Goal: Task Accomplishment & Management: Complete application form

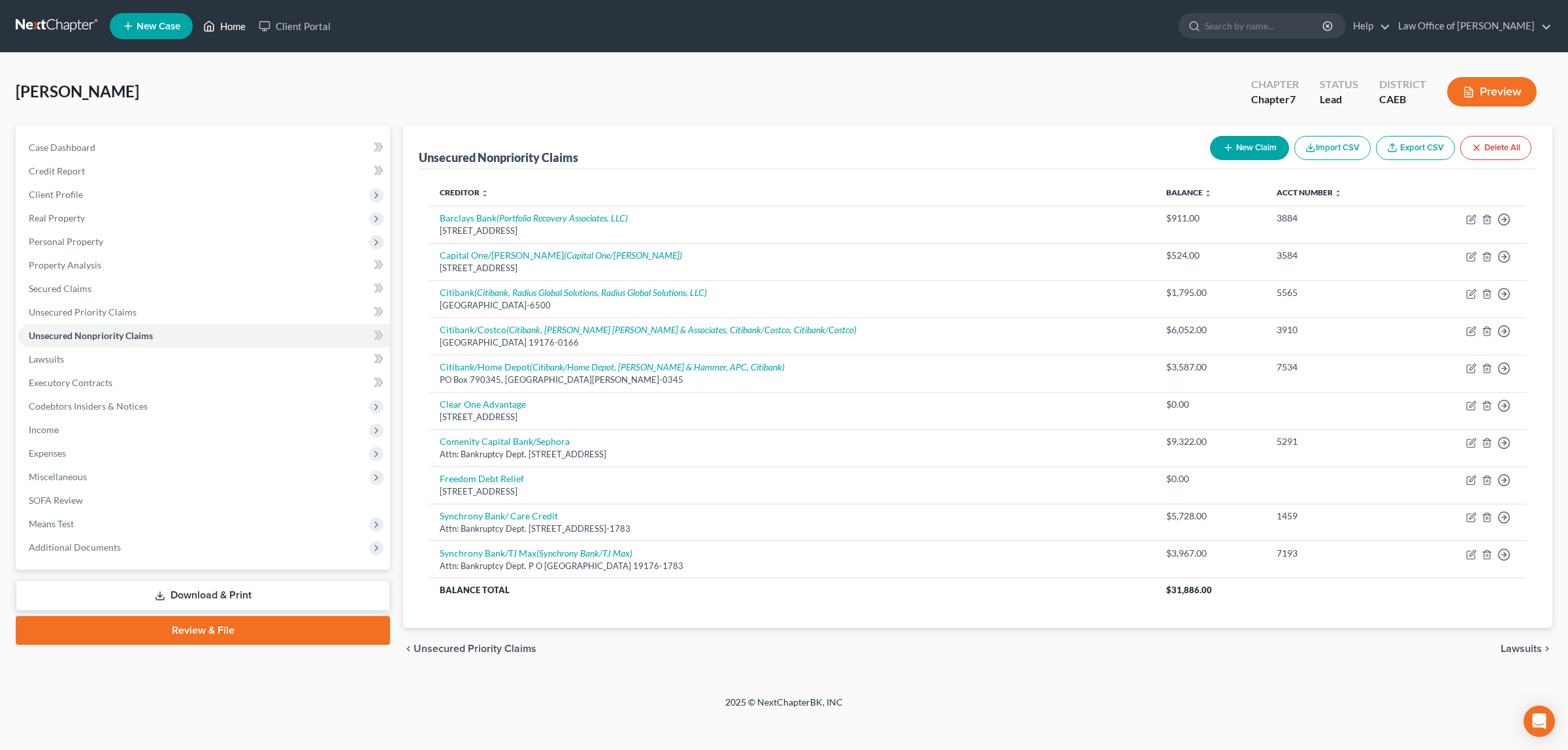
click at [235, 23] on link "Home" at bounding box center [225, 26] width 56 height 24
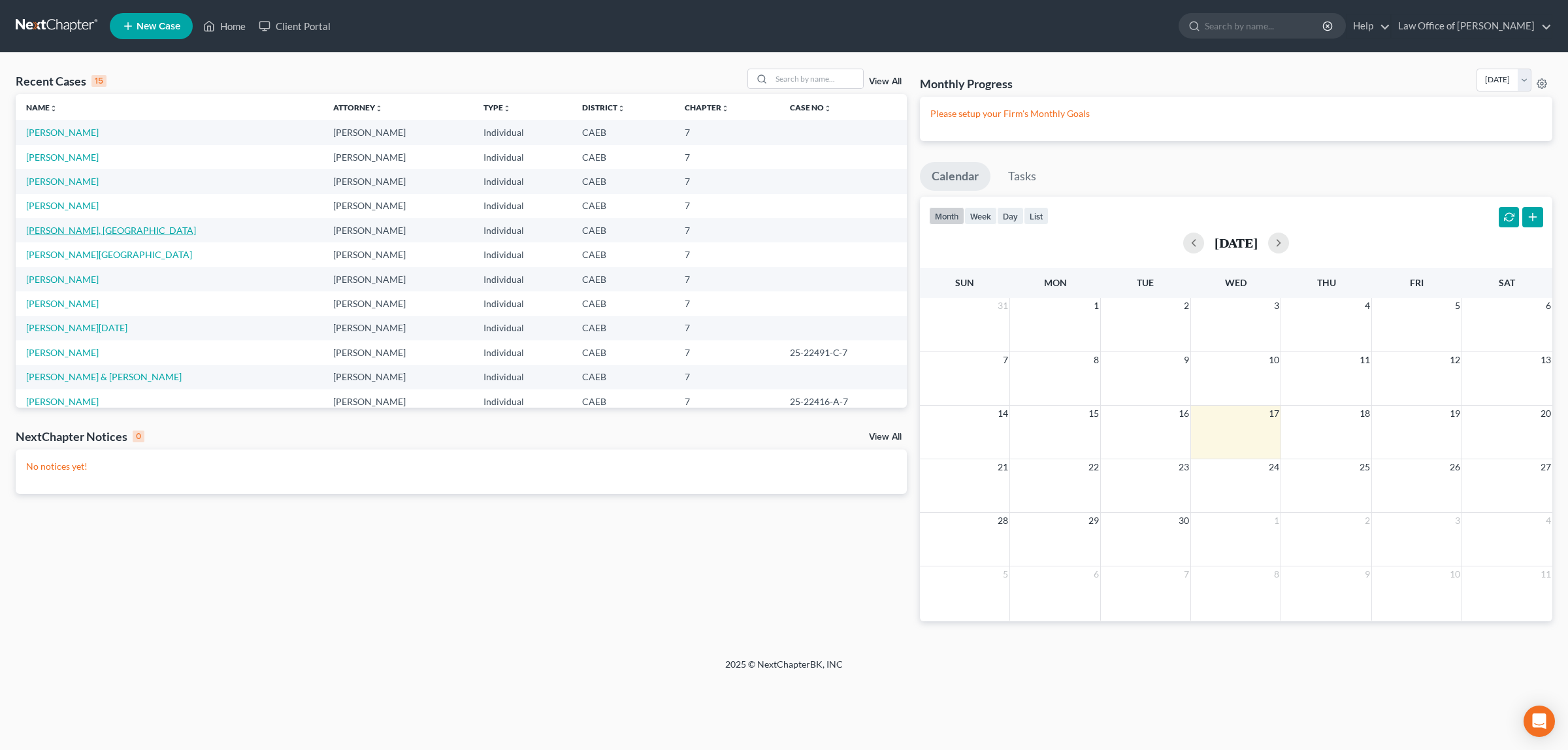
click at [64, 225] on link "[PERSON_NAME], [GEOGRAPHIC_DATA]" at bounding box center [111, 230] width 170 height 11
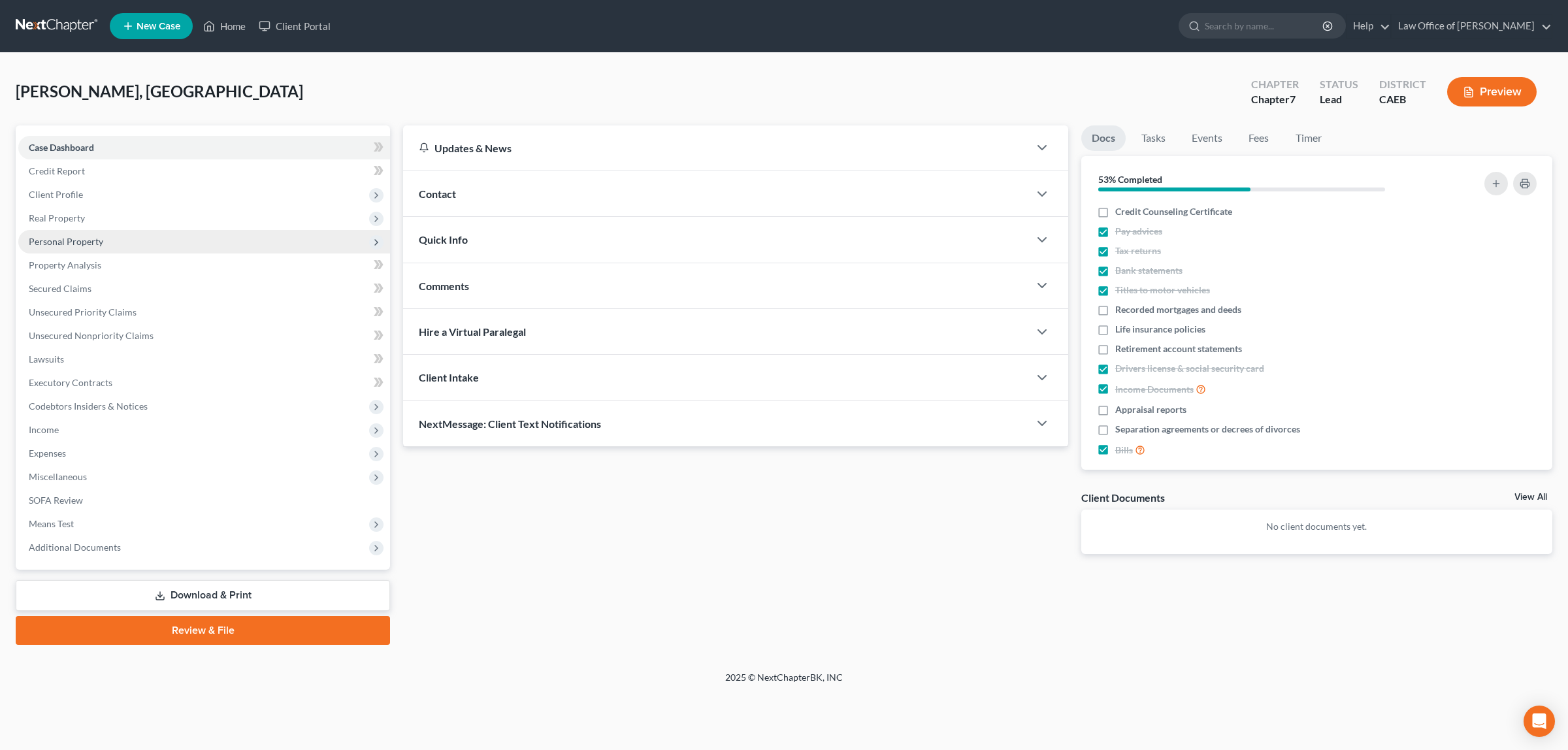
click at [89, 237] on span "Personal Property" at bounding box center [66, 241] width 75 height 11
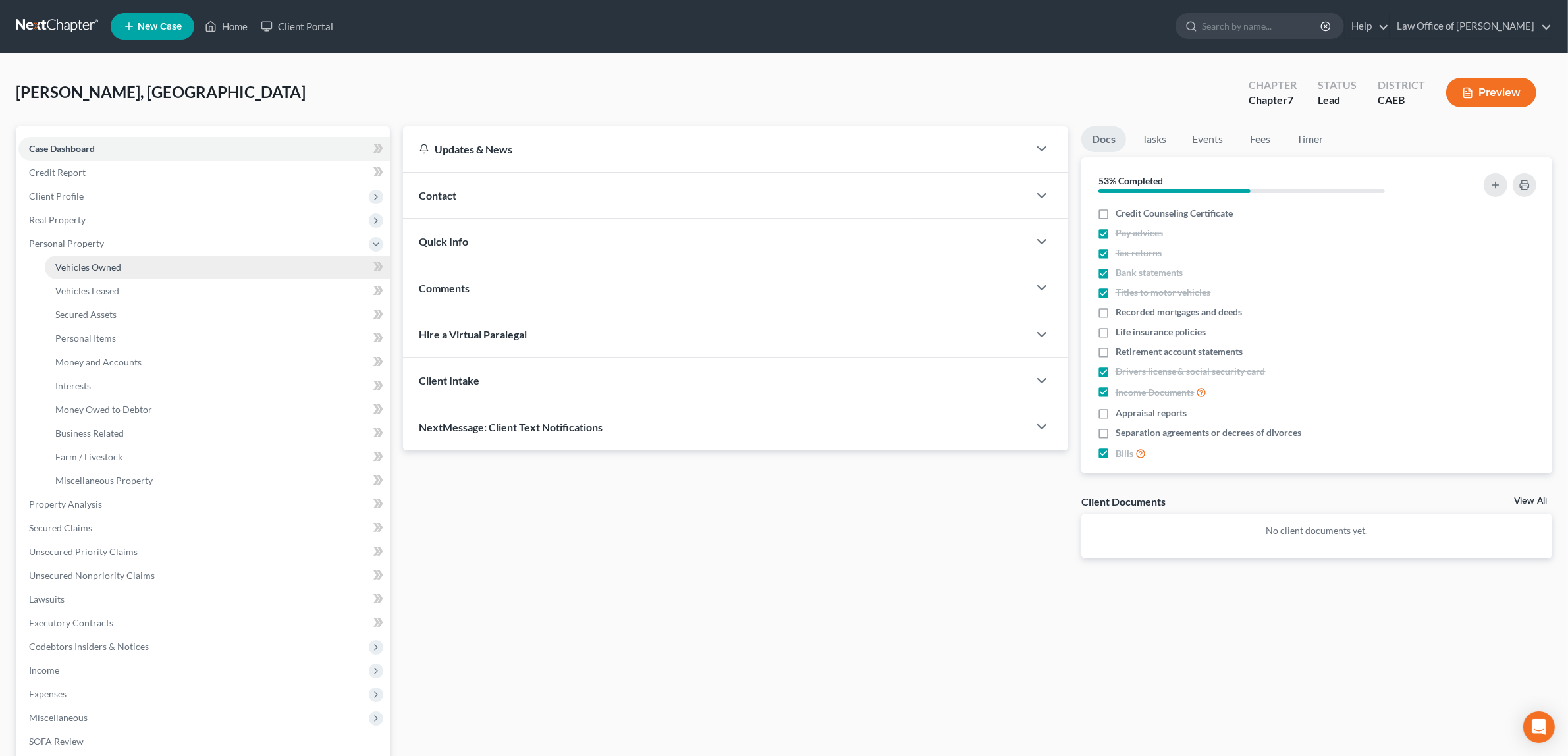
click at [97, 261] on span "Vehicles Owned" at bounding box center [88, 267] width 66 height 11
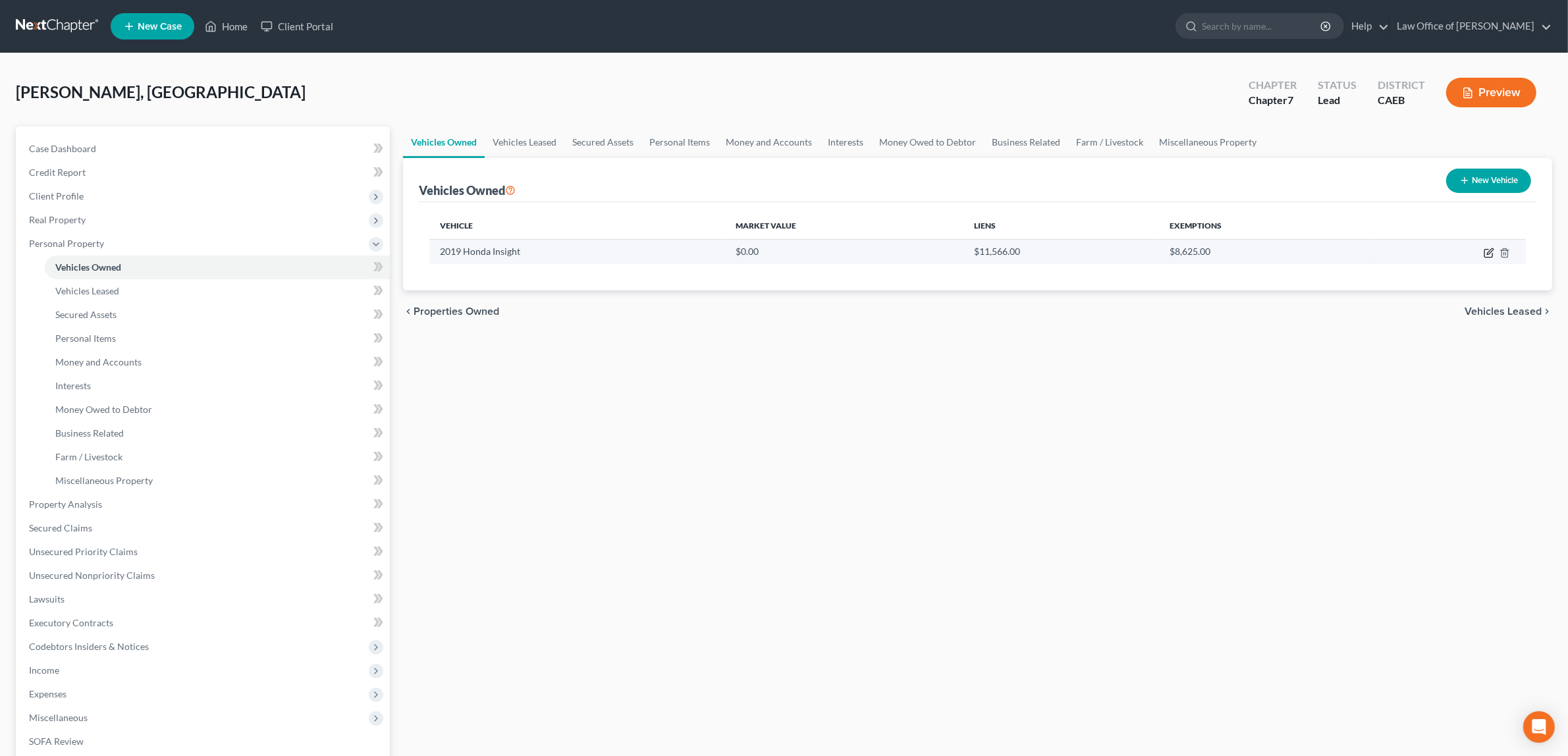
click at [1487, 248] on icon "button" at bounding box center [1489, 253] width 10 height 10
select select "0"
select select "7"
select select "0"
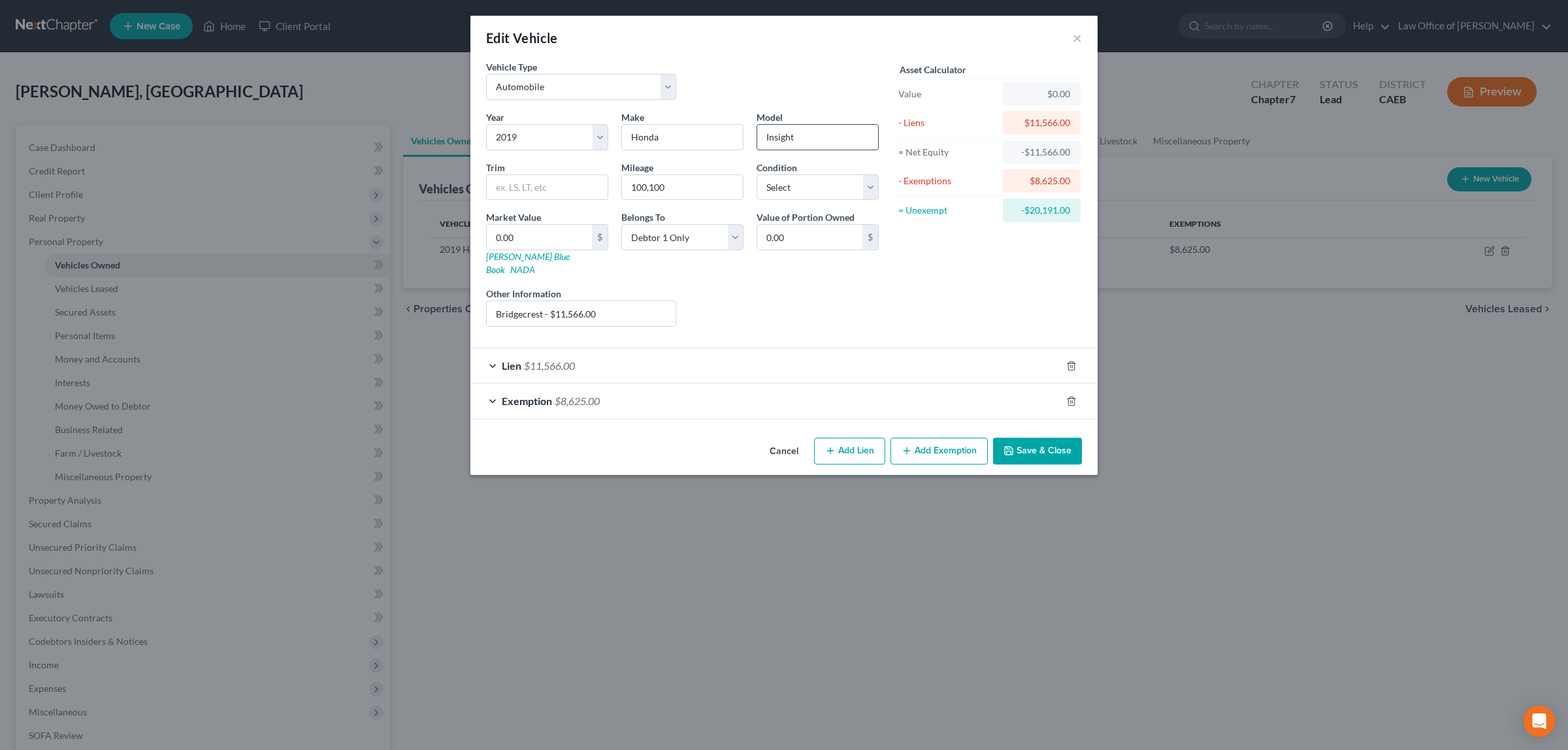
click at [803, 138] on input "Insight" at bounding box center [817, 136] width 121 height 25
type input "Insight EX"
click at [870, 187] on select "Select Excellent Very Good Good Fair Poor" at bounding box center [817, 187] width 122 height 26
select select "2"
click at [756, 175] on select "Select Excellent Very Good Good Fair Poor" at bounding box center [817, 187] width 122 height 26
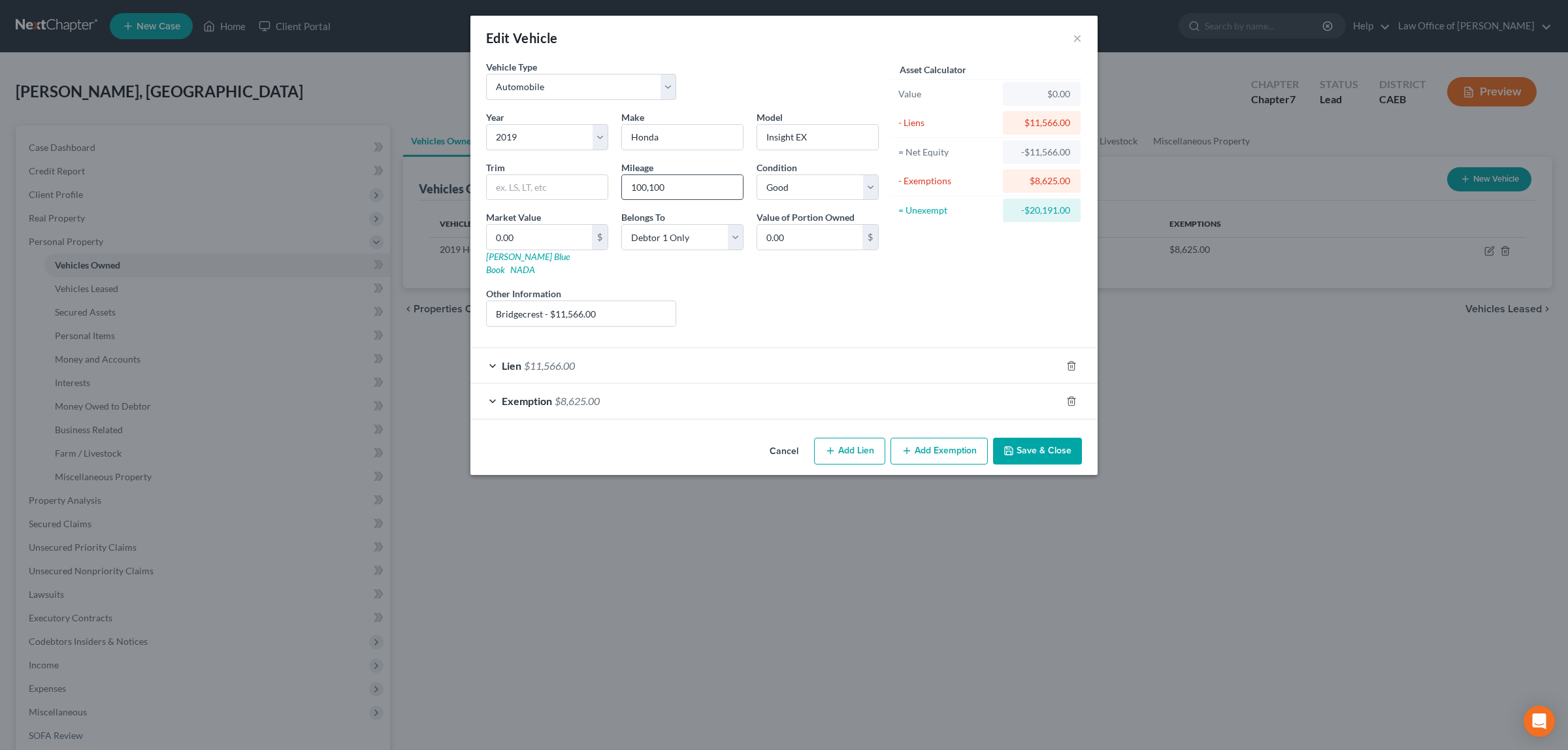
click at [652, 184] on input "100,100" at bounding box center [682, 187] width 121 height 25
type input "102,000"
click at [576, 231] on input "0.00" at bounding box center [539, 236] width 105 height 25
type input "9"
type input "9.00"
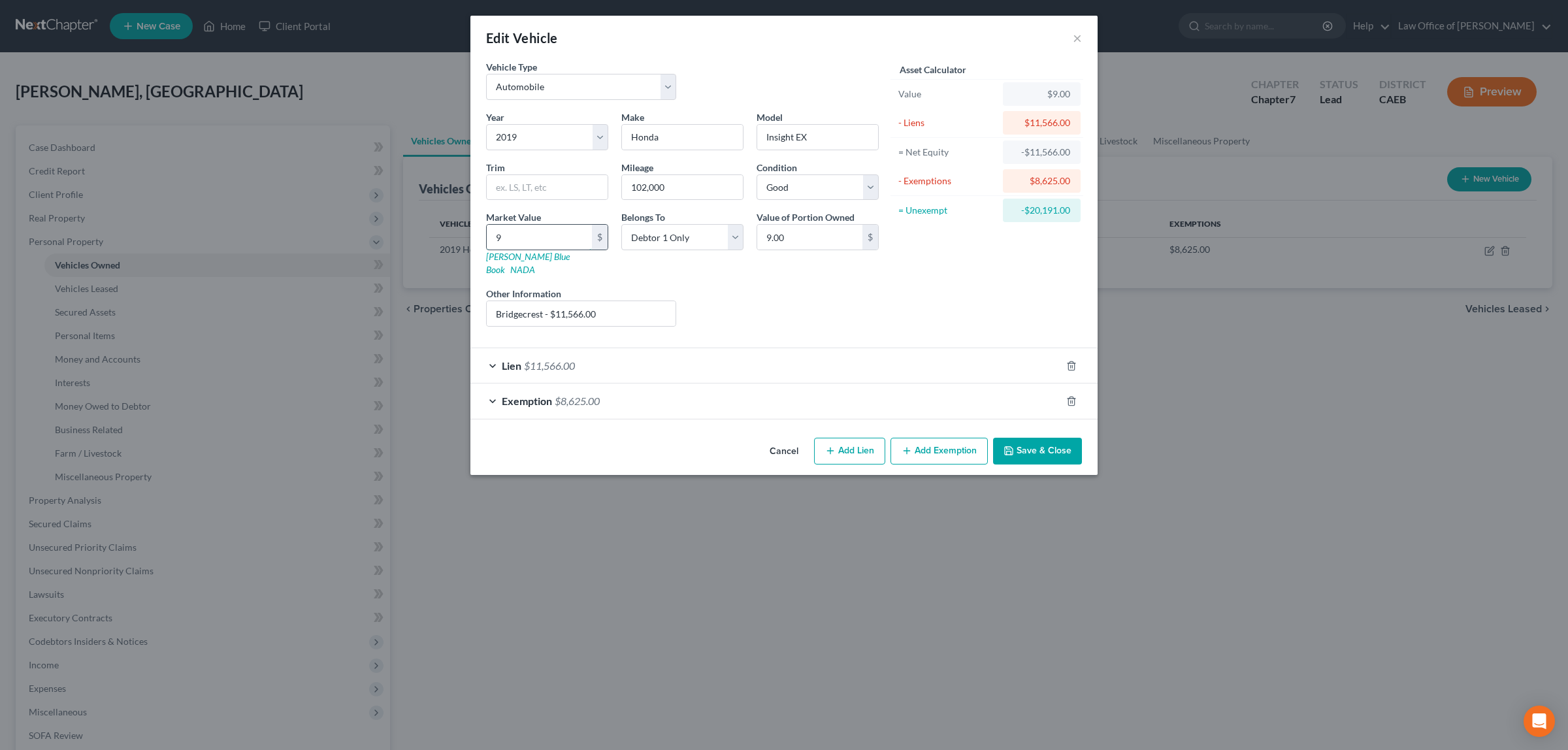
type input "98"
type input "98.00"
type input "980"
type input "980.00"
type input "9800"
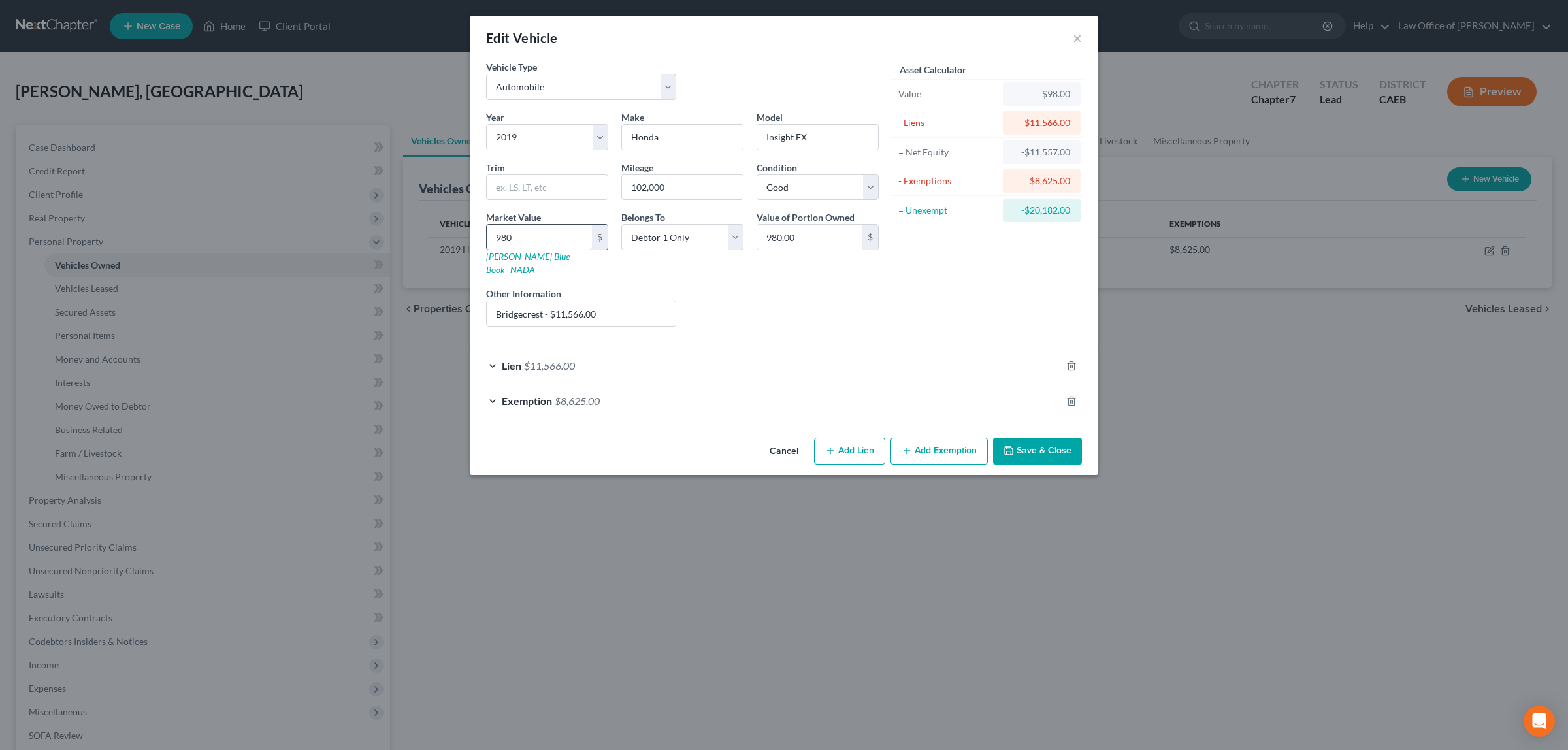
type input "9,800.00"
click at [1043, 437] on button "Save & Close" at bounding box center [1037, 451] width 89 height 27
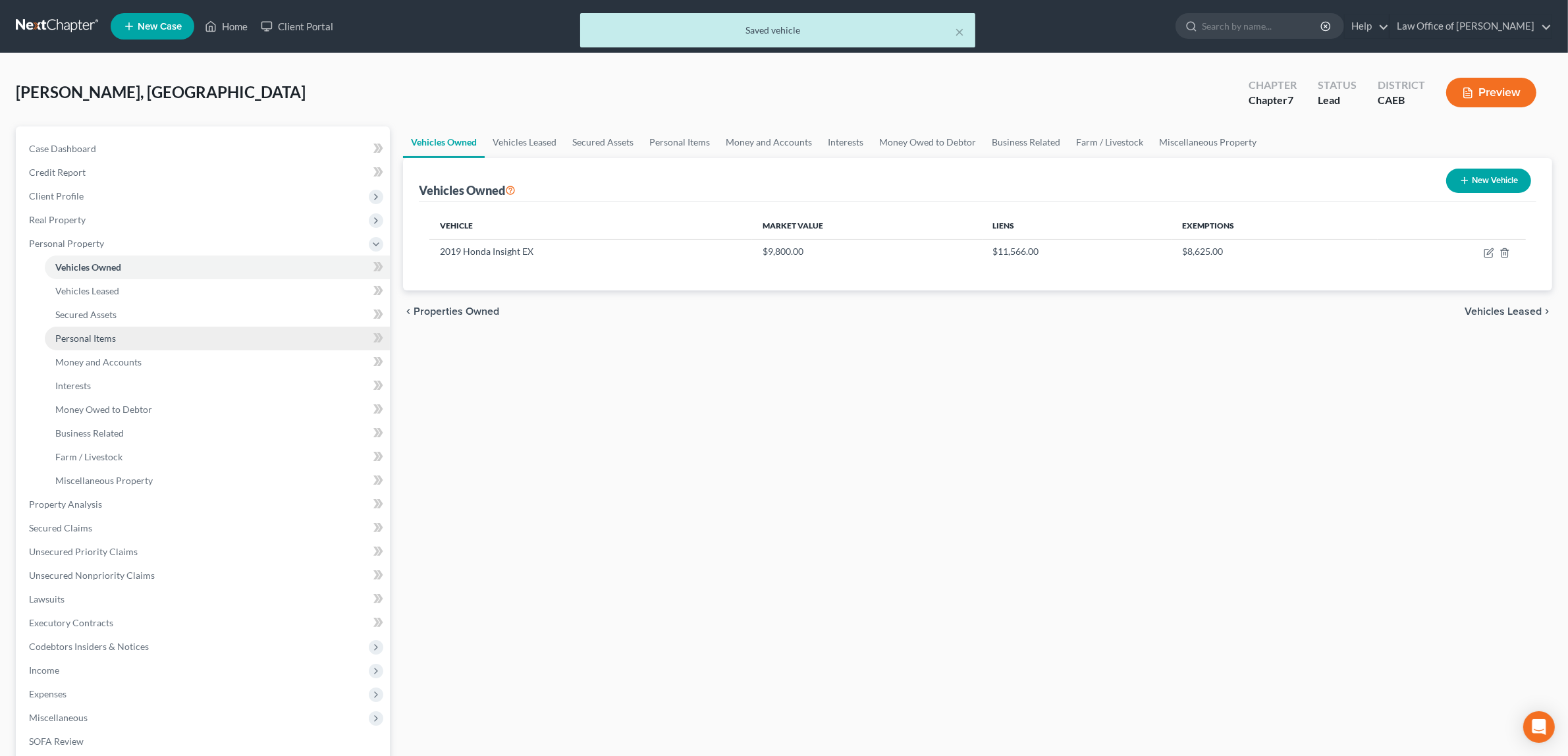
click at [128, 332] on link "Personal Items" at bounding box center [217, 338] width 345 height 24
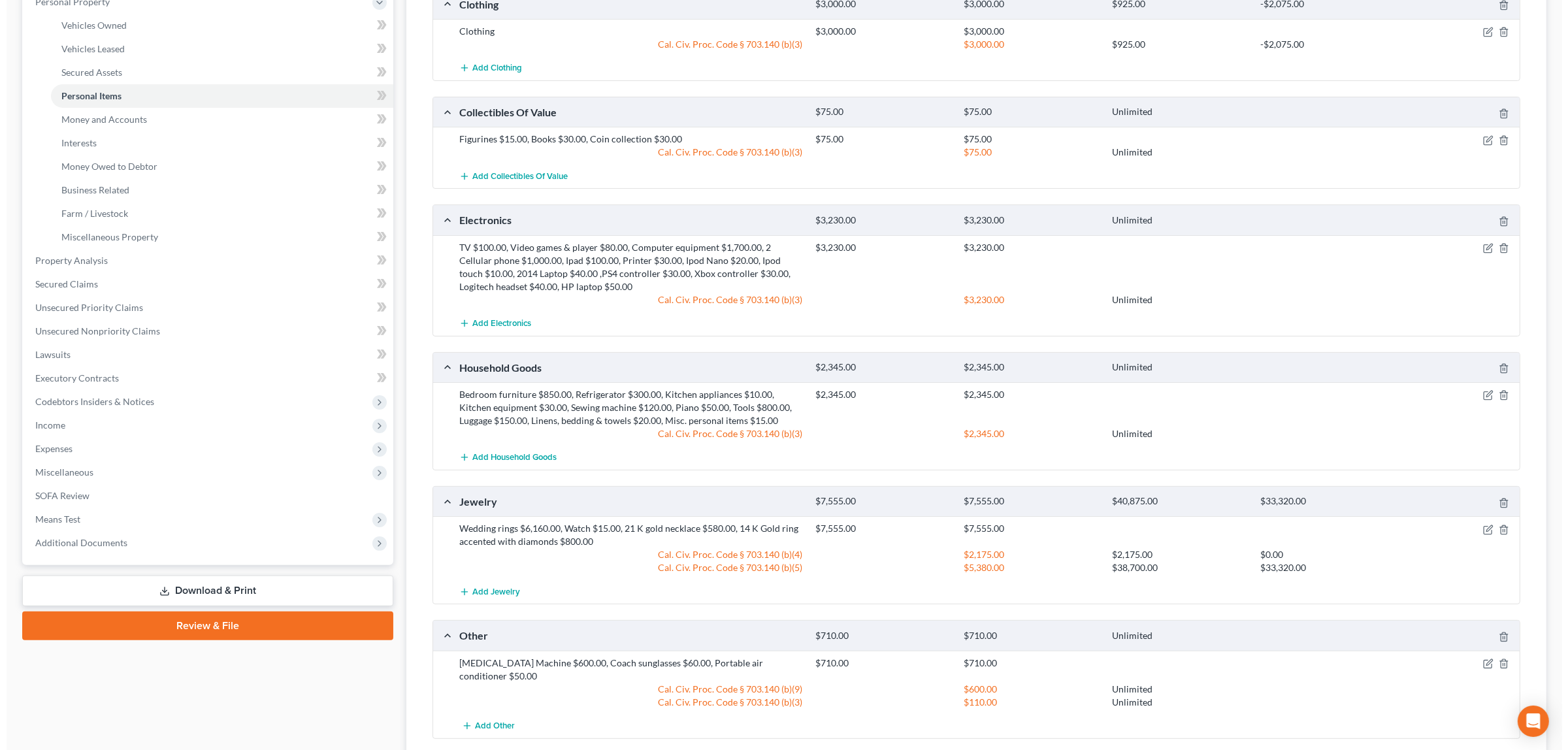
scroll to position [243, 0]
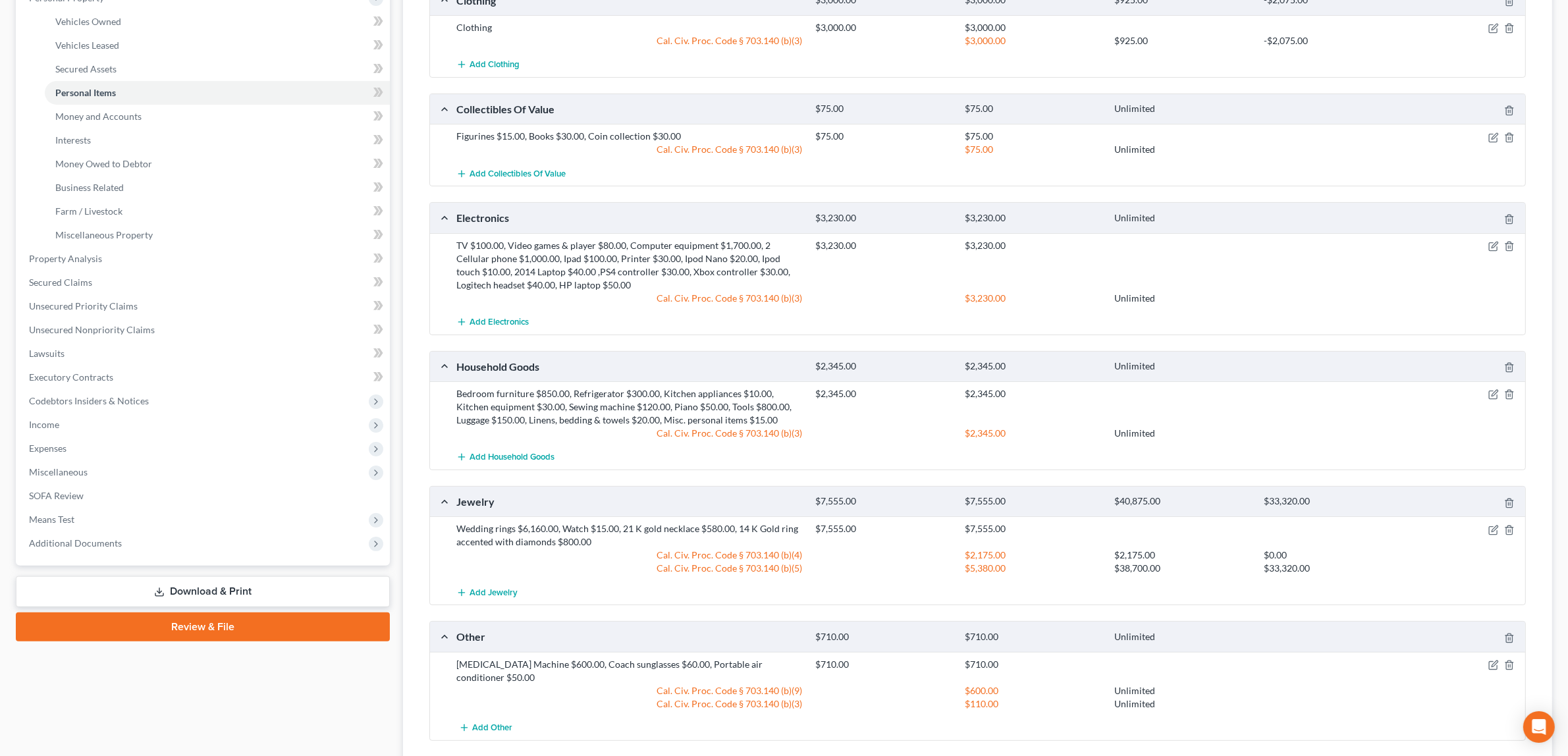
click at [728, 406] on div "Bedroom furniture $850.00, Refrigerator $300.00, Kitchen appliances $10.00, Kit…" at bounding box center [629, 407] width 359 height 39
click at [1495, 389] on div at bounding box center [1466, 393] width 120 height 13
click at [1490, 393] on icon "button" at bounding box center [1494, 394] width 10 height 10
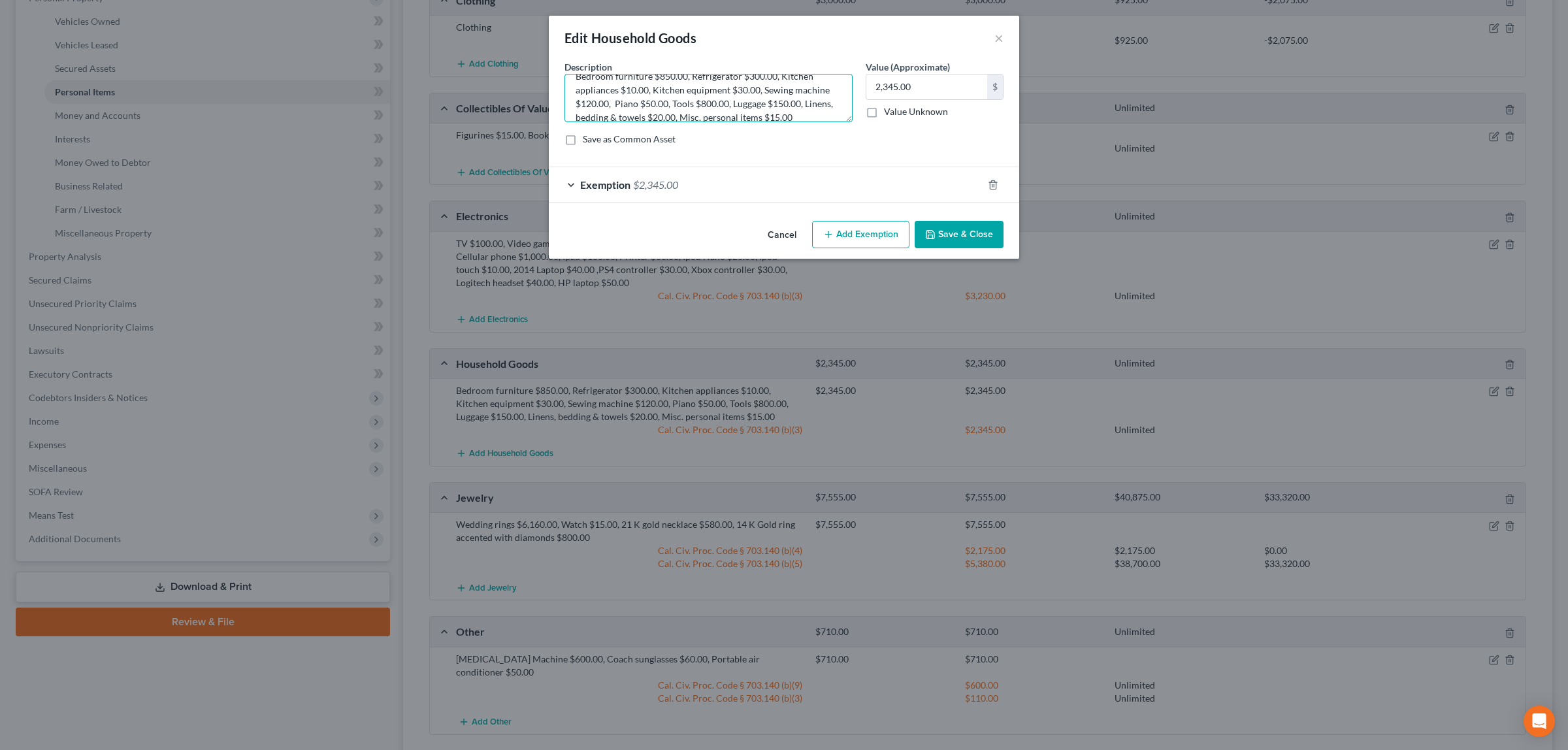
scroll to position [27, 0]
click at [671, 90] on textarea "Bedroom furniture $850.00, Refrigerator $300.00, Kitchen appliances $10.00, Kit…" at bounding box center [709, 97] width 288 height 48
type textarea "Bedroom furniture $850.00, Refrigerator $300.00, Kitchen appliances $10.00, Kit…"
type input "2,295.00"
click at [653, 181] on span "$2,345.00" at bounding box center [655, 184] width 45 height 13
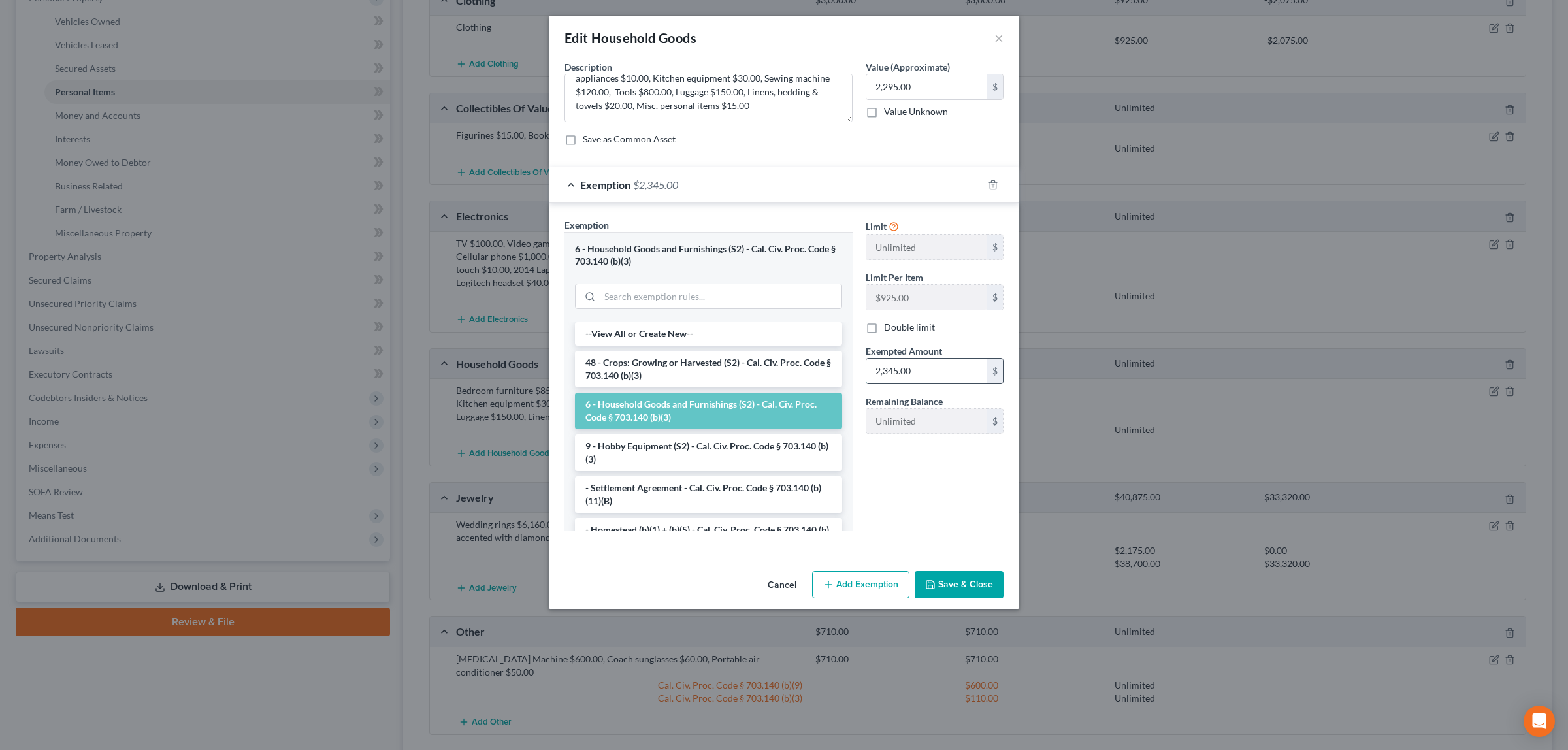
click at [909, 374] on input "2,345.00" at bounding box center [926, 370] width 121 height 25
type input "2,295.00"
click at [959, 580] on button "Save & Close" at bounding box center [959, 585] width 89 height 27
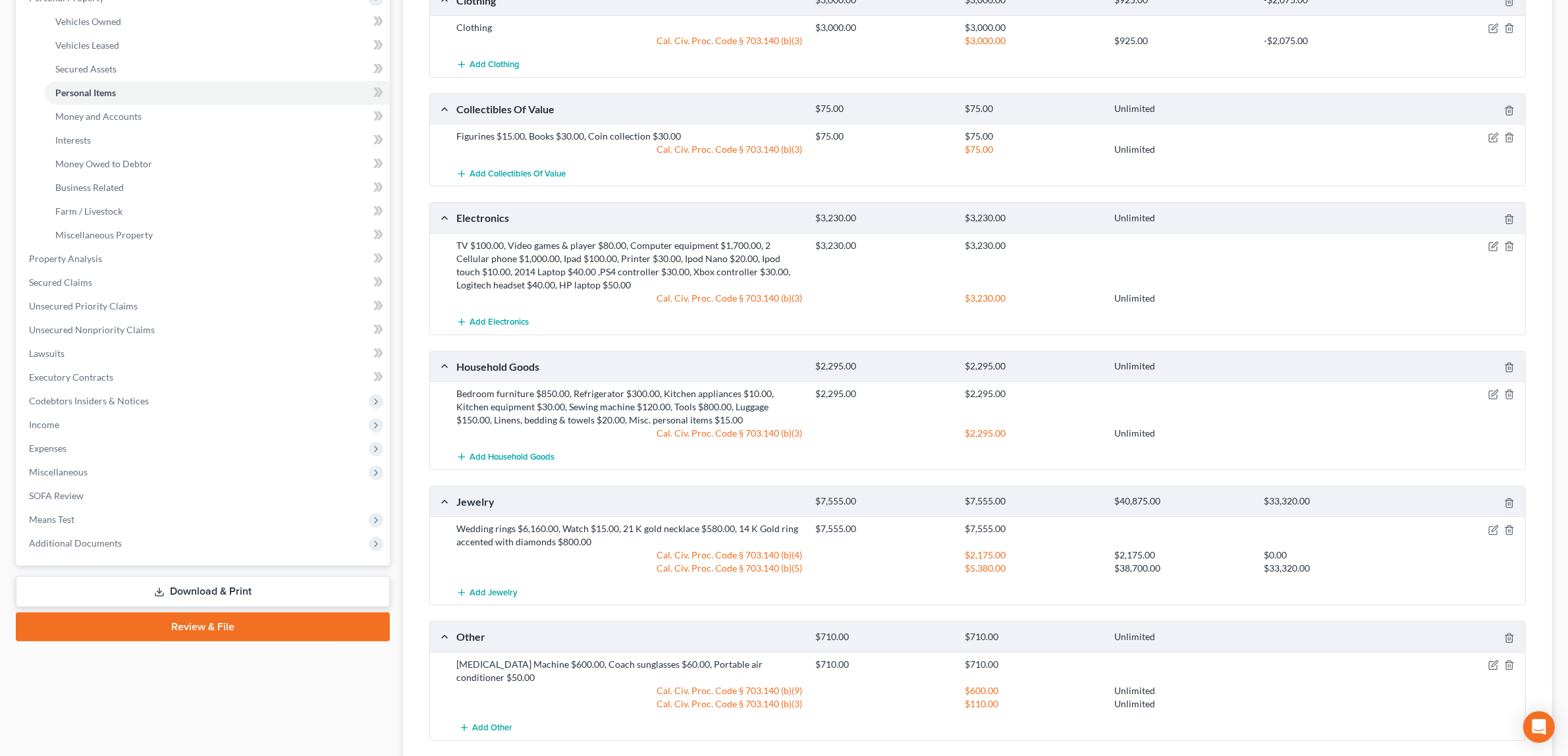
click at [734, 244] on div "TV $100.00, Video games & player $80.00, Computer equipment $1,700.00, 2 Cellul…" at bounding box center [629, 266] width 359 height 53
click at [1493, 242] on icon "button" at bounding box center [1494, 246] width 10 height 10
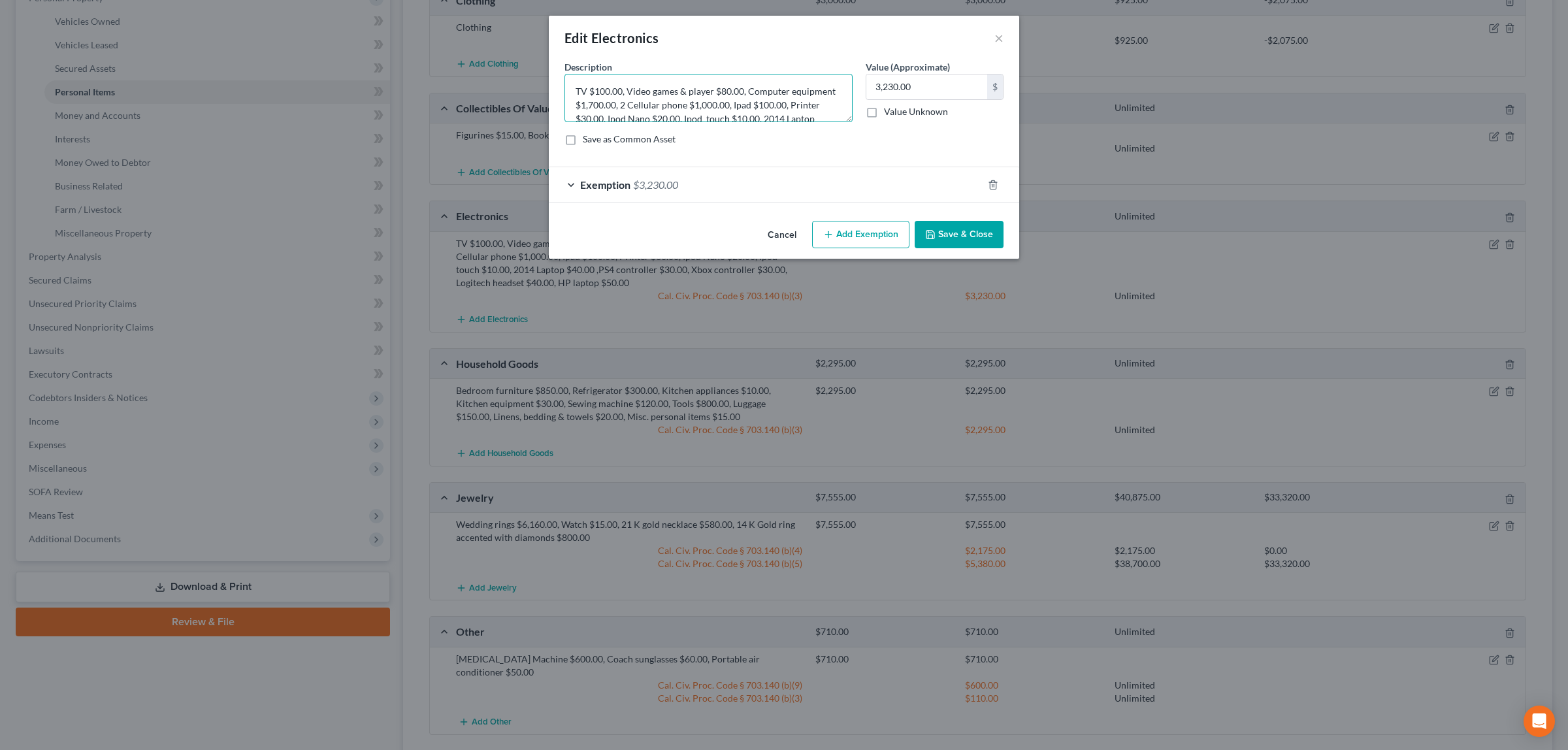
click at [747, 89] on textarea "TV $100.00, Video games & player $80.00, Computer equipment $1,700.00, 2 Cellul…" at bounding box center [709, 97] width 288 height 48
click at [750, 92] on textarea "TV $100.00, Video games & player $80.00, Computer equipment $1,700.00, 2 Cellul…" at bounding box center [709, 97] width 288 height 48
click at [751, 90] on textarea "TV $100.00, Video games & player $80.00, CDesktop cmputer equipment $1,700.00, …" at bounding box center [709, 97] width 288 height 48
click at [787, 90] on textarea "TV $100.00, Video games & player $80.00, Desktop cmputer equipment $1,700.00, 2…" at bounding box center [709, 97] width 288 height 48
click at [636, 103] on textarea "TV $100.00, Video games & player $80.00, Desktop computer equipment $1,700.00, …" at bounding box center [709, 97] width 288 height 48
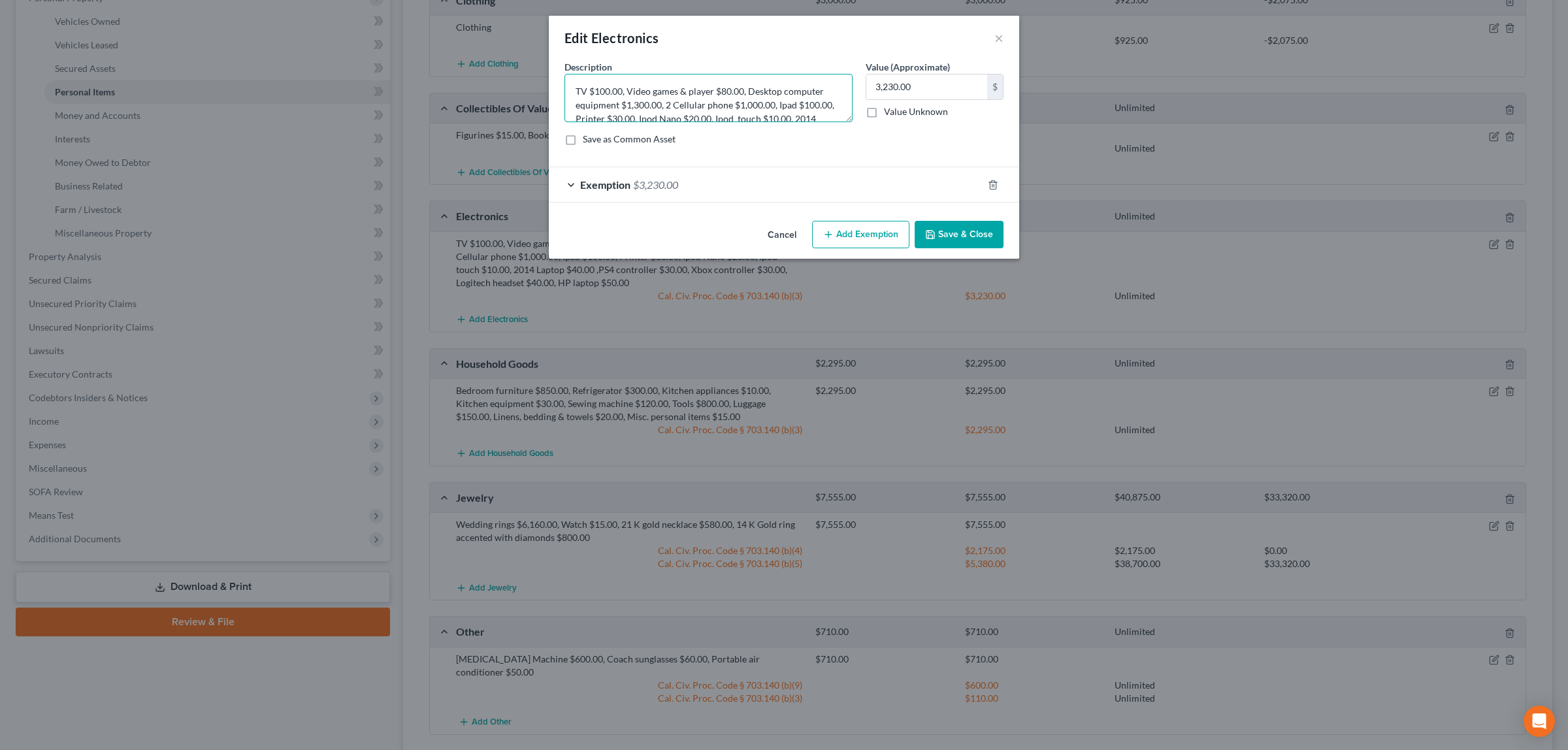
click at [620, 103] on textarea "TV $100.00, Video games & player $80.00, Desktop computer equipment $1,300.00, …" at bounding box center [709, 97] width 288 height 48
click at [620, 103] on textarea "TV $100.00, Video games & player $80.00, Desktop computer $1,300.00, 2 Cellular…" at bounding box center [709, 97] width 288 height 48
click at [674, 98] on textarea "TV $100.00, Video games & player $80.00, Desktop computer $1,300.00, 2 Monitors…" at bounding box center [709, 97] width 288 height 48
click at [789, 98] on textarea "TV $100.00, Video games & player $80.00, Desktop computer $1,300.00, 2 Monitors…" at bounding box center [709, 97] width 288 height 48
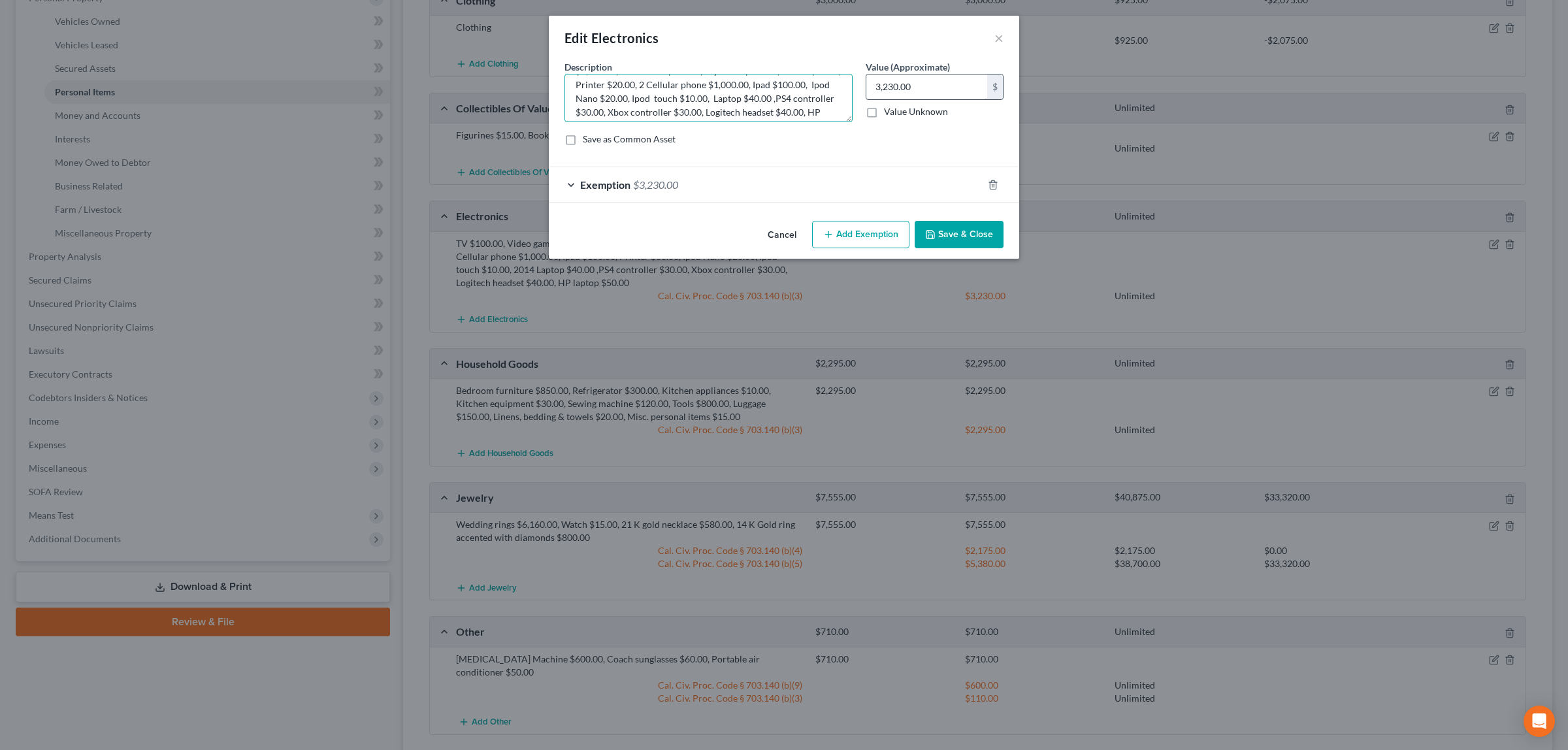
type textarea "TV $100.00, Video games & player $80.00, Desktop computer $1,300.00, 2 Monitors…"
click at [923, 85] on input "3,230.00" at bounding box center [926, 86] width 121 height 25
type input "3,085.00"
click at [661, 178] on span "$3,230.00" at bounding box center [655, 184] width 45 height 13
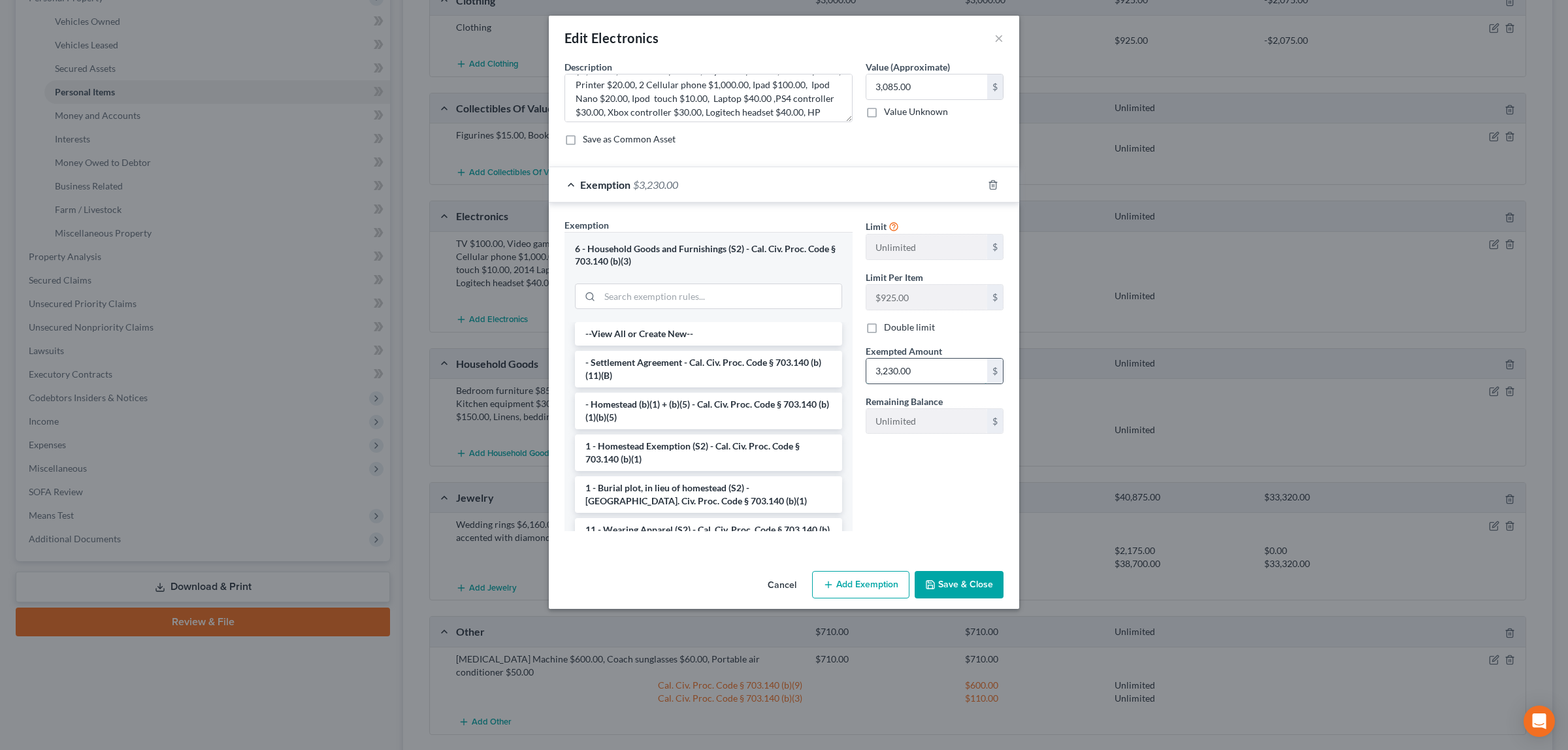
click at [912, 374] on input "3,230.00" at bounding box center [926, 370] width 121 height 25
type input "2,710.00"
click at [864, 578] on button "Add Exemption" at bounding box center [860, 585] width 97 height 27
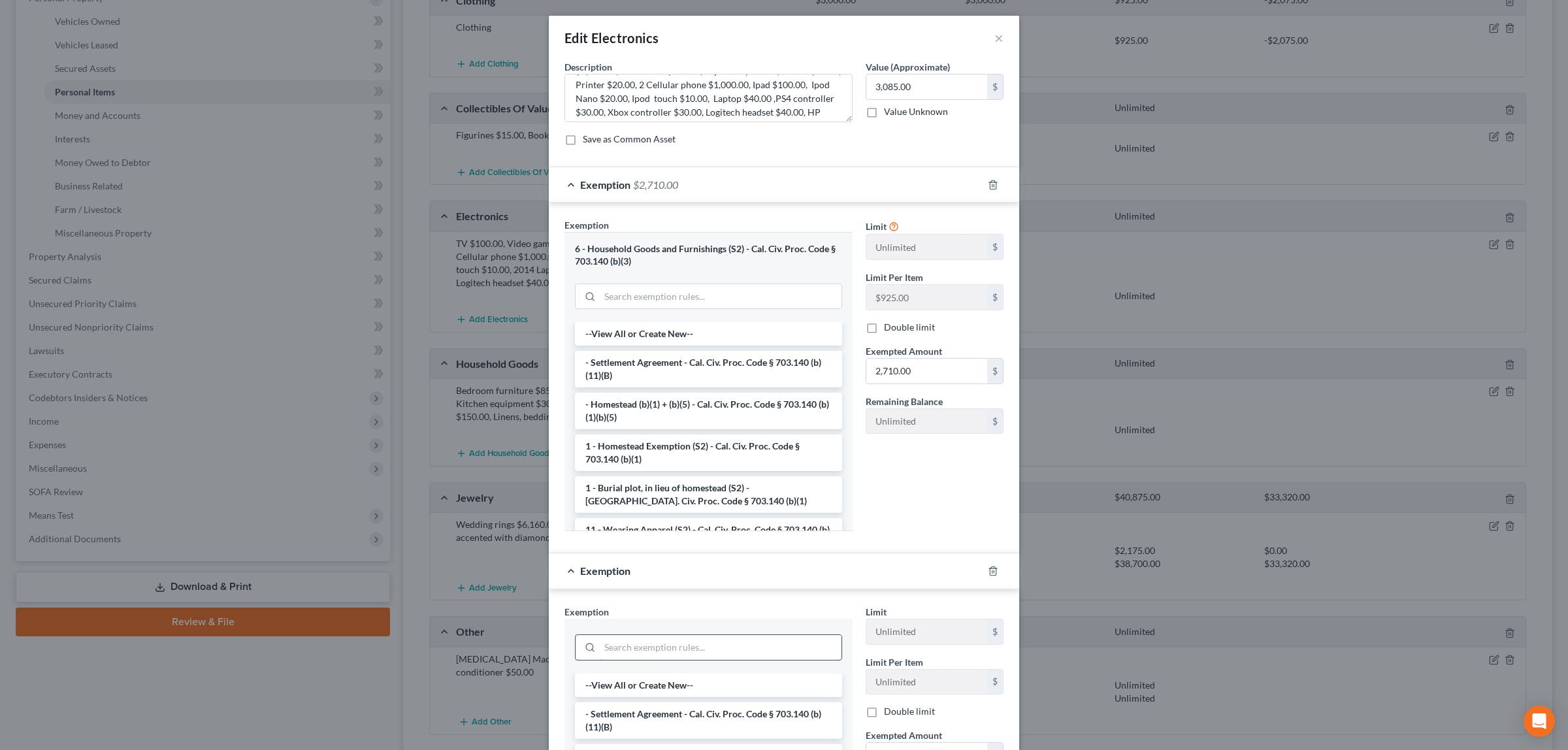
click at [675, 644] on input "search" at bounding box center [720, 647] width 242 height 25
type input "wil"
click at [685, 699] on li "14 - Wildcard Exemption (S2) - any property to $1950 + unused amount of homeste…" at bounding box center [708, 698] width 267 height 50
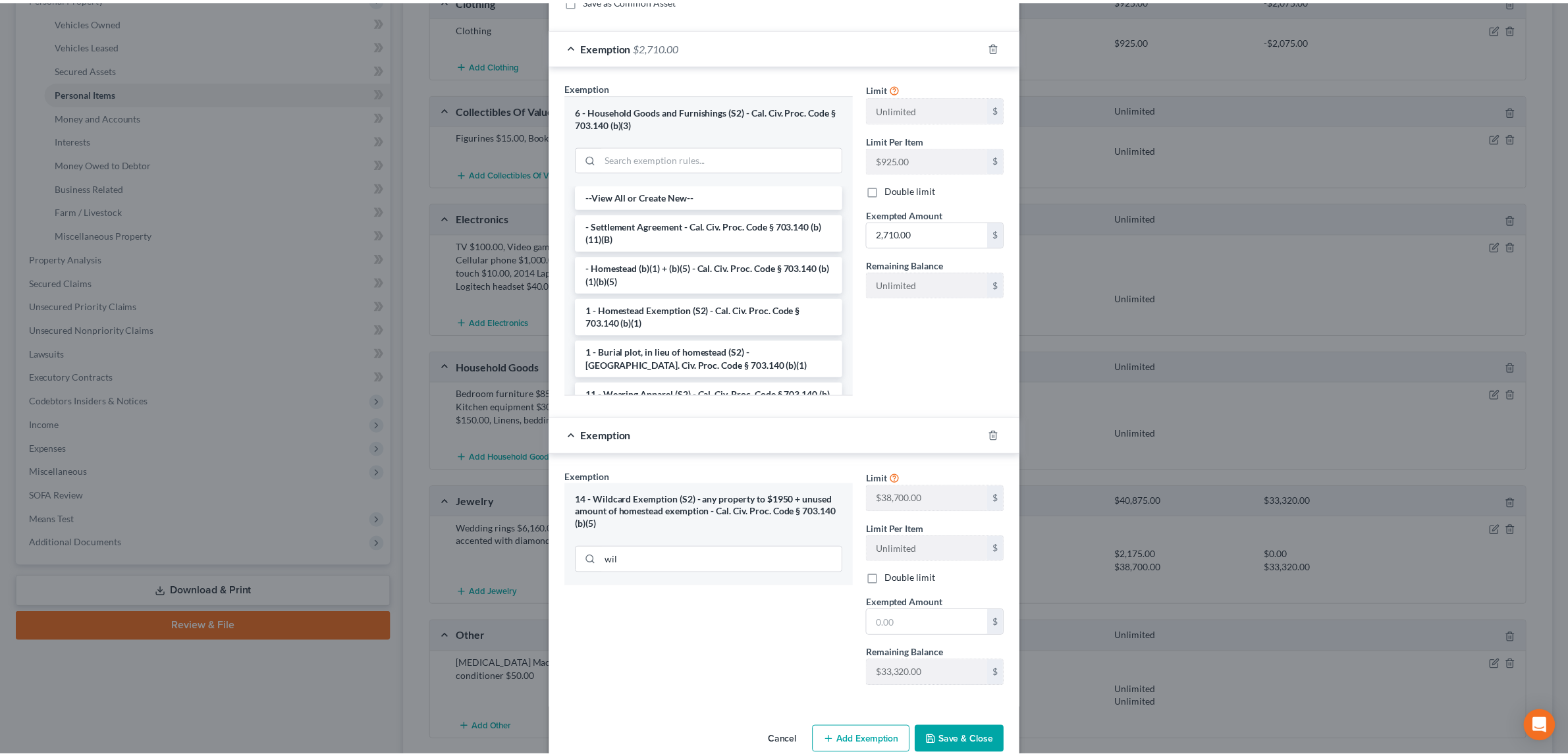
scroll to position [155, 0]
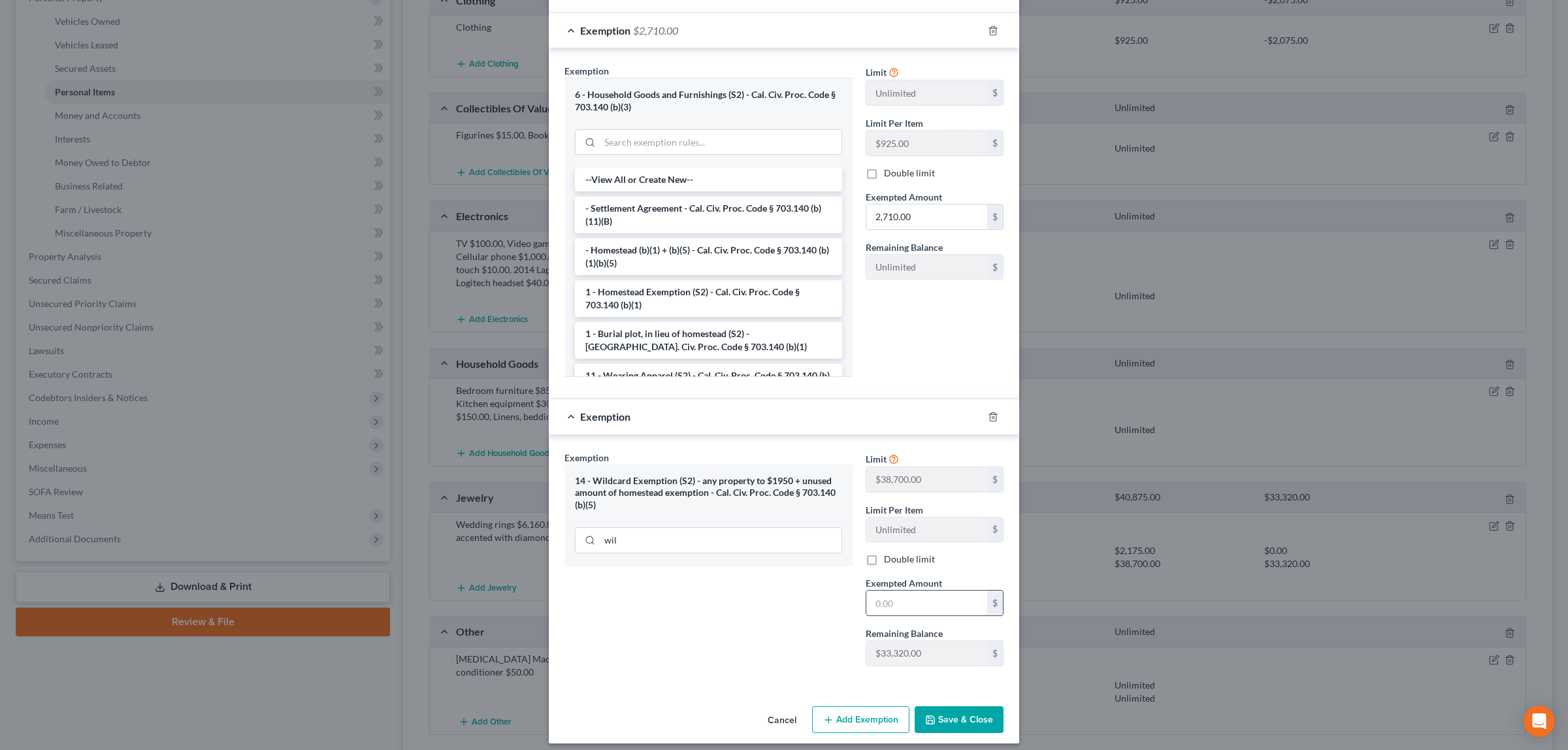
click at [912, 608] on input "text" at bounding box center [926, 603] width 121 height 25
type input "375.00"
click at [968, 715] on button "Save & Close" at bounding box center [959, 719] width 89 height 27
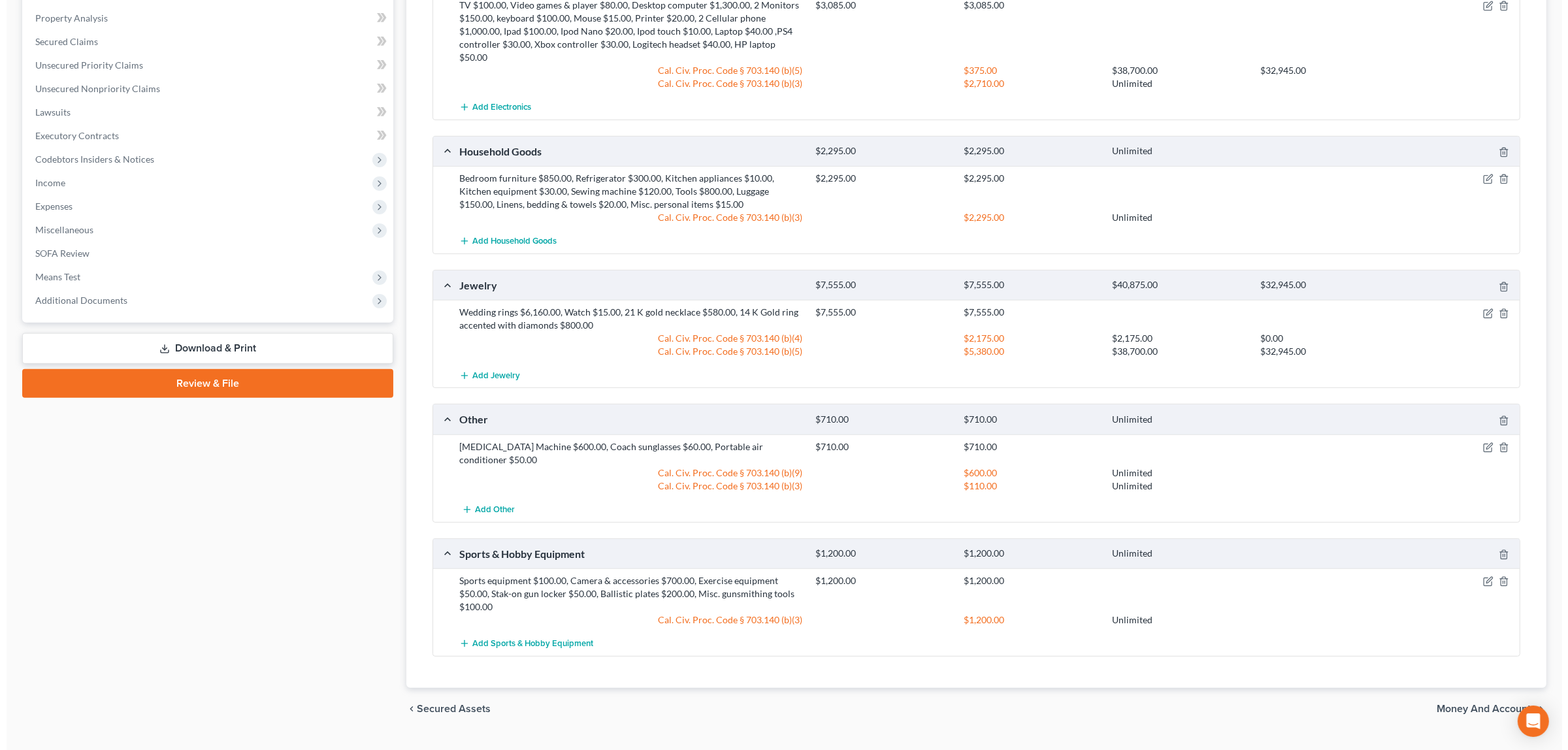
scroll to position [487, 0]
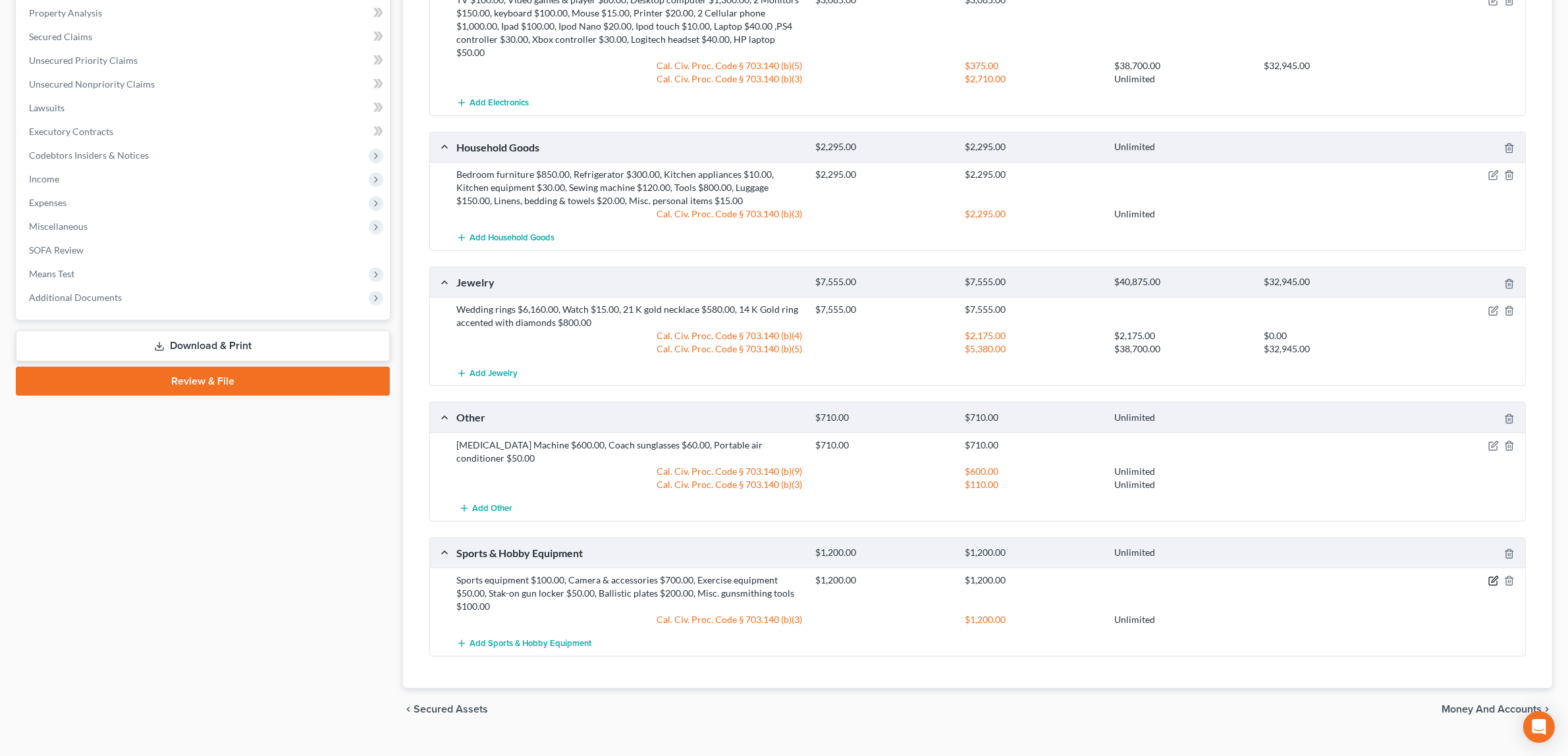
click at [1489, 576] on icon "button" at bounding box center [1494, 581] width 10 height 10
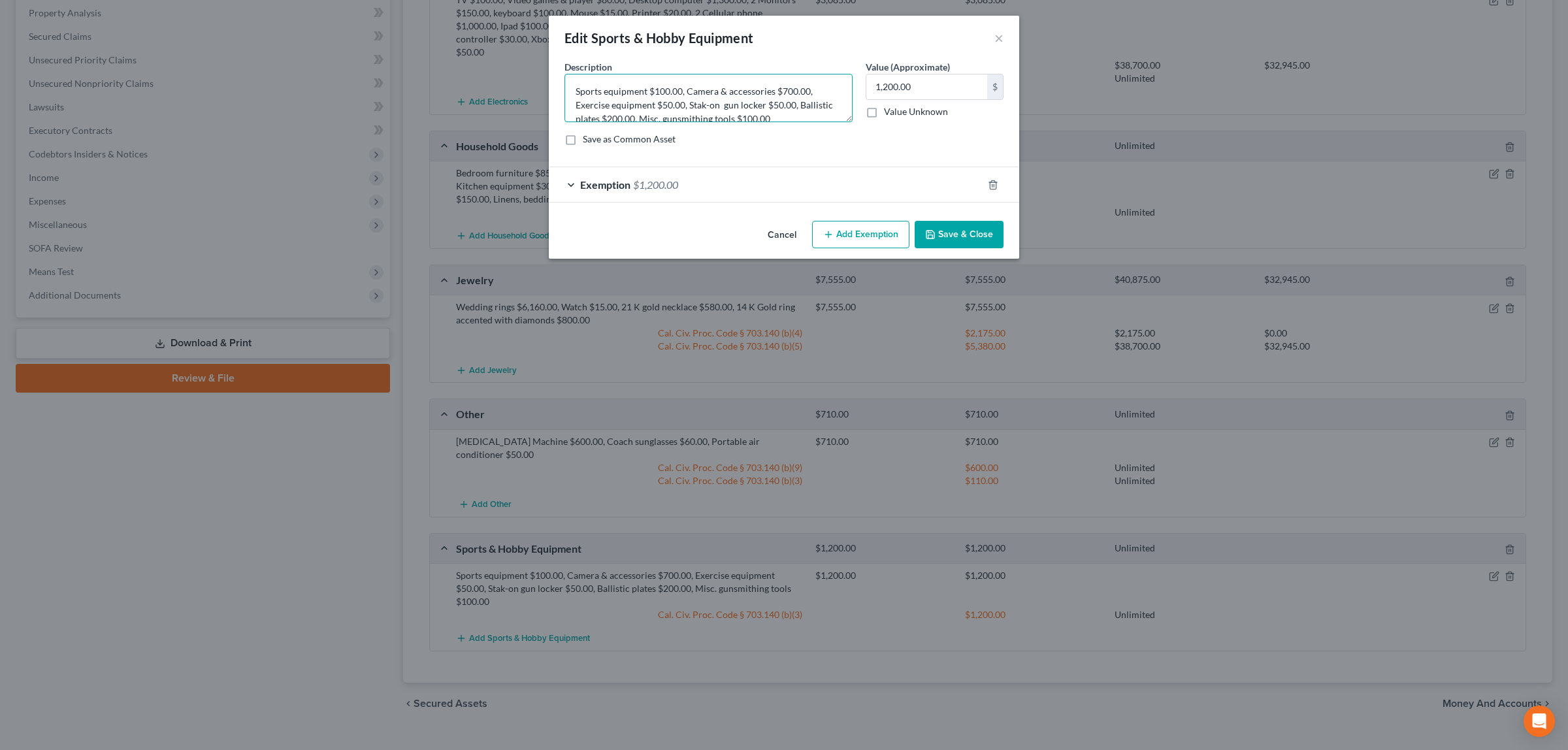
scroll to position [13, 0]
drag, startPoint x: 686, startPoint y: 108, endPoint x: 883, endPoint y: 136, distance: 199.0
click at [883, 136] on div "Description * Sports equipment $100.00, Camera & accessories $700.00, Exercise …" at bounding box center [783, 108] width 452 height 96
type textarea "Sports equipment $100.00, Camera & accessories $700.00, Exercise equipment $50.…"
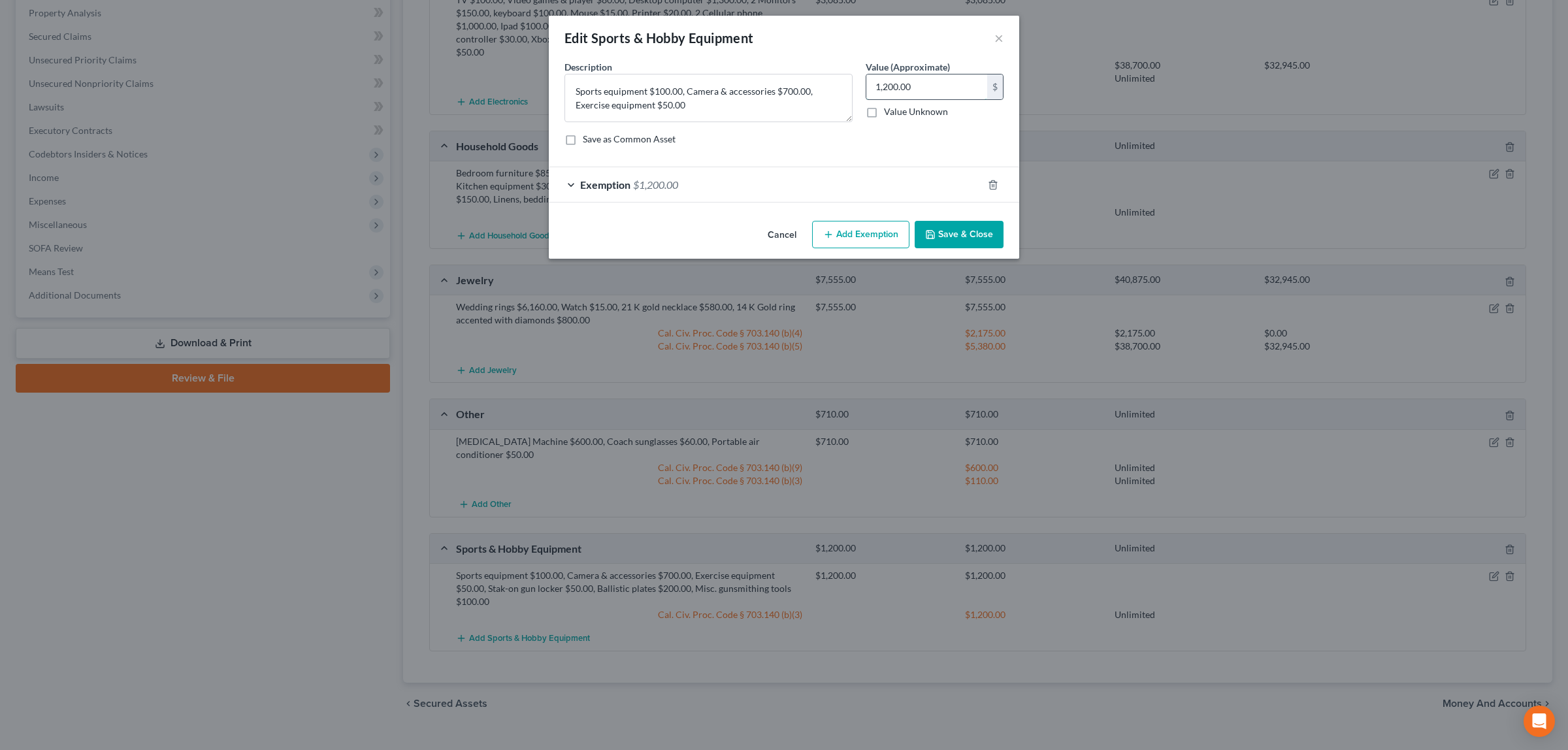
click at [920, 85] on input "1,200.00" at bounding box center [926, 86] width 121 height 25
type input "850.00"
click at [666, 178] on span "$1,200.00" at bounding box center [655, 184] width 45 height 13
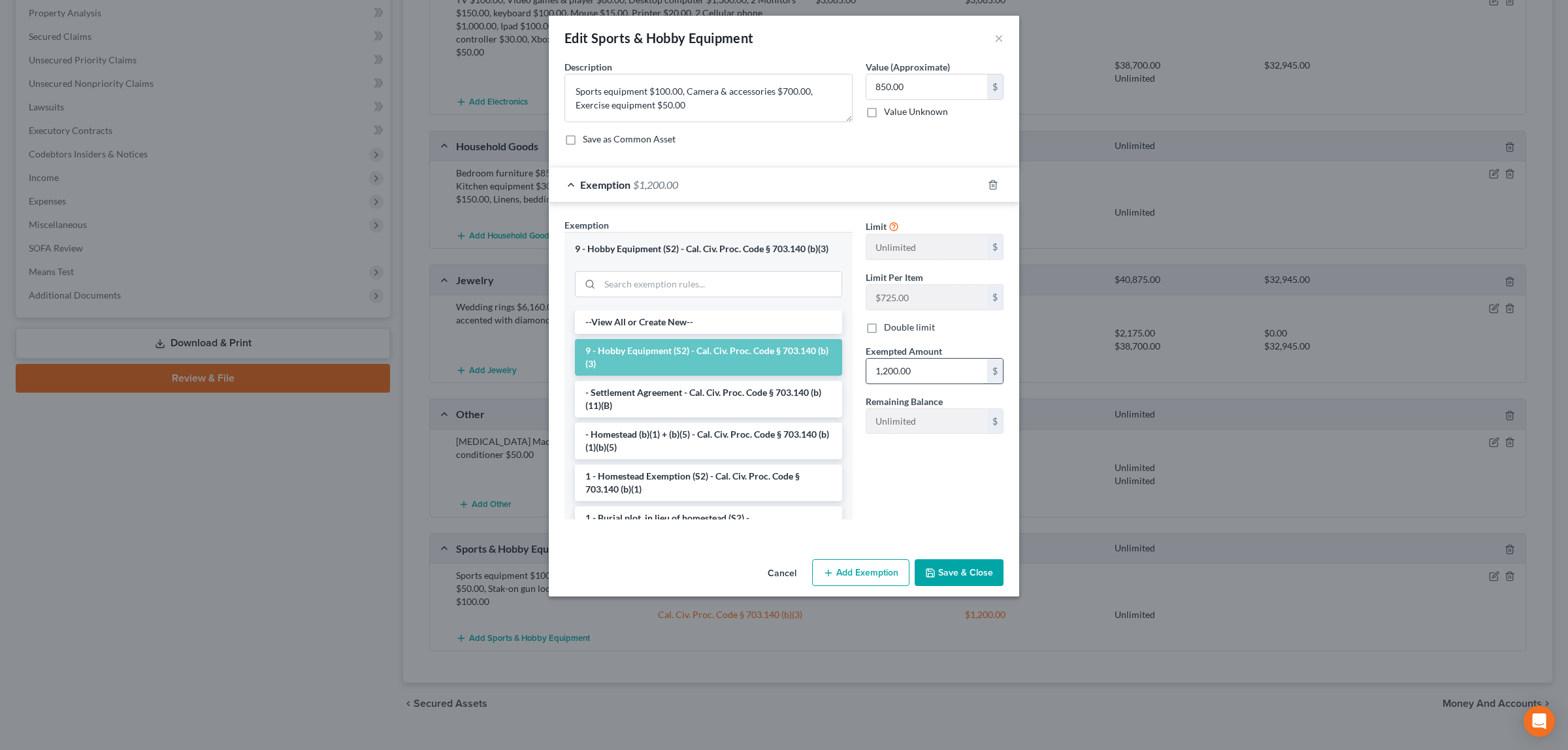
click at [900, 372] on input "1,200.00" at bounding box center [926, 370] width 121 height 25
type input "850.00"
click at [948, 568] on button "Save & Close" at bounding box center [959, 573] width 89 height 27
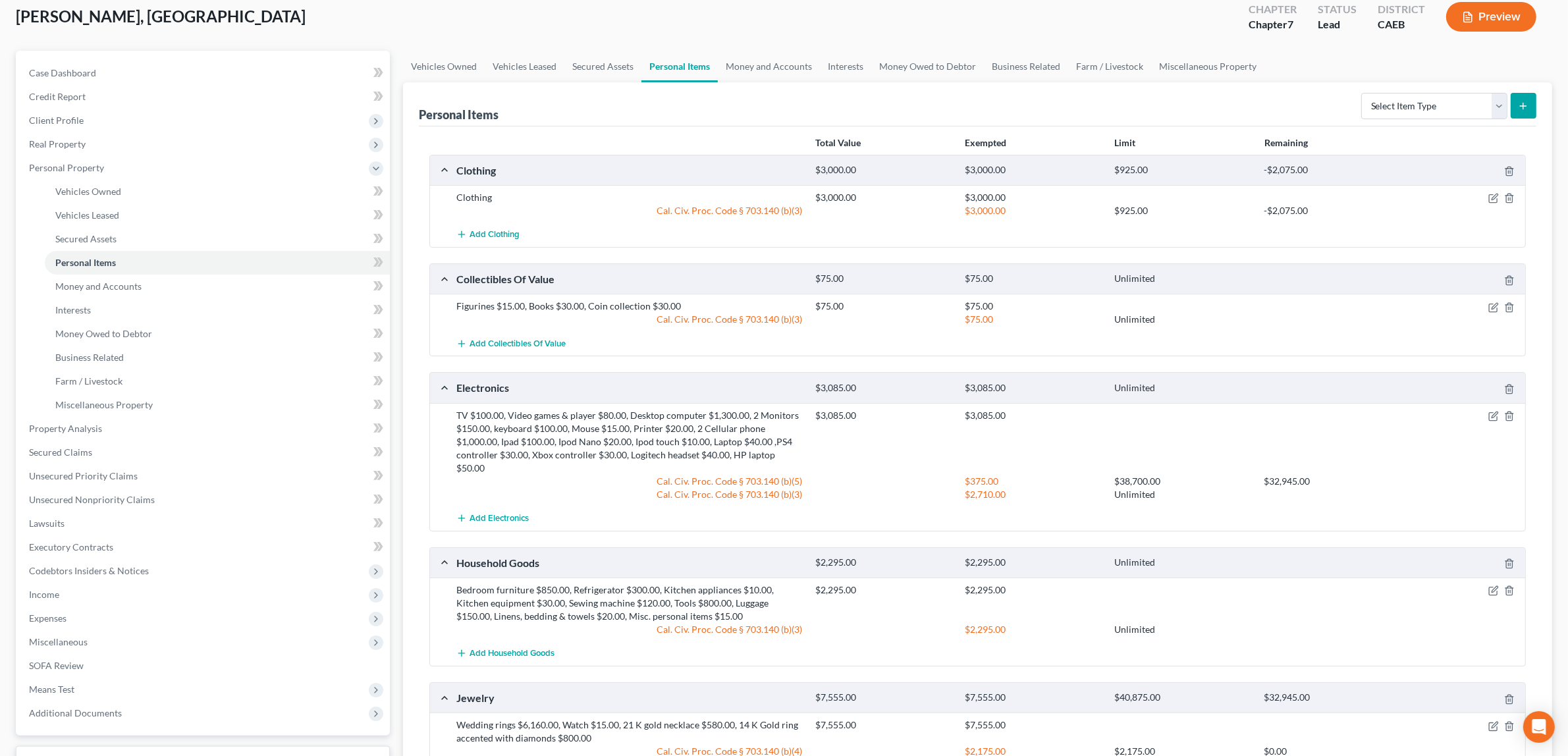
scroll to position [51, 0]
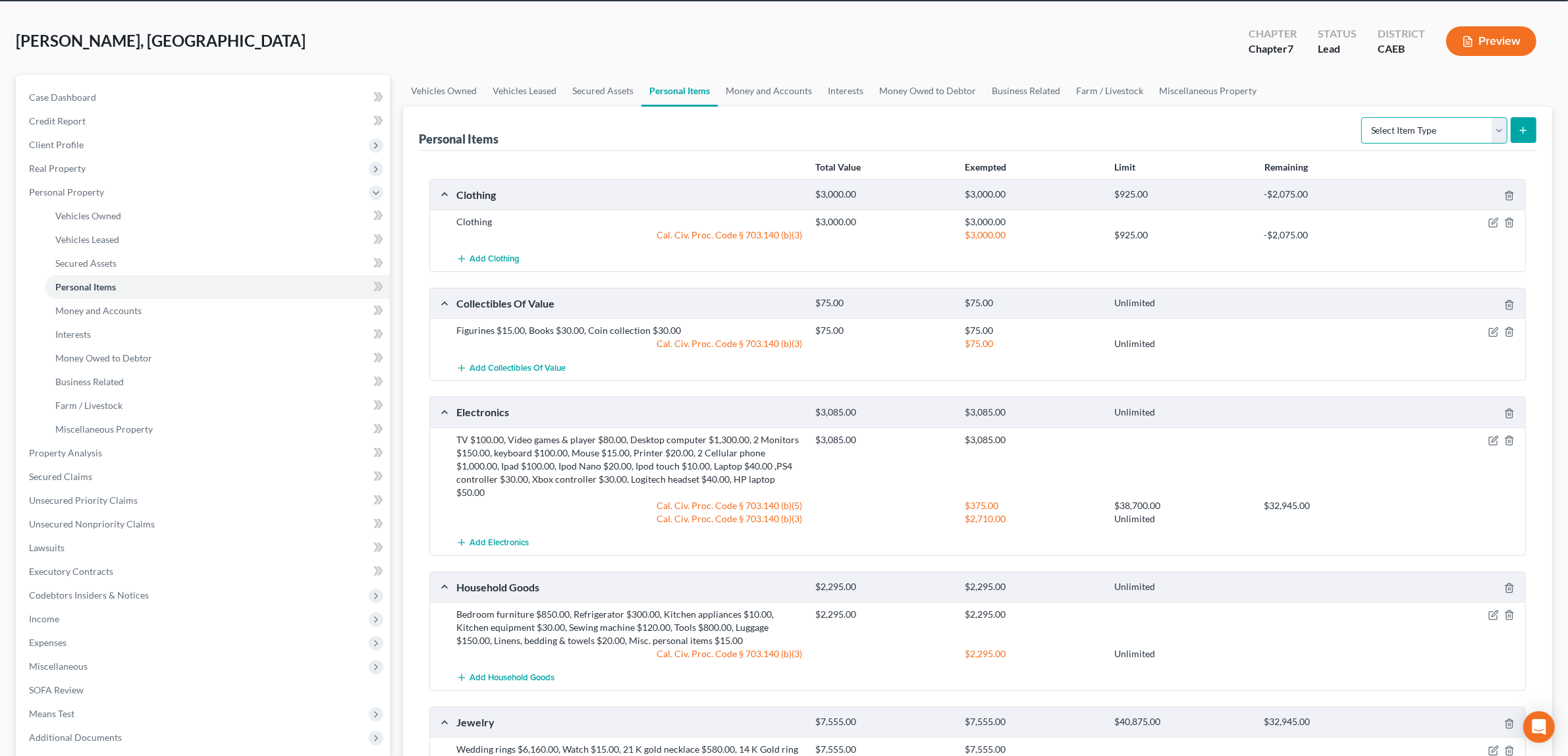
click at [1500, 128] on select "Select Item Type Clothing Collectibles Of Value Electronics Firearms Household …" at bounding box center [1434, 130] width 146 height 26
select select "firearms"
click at [1362, 117] on select "Select Item Type Clothing Collectibles Of Value Electronics Firearms Household …" at bounding box center [1434, 130] width 146 height 26
click at [1519, 125] on icon "submit" at bounding box center [1523, 130] width 10 height 10
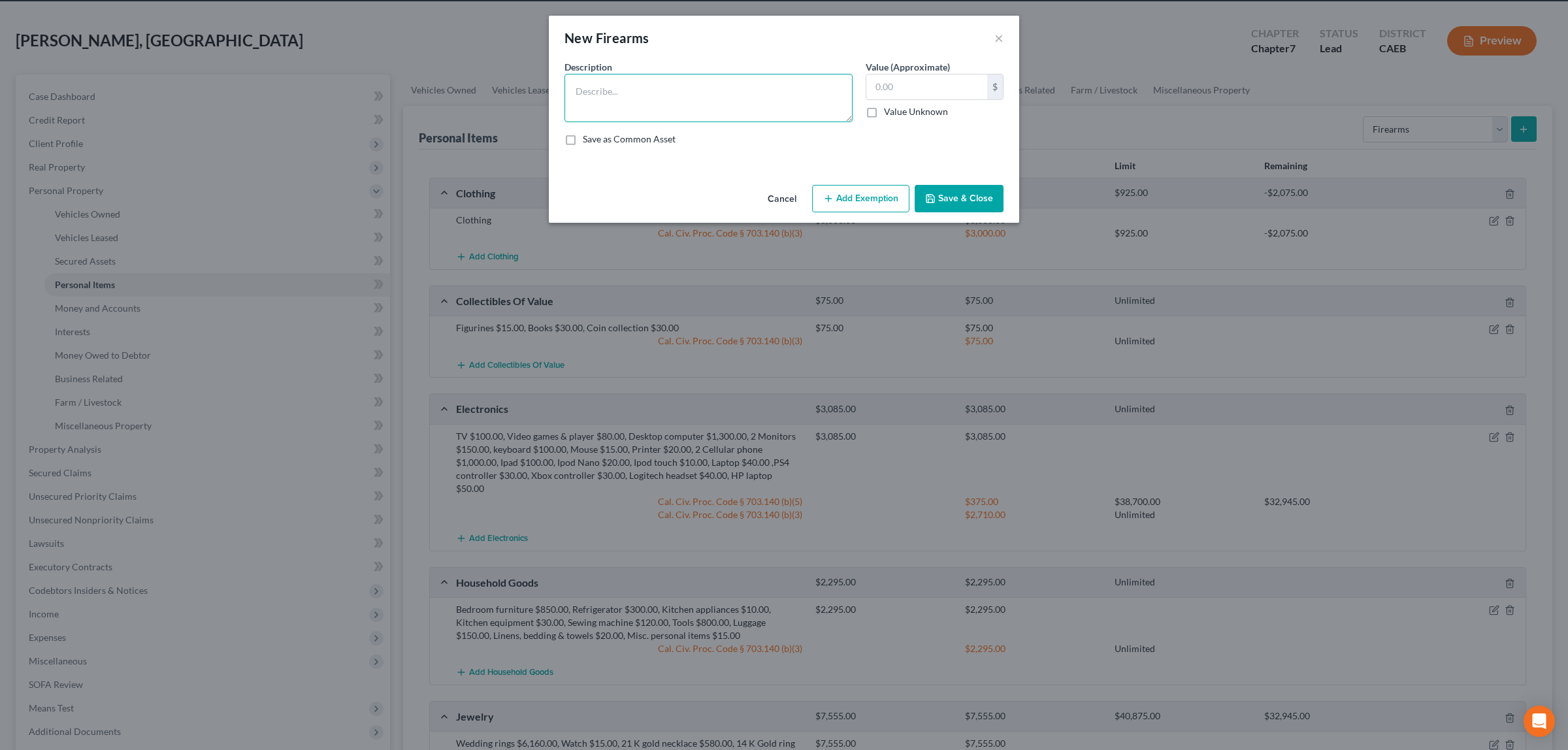
paste textarea "Stak-on gun locker $50.00, Ballistic plates $200.00, Misc. gunsmithing tools $1…"
click at [580, 90] on textarea "Stak-on gun locker $50.00, Ballistic plates $200.00, Misc. gunsmithing tools $1…" at bounding box center [709, 97] width 288 height 48
click at [578, 90] on textarea "Stak-on gun locker $50.00, Ballistic plates $200.00, Misc. gunsmithing tools $1…" at bounding box center [709, 97] width 288 height 48
type textarea "Stak-on gun locker $50.00, Ballistic plates $200.00, Misc. gunsmithing tools $1…"
click at [896, 89] on input "text" at bounding box center [926, 86] width 121 height 25
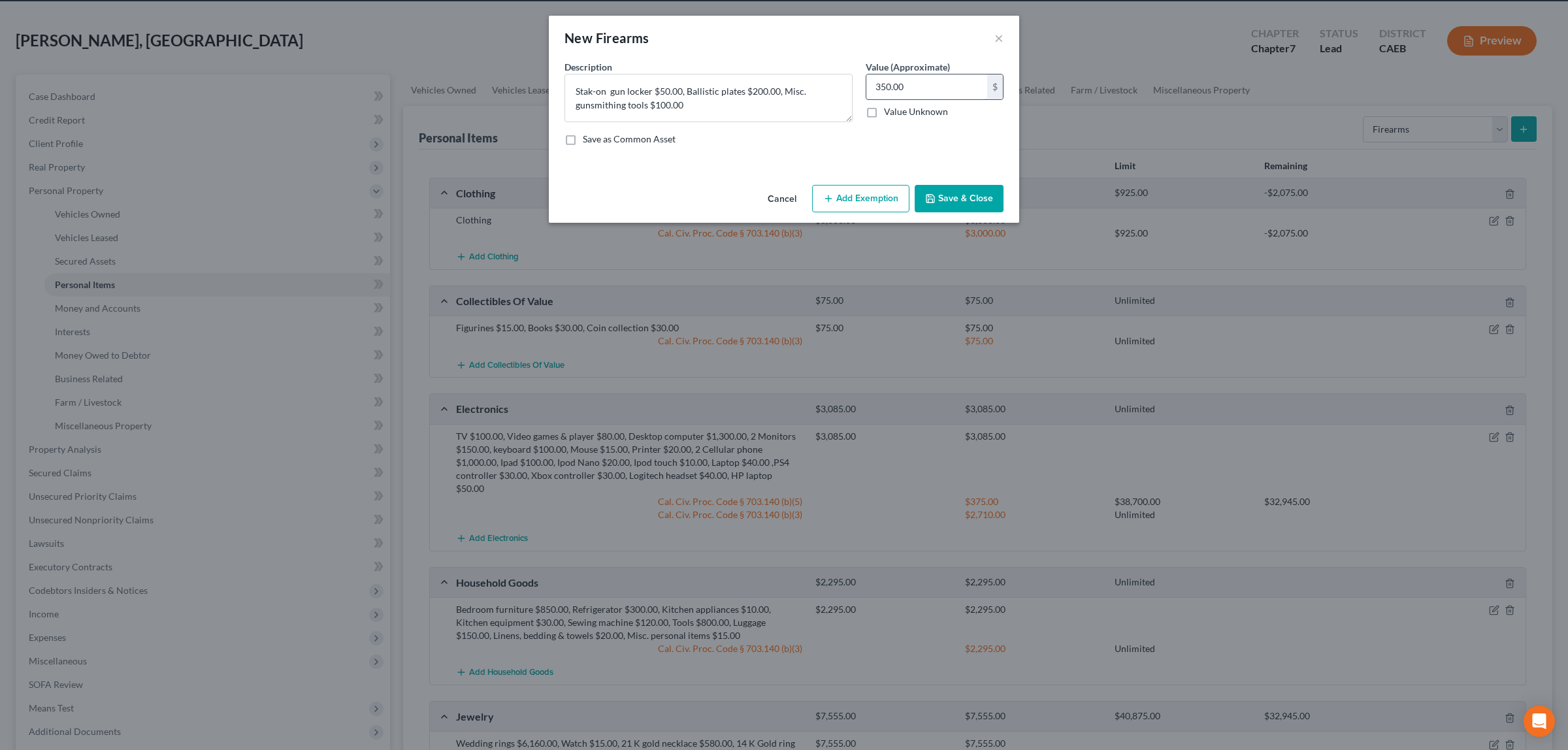
type input "350.00"
click at [879, 192] on button "Add Exemption" at bounding box center [860, 198] width 97 height 27
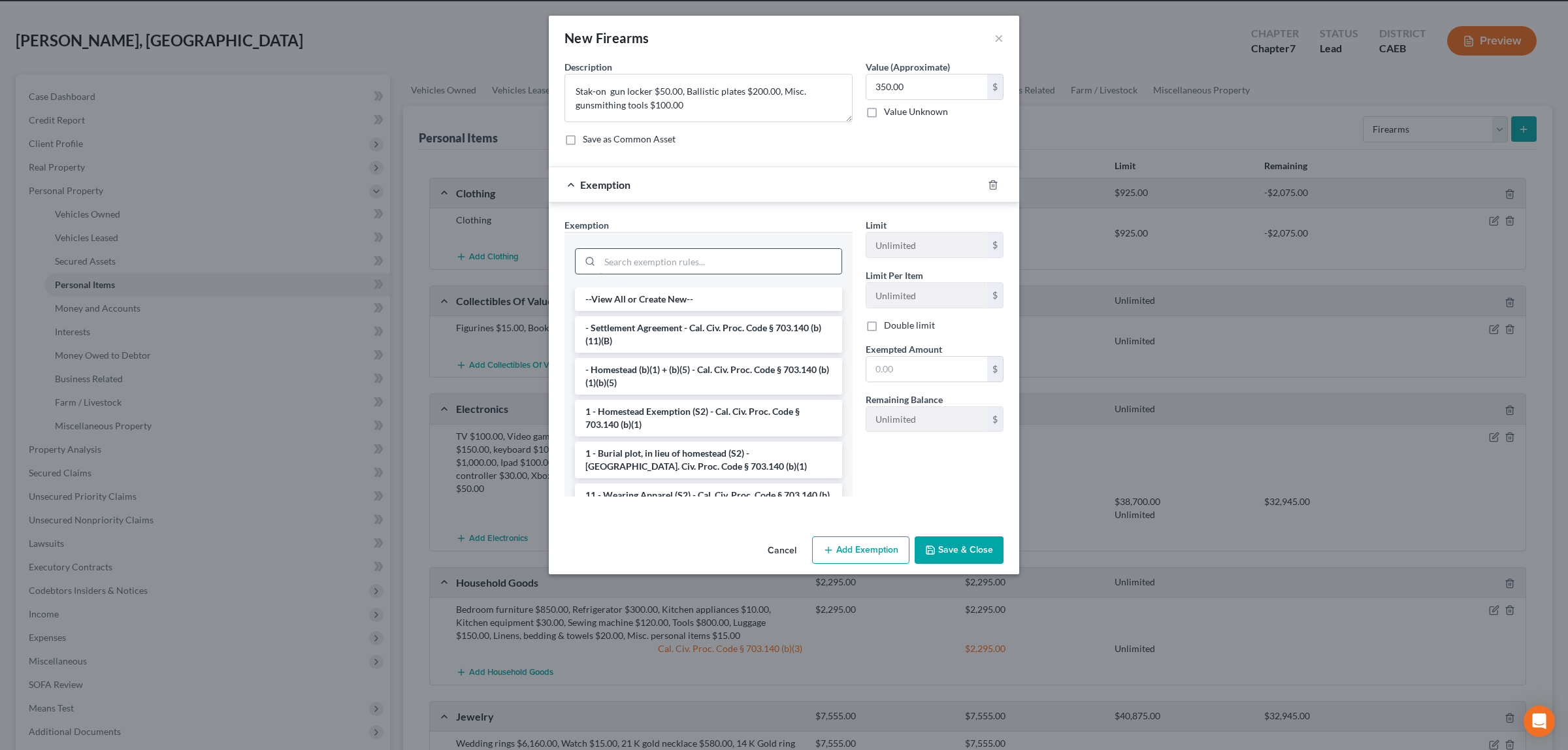
click at [717, 258] on input "search" at bounding box center [720, 261] width 242 height 25
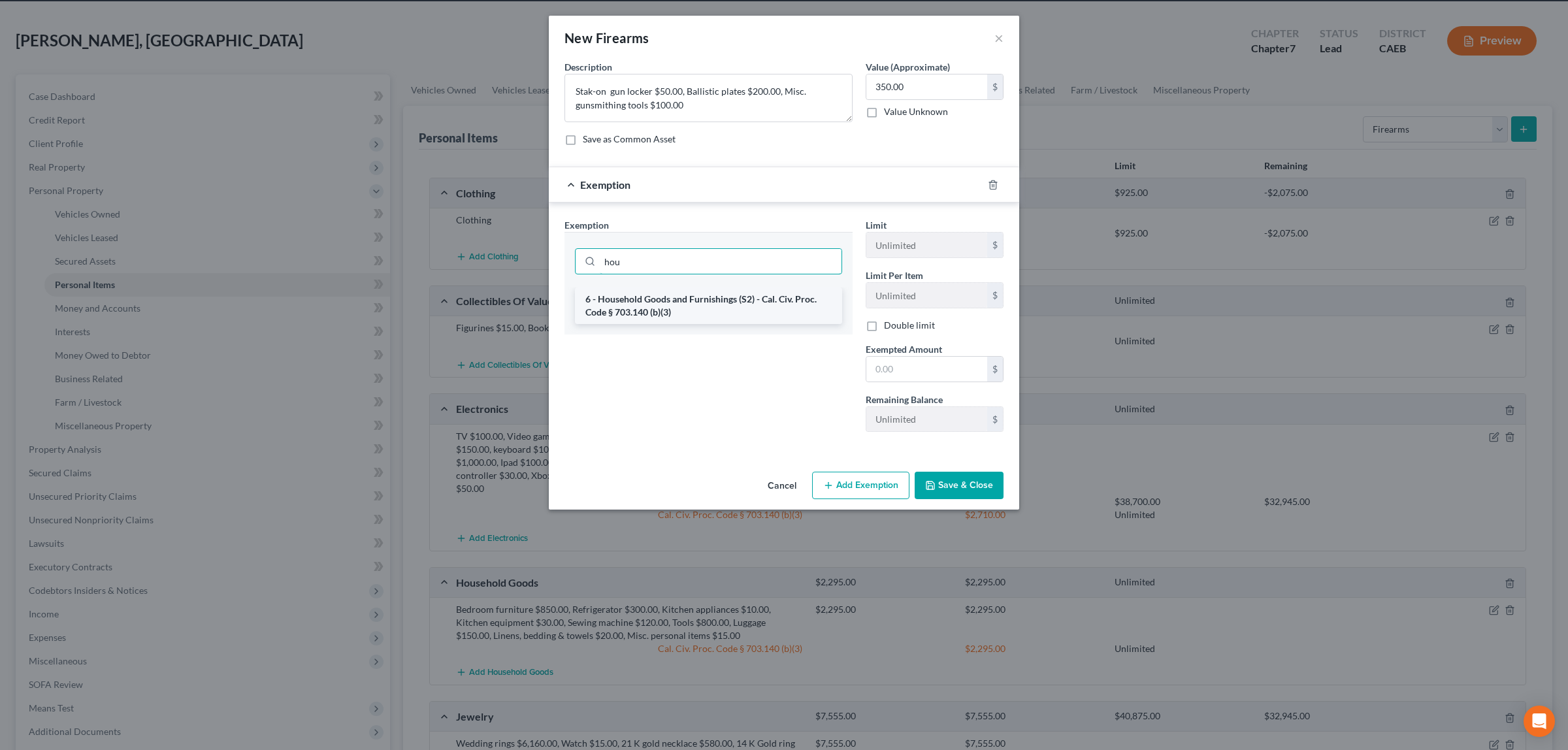
type input "hou"
click at [720, 301] on li "6 - Household Goods and Furnishings (S2) - Cal. Civ. Proc. Code § 703.140 (b)(3)" at bounding box center [708, 305] width 267 height 36
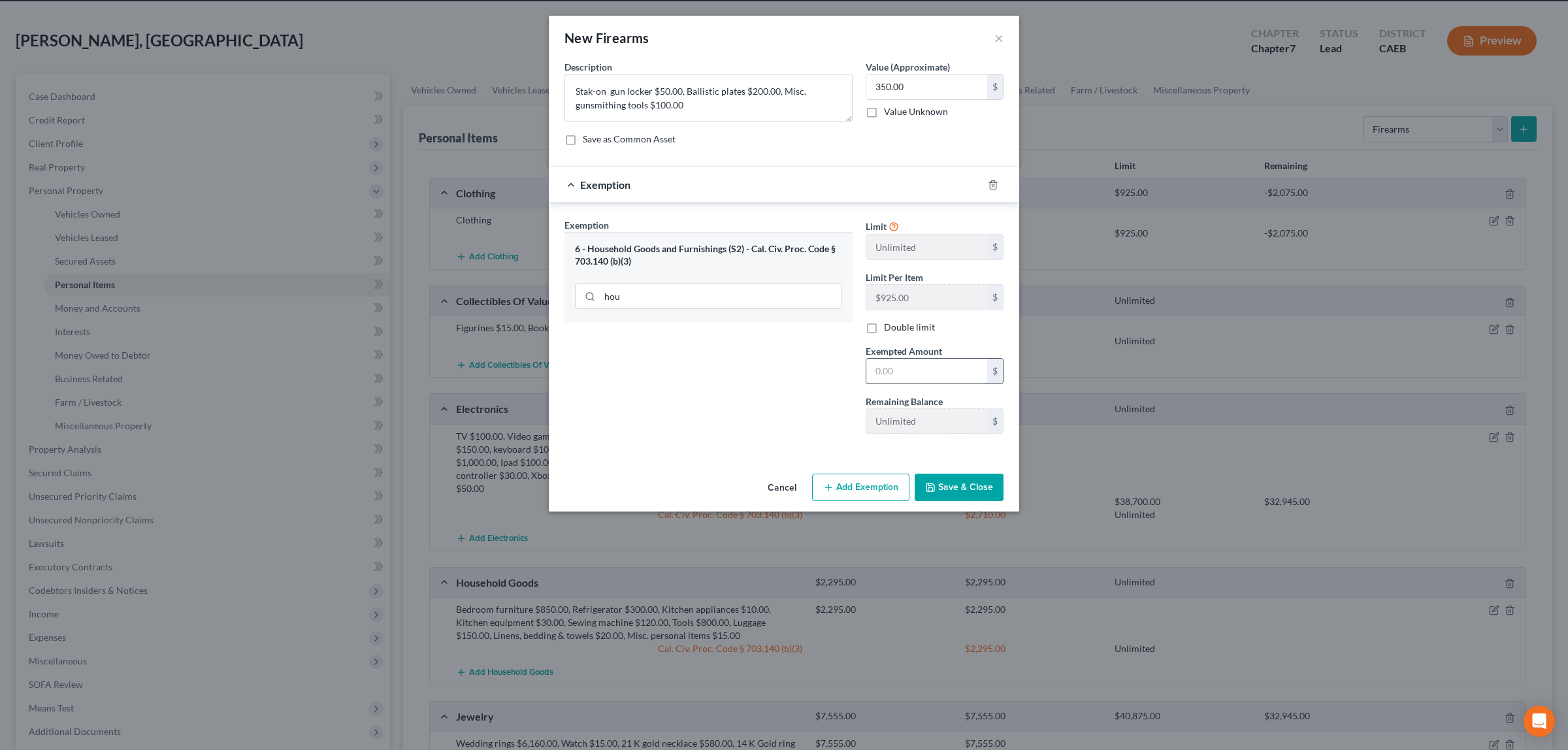
click at [885, 373] on input "text" at bounding box center [926, 370] width 121 height 25
type input "350.00"
click at [969, 487] on button "Save & Close" at bounding box center [959, 487] width 89 height 27
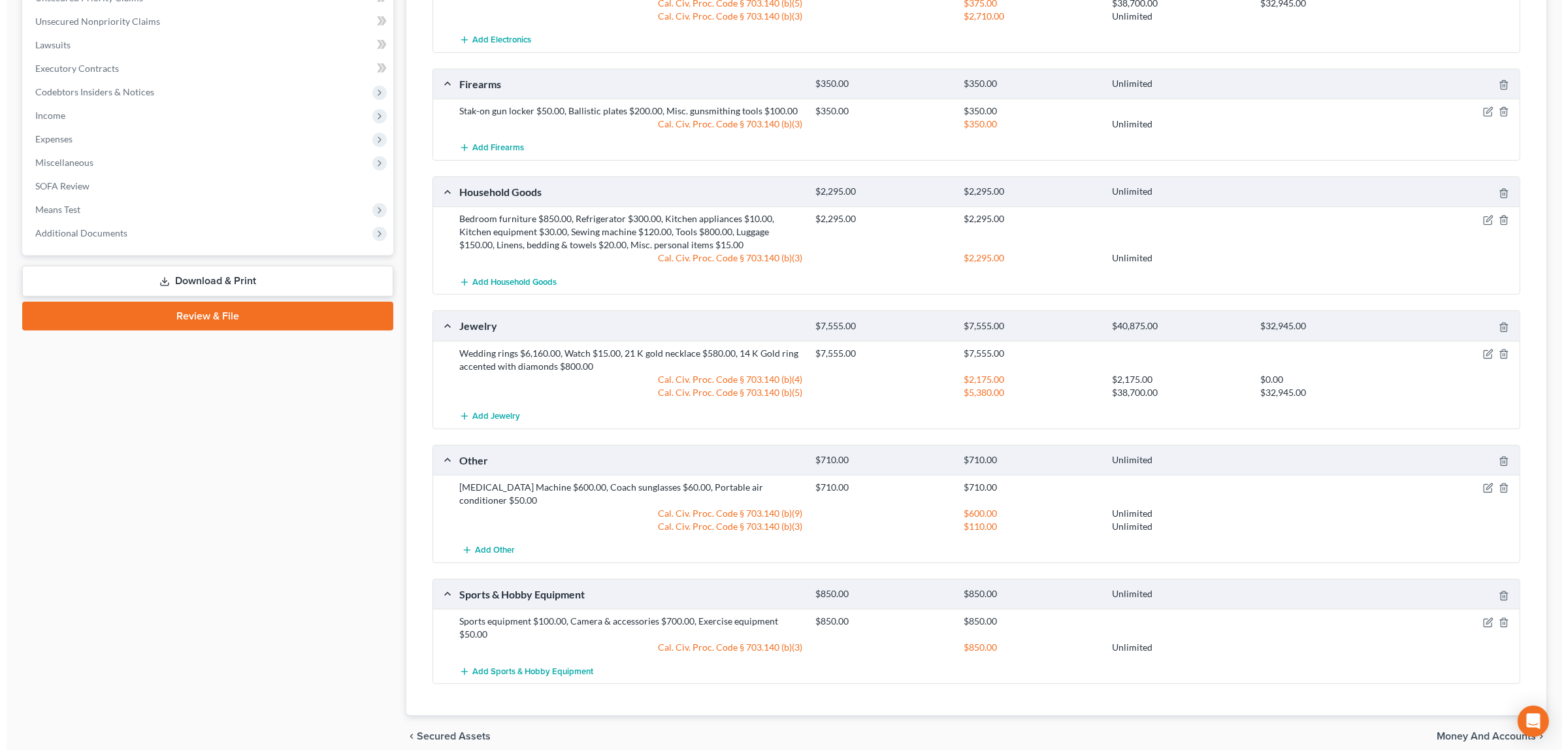
scroll to position [551, 0]
click at [1477, 347] on icon "button" at bounding box center [1482, 353] width 10 height 10
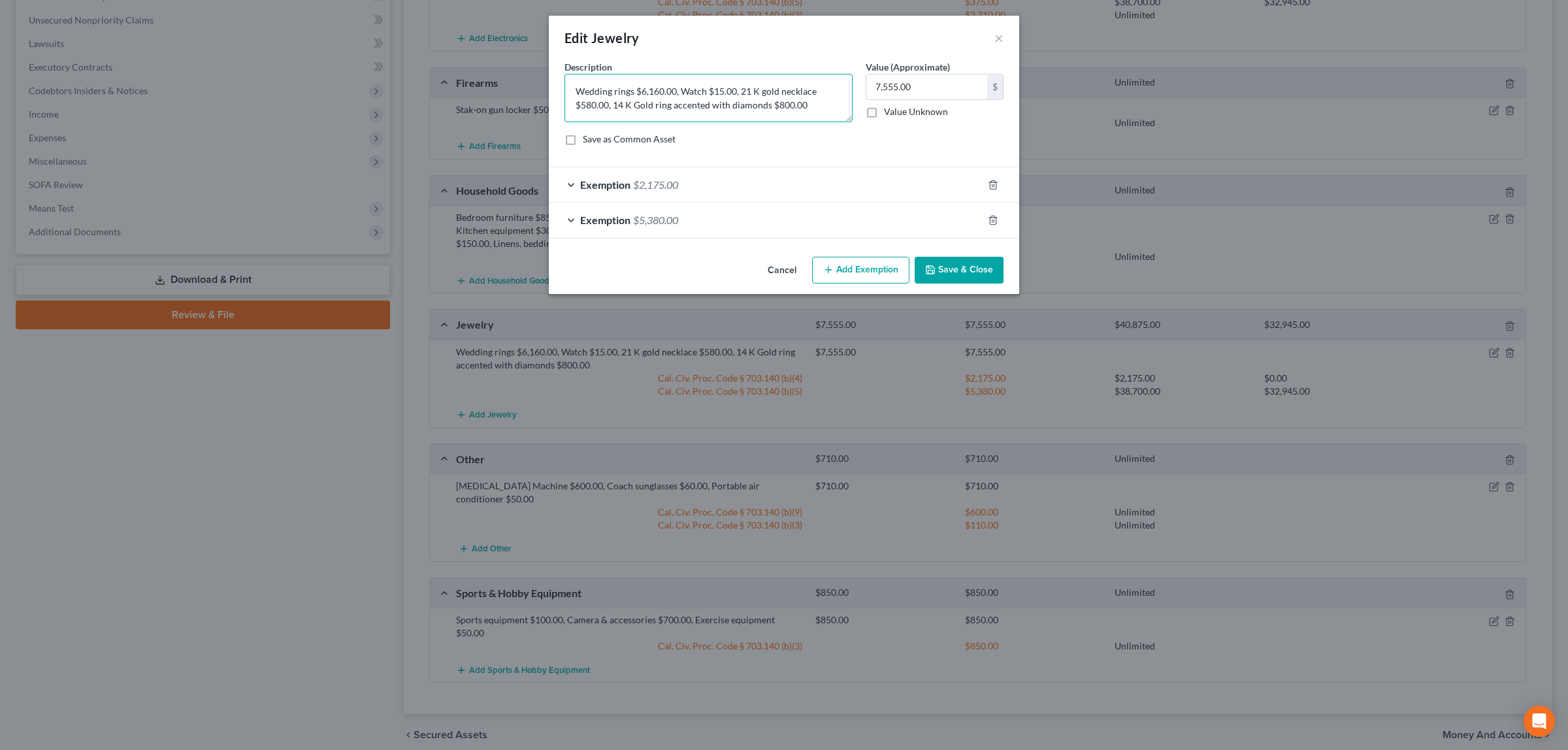
click at [804, 107] on textarea "Wedding rings $6,160.00, Watch $15.00, 21 K gold necklace $580.00, 14 K Gold ri…" at bounding box center [709, 97] width 288 height 48
click at [740, 92] on textarea "Wedding rings $6,160.00, Watch $15.00, 21 K gold necklace $580.00, 14 K Gold ri…" at bounding box center [709, 97] width 288 height 48
click at [818, 86] on textarea "Wedding rings $6,160.00, Watch $15.00, 3 Pocket watches - $150.0021 K gold neck…" at bounding box center [709, 97] width 288 height 48
click at [609, 103] on textarea "Wedding rings $6,160.00, Watch $15.00, 3 Pocket watches $150.0021 K gold neckla…" at bounding box center [709, 97] width 288 height 48
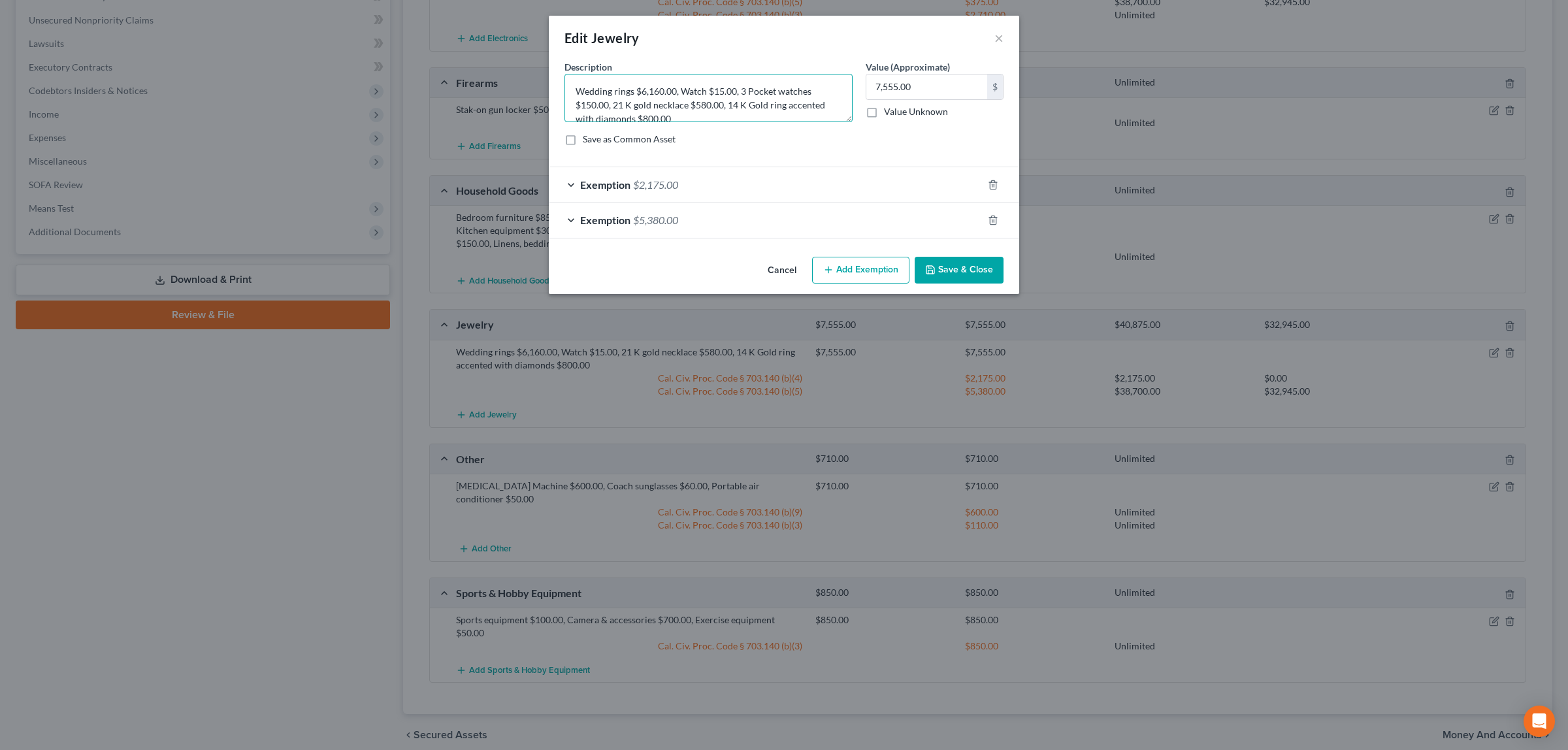
click at [670, 119] on textarea "Wedding rings $6,160.00, Watch $15.00, 3 Pocket watches $150.00, 21 K gold neck…" at bounding box center [709, 97] width 288 height 48
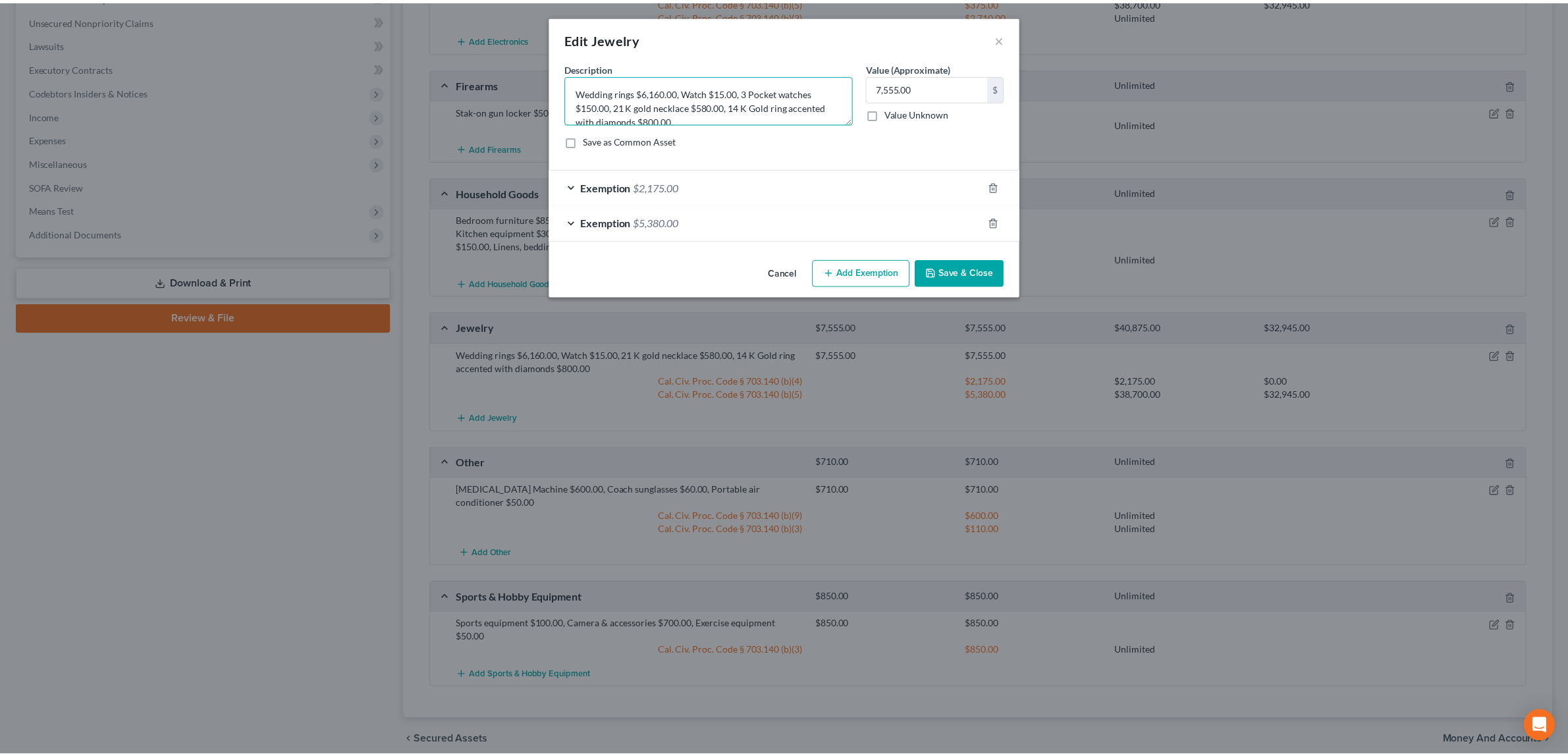
scroll to position [2, 0]
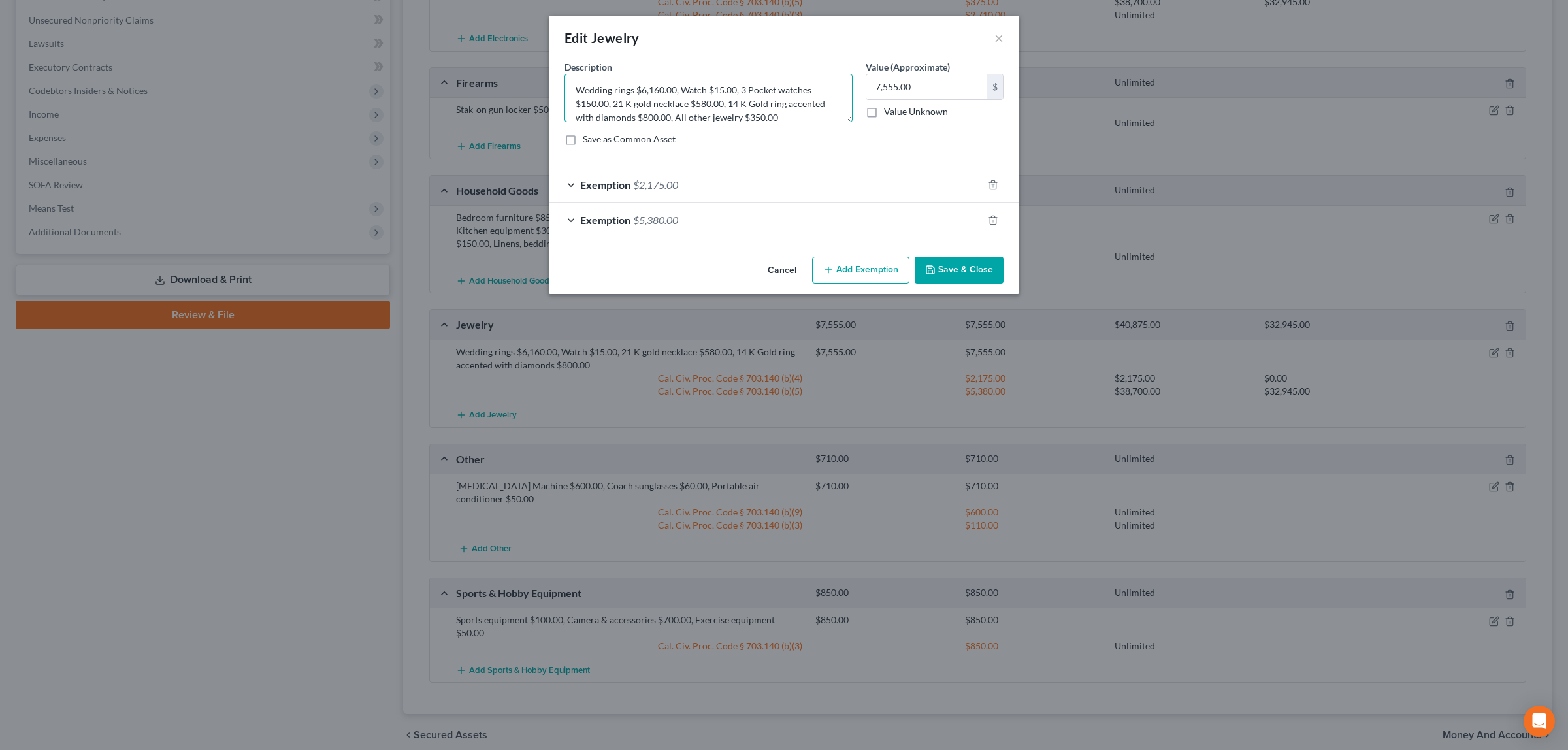
type textarea "Wedding rings $6,160.00, Watch $15.00, 3 Pocket watches $150.00, 21 K gold neck…"
type input "7,935.00"
click at [660, 219] on span "$5,380.00" at bounding box center [655, 219] width 45 height 13
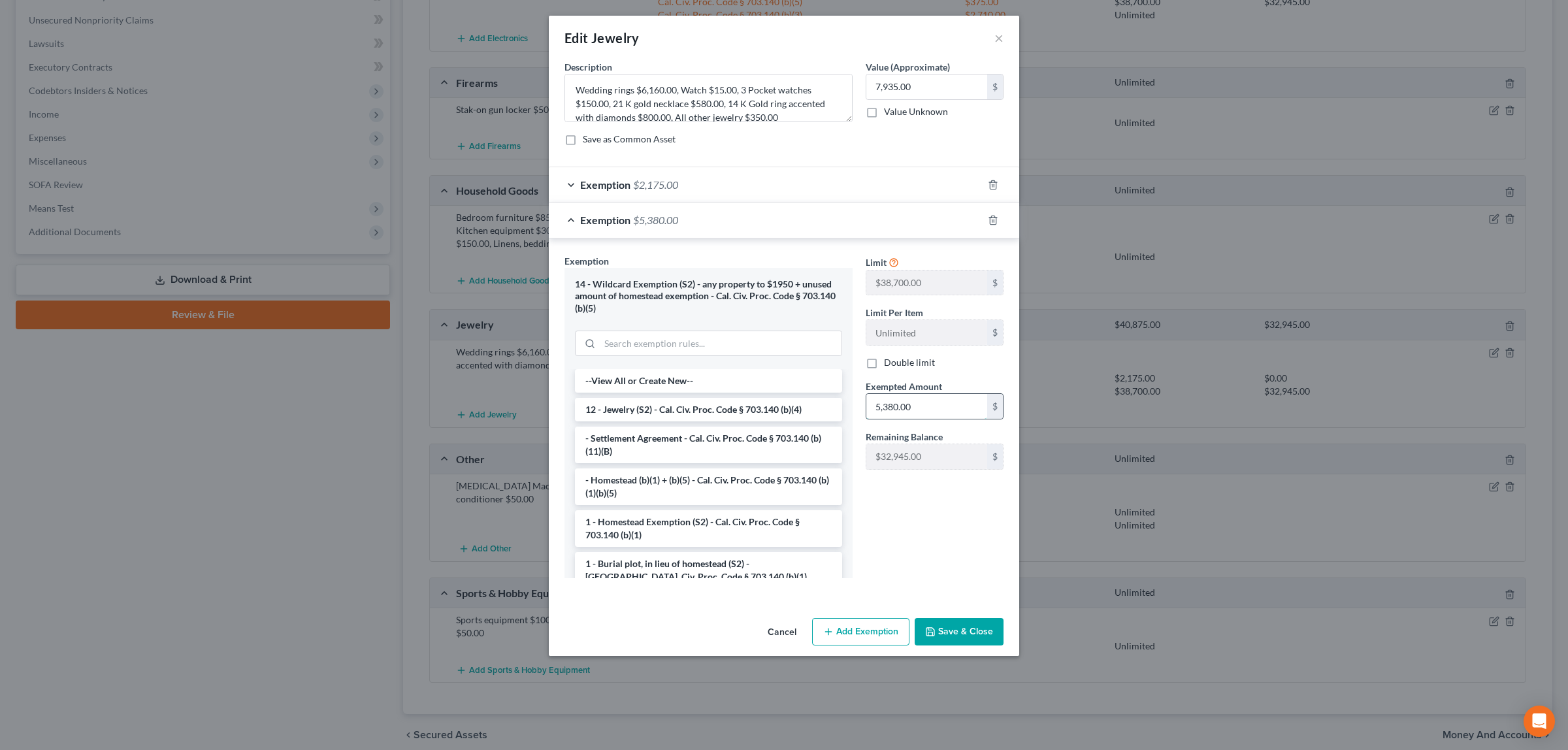
click at [920, 408] on input "5,380.00" at bounding box center [926, 406] width 121 height 25
type input "5,760.00"
click at [970, 627] on button "Save & Close" at bounding box center [959, 631] width 89 height 27
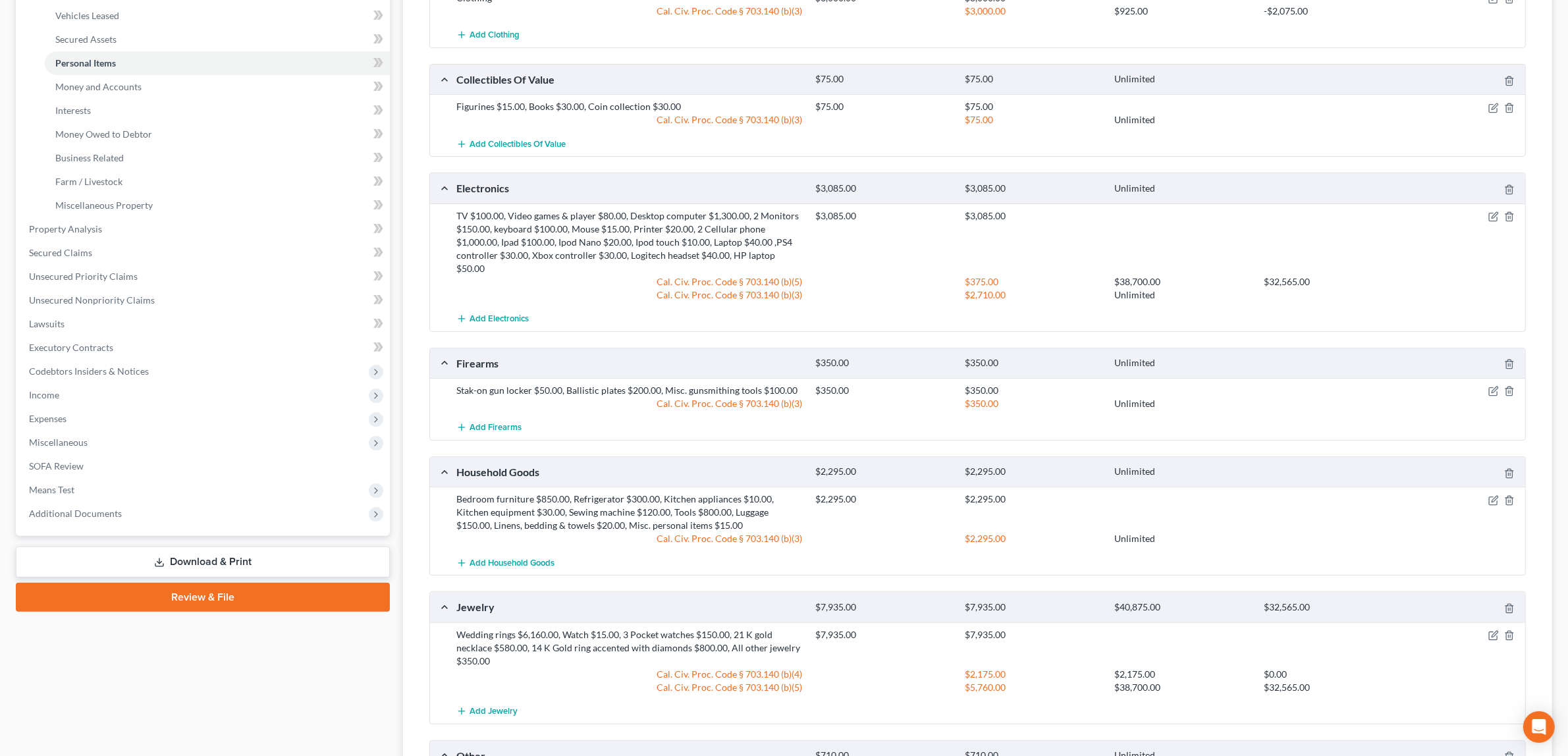
scroll to position [0, 0]
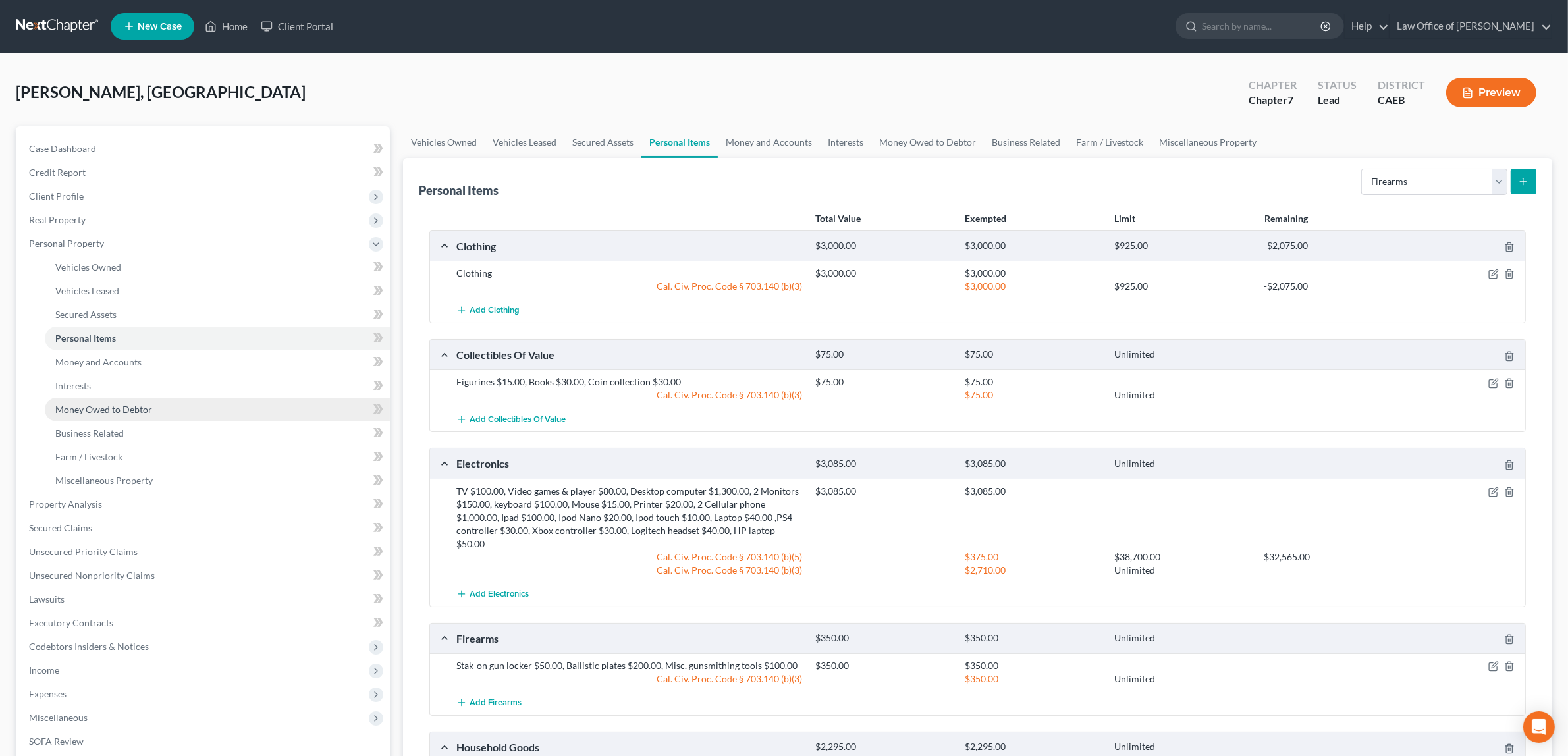
click at [114, 401] on link "Money Owed to Debtor" at bounding box center [217, 409] width 345 height 24
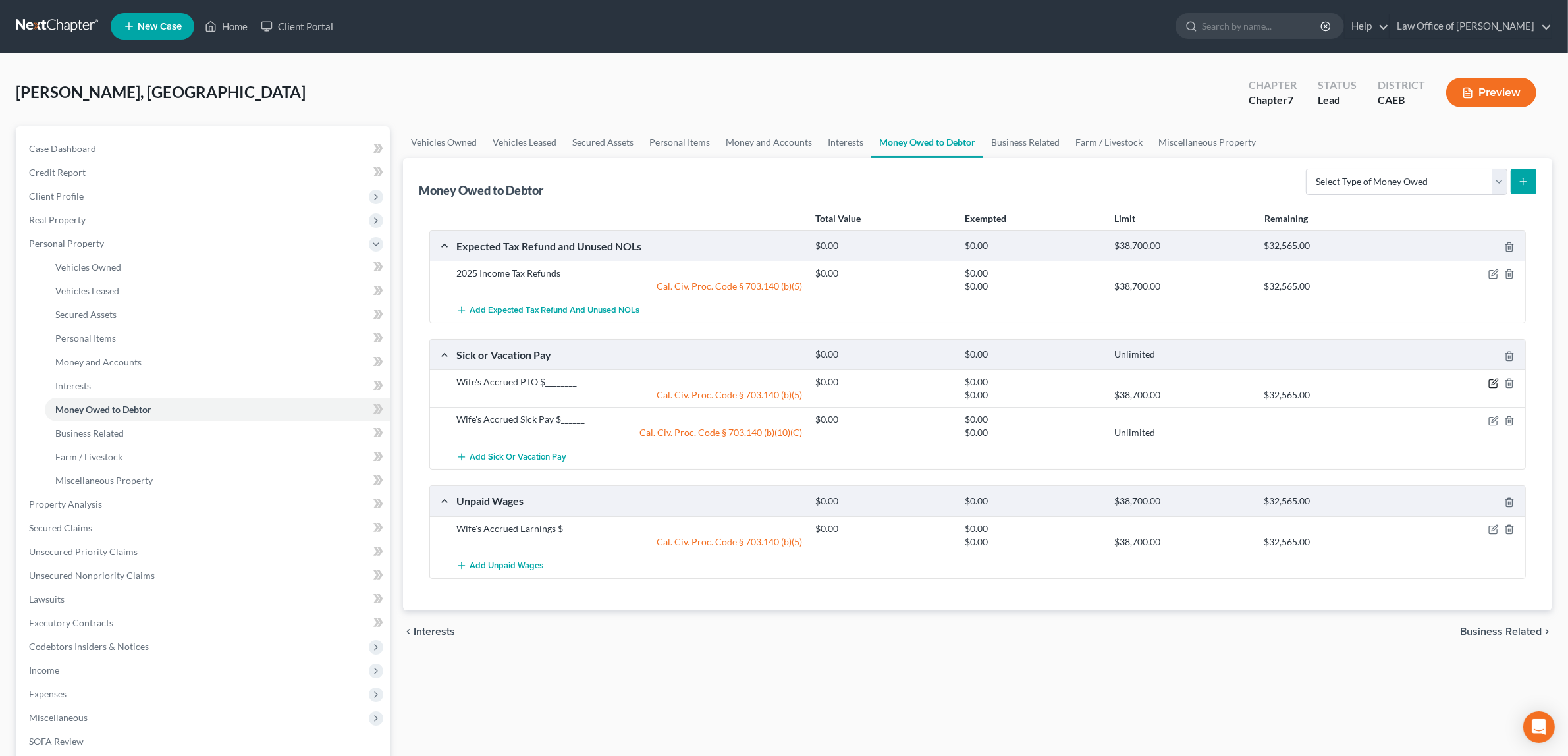
click at [1492, 380] on icon "button" at bounding box center [1492, 383] width 8 height 8
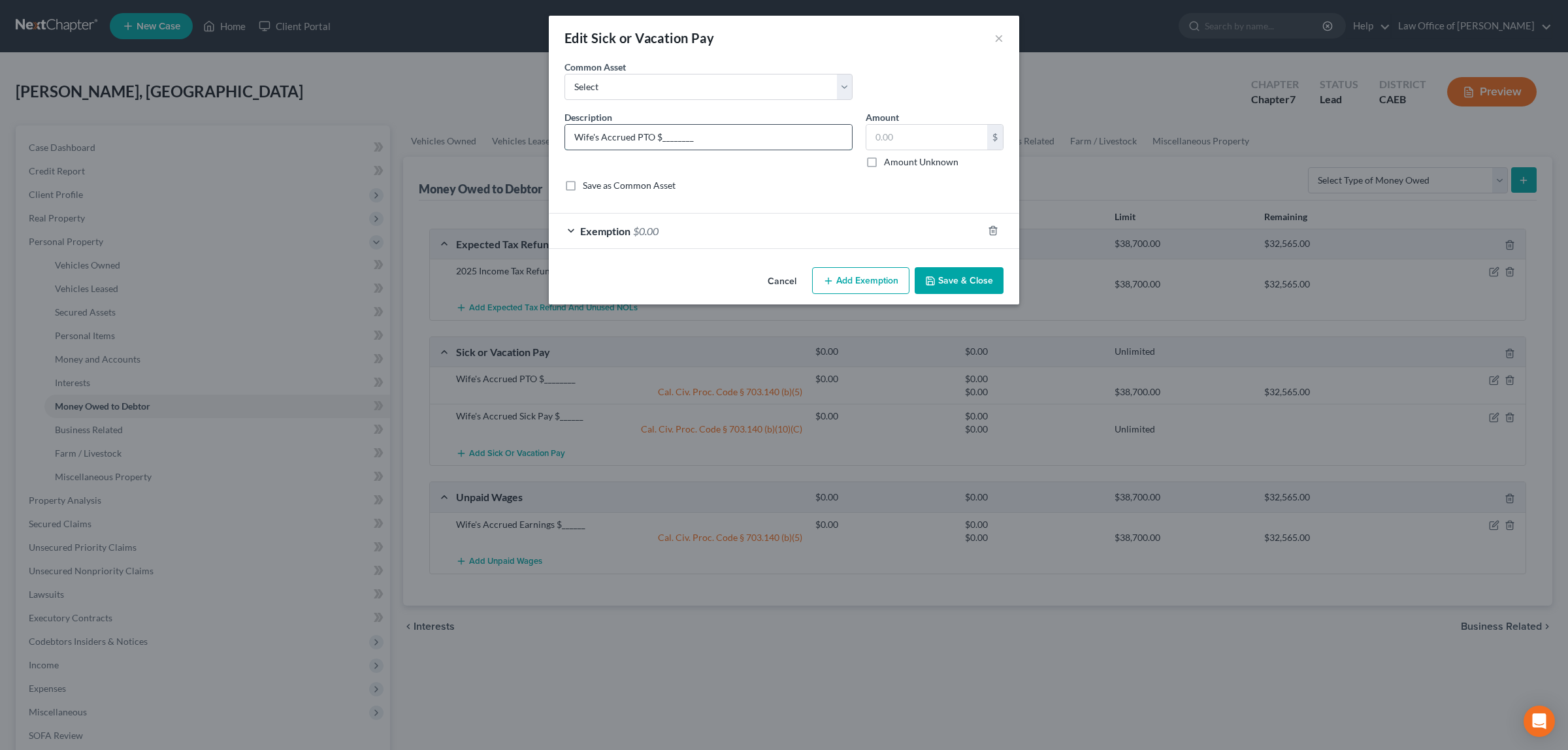
click at [653, 137] on input "Wife's Accrued PTO $________" at bounding box center [709, 136] width 286 height 25
type input "Wife's Accrued Vacation Pay $________"
click at [964, 275] on button "Save & Close" at bounding box center [959, 281] width 89 height 27
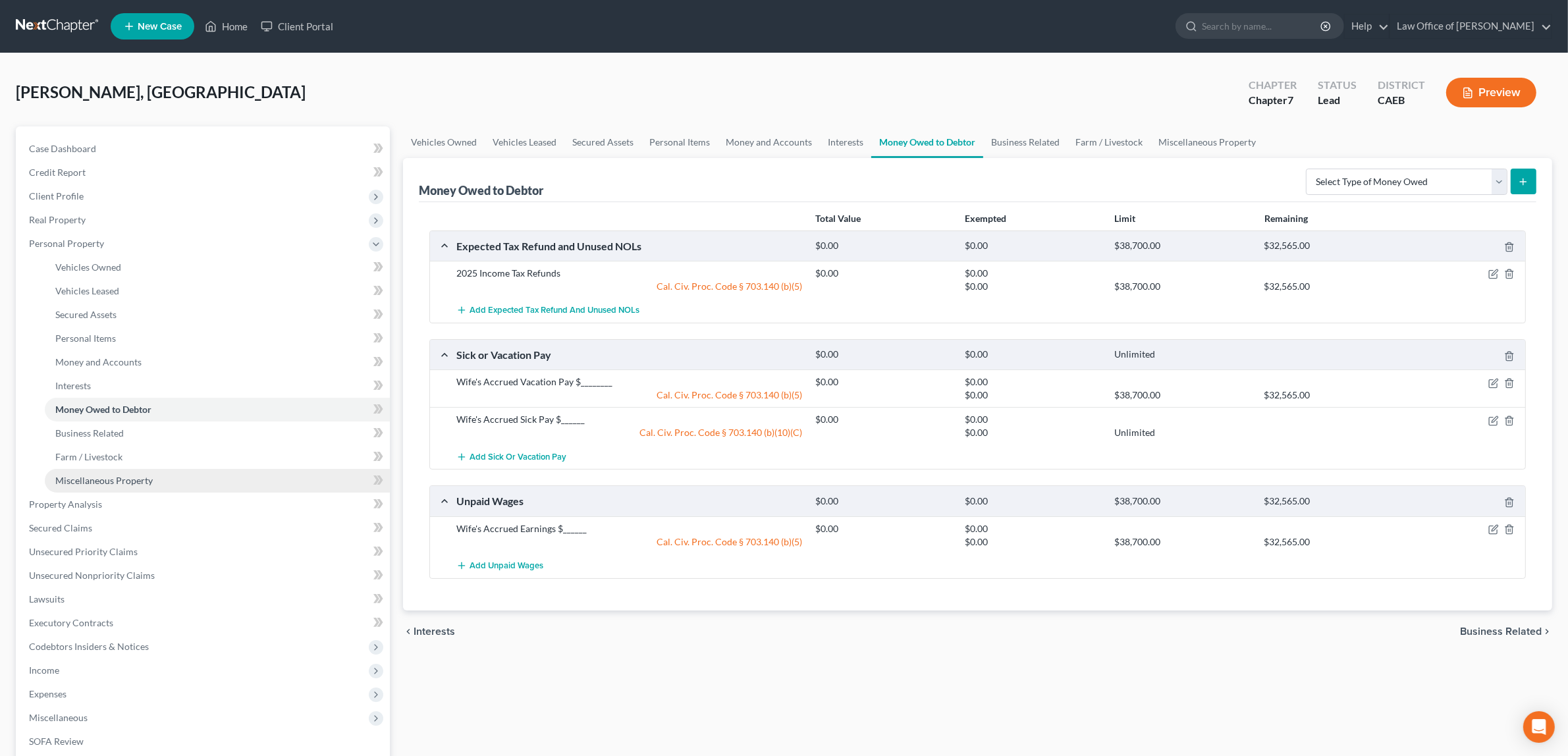
click at [127, 476] on span "Miscellaneous Property" at bounding box center [104, 480] width 97 height 11
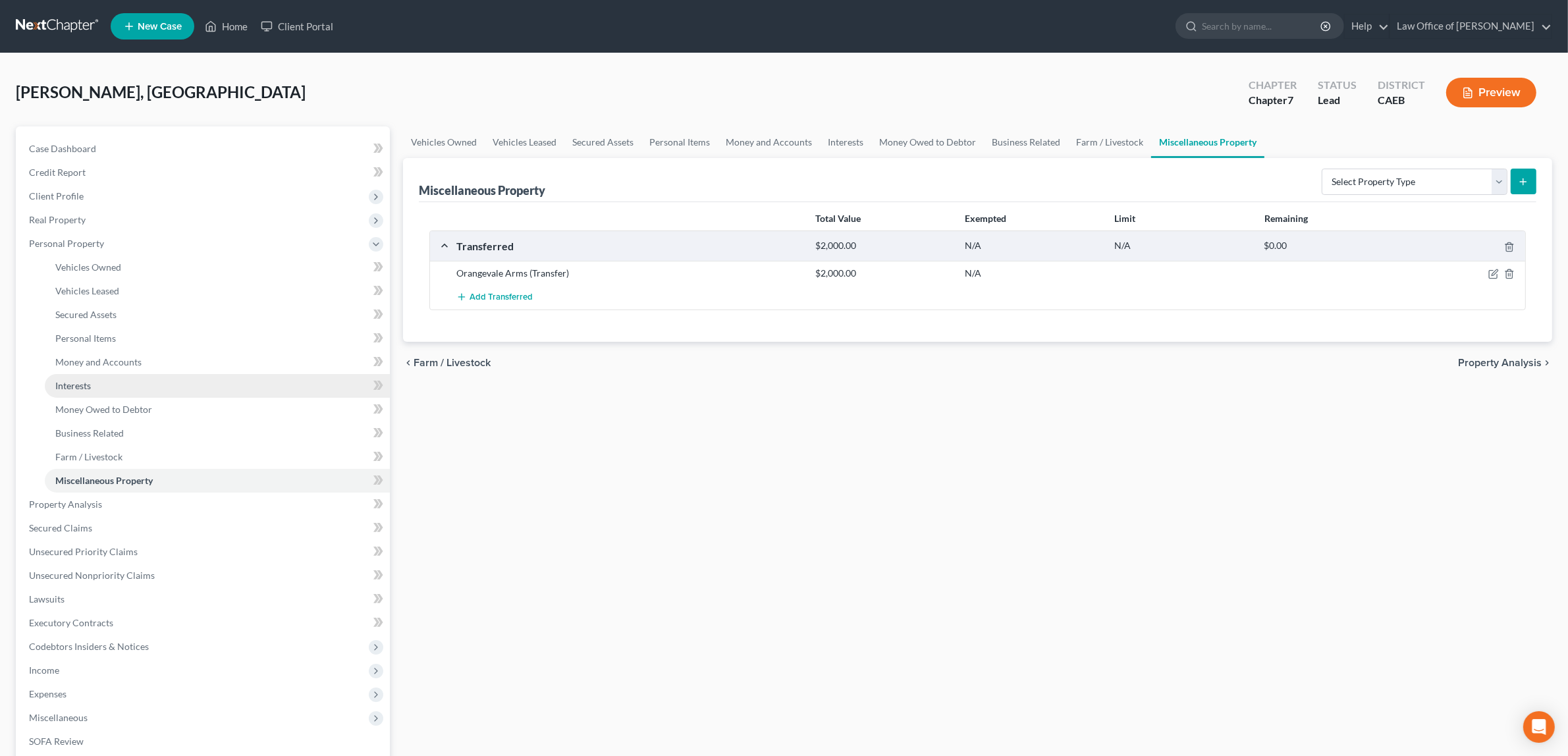
click at [104, 380] on link "Interests" at bounding box center [217, 386] width 345 height 24
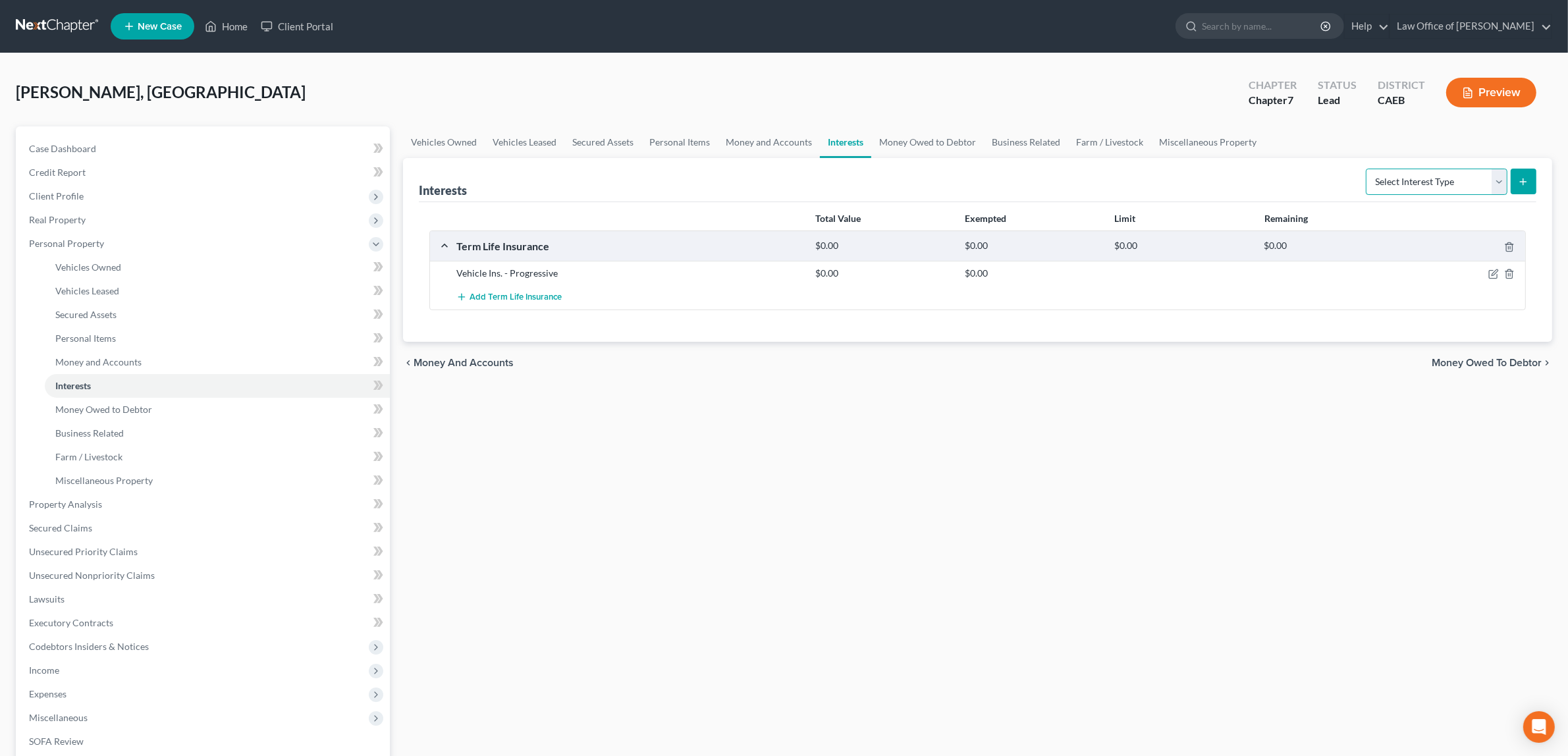
click at [1500, 179] on select "Select Interest Type 401K Annuity Bond Education IRA Government Bond Government…" at bounding box center [1436, 181] width 142 height 26
click at [137, 360] on span "Money and Accounts" at bounding box center [98, 361] width 86 height 11
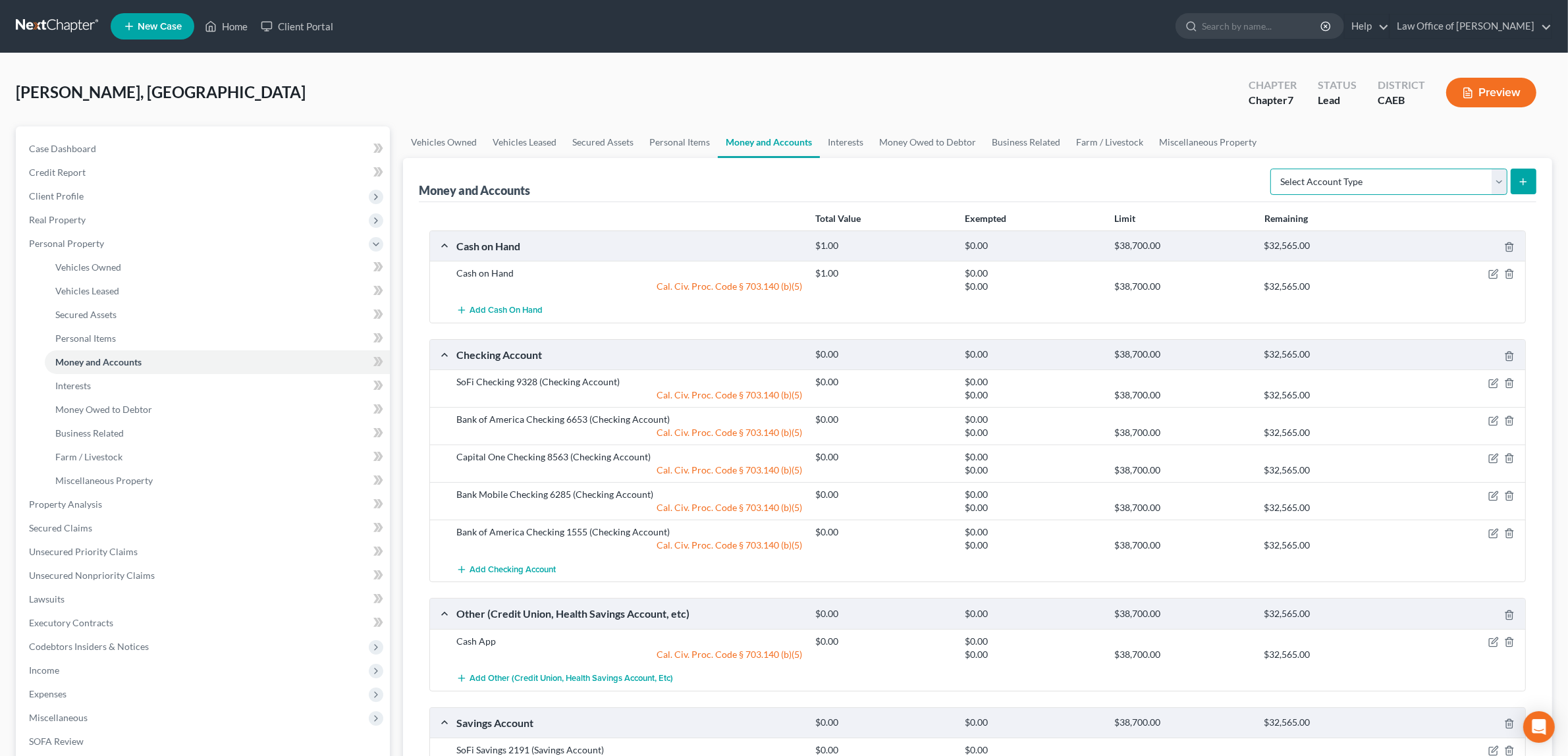
click at [1495, 185] on select "Select Account Type Brokerage Cash on Hand Certificates of Deposit Checking Acc…" at bounding box center [1389, 181] width 237 height 26
click at [109, 380] on link "Interests" at bounding box center [217, 386] width 345 height 24
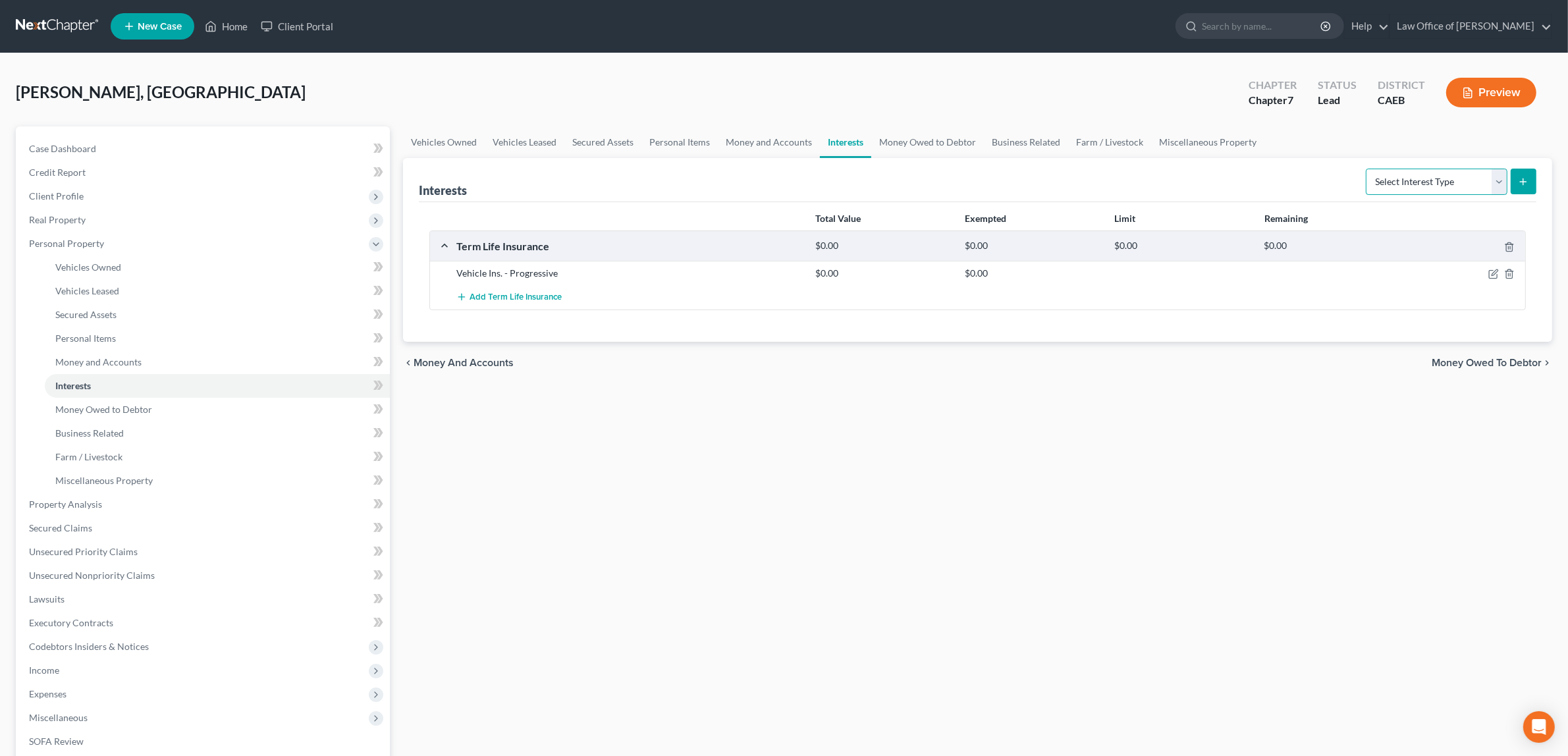
click at [1499, 178] on select "Select Interest Type 401K Annuity Bond Education IRA Government Bond Government…" at bounding box center [1436, 181] width 142 height 26
click at [148, 406] on span "Money Owed to Debtor" at bounding box center [103, 408] width 97 height 11
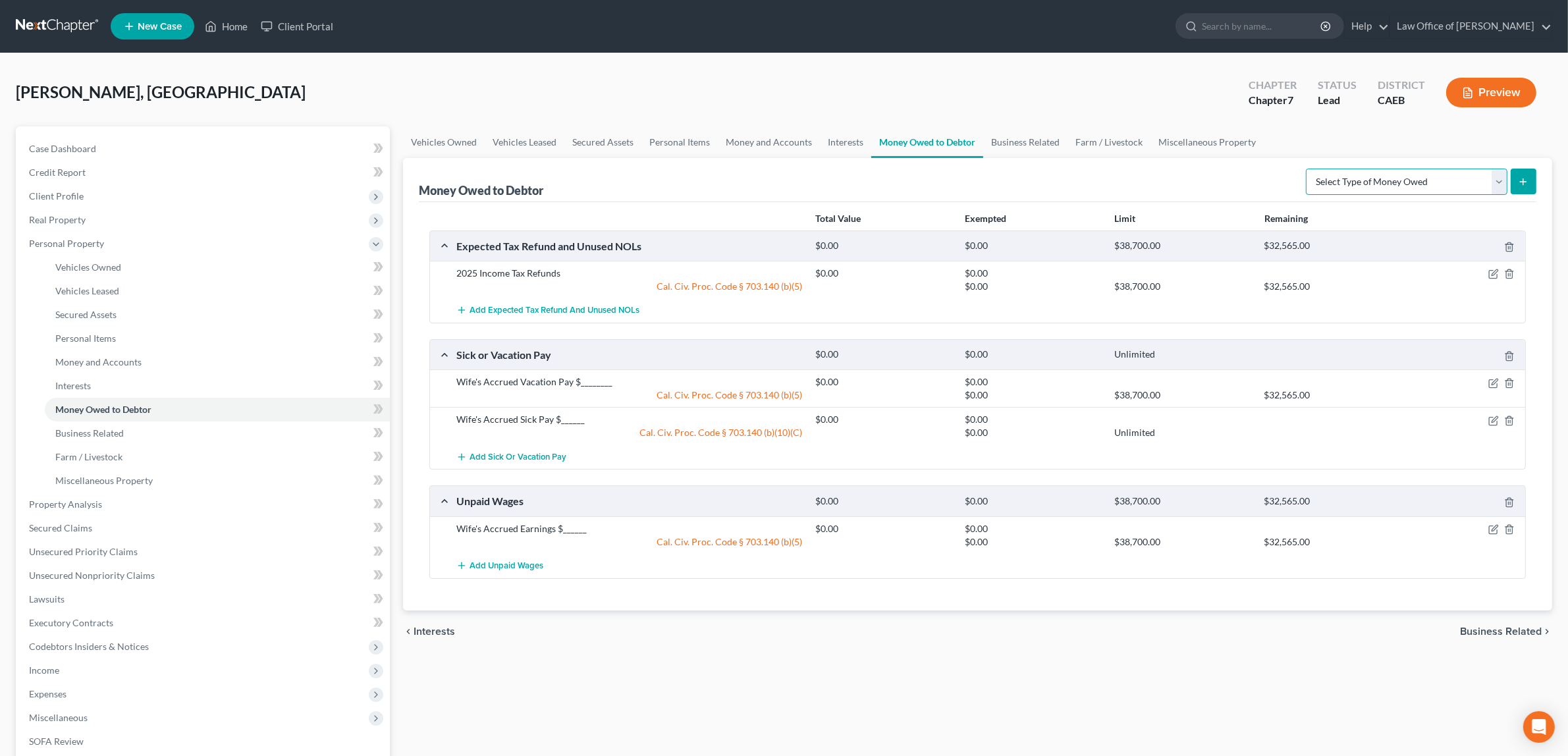
click at [1495, 179] on select "Select Type of Money Owed Accounts Receivable Alimony Child Support Claims Agai…" at bounding box center [1407, 181] width 202 height 26
select select "financial_assets_not_yet_listed"
click at [1308, 168] on select "Select Type of Money Owed Accounts Receivable Alimony Child Support Claims Agai…" at bounding box center [1407, 181] width 202 height 26
click at [1529, 179] on icon "submit" at bounding box center [1523, 182] width 10 height 10
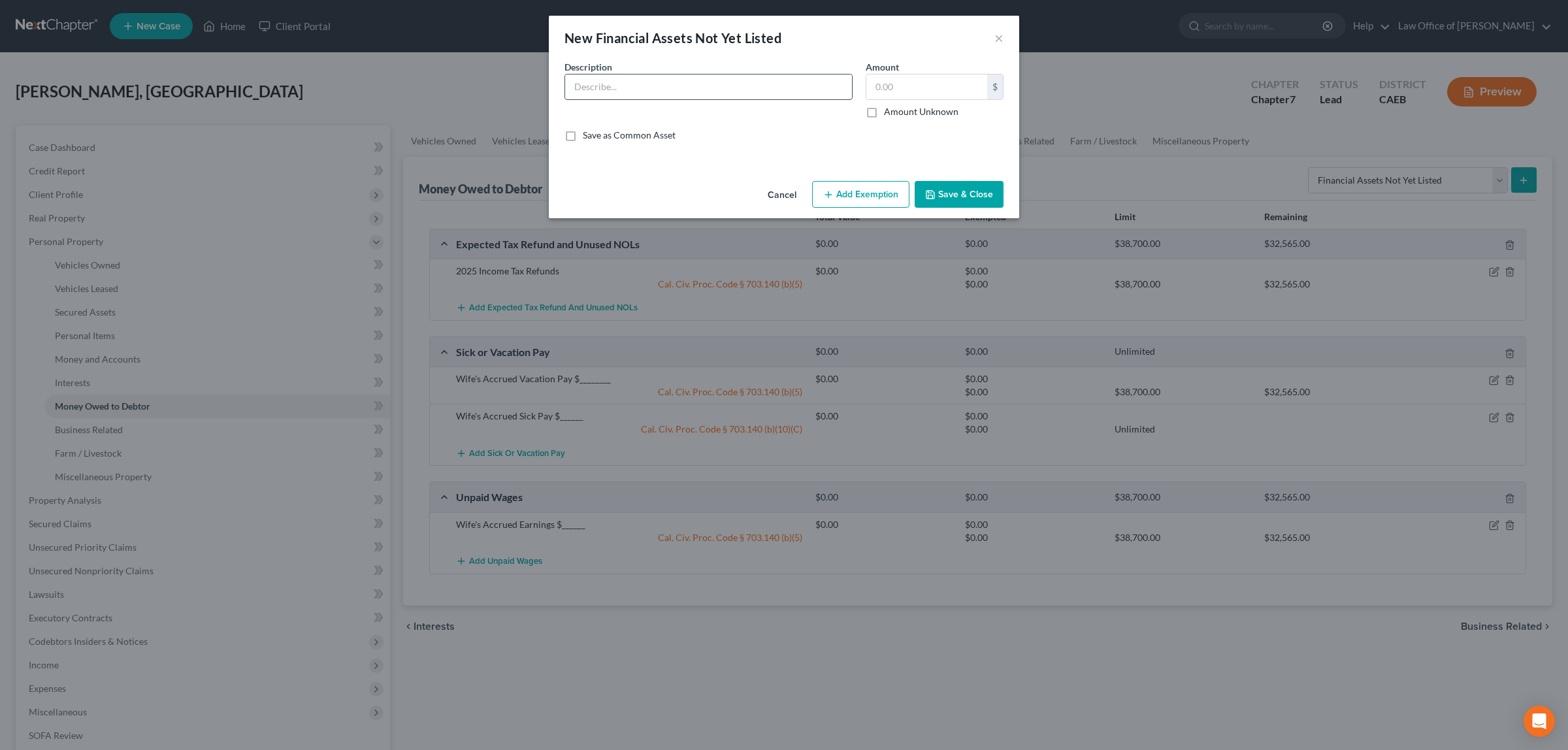
click at [779, 86] on input "text" at bounding box center [709, 86] width 286 height 25
type input "Medi Cal benefits"
click at [884, 113] on label "Amount Unknown" at bounding box center [921, 111] width 75 height 13
click at [889, 113] on input "Amount Unknown" at bounding box center [893, 109] width 8 height 8
checkbox input "true"
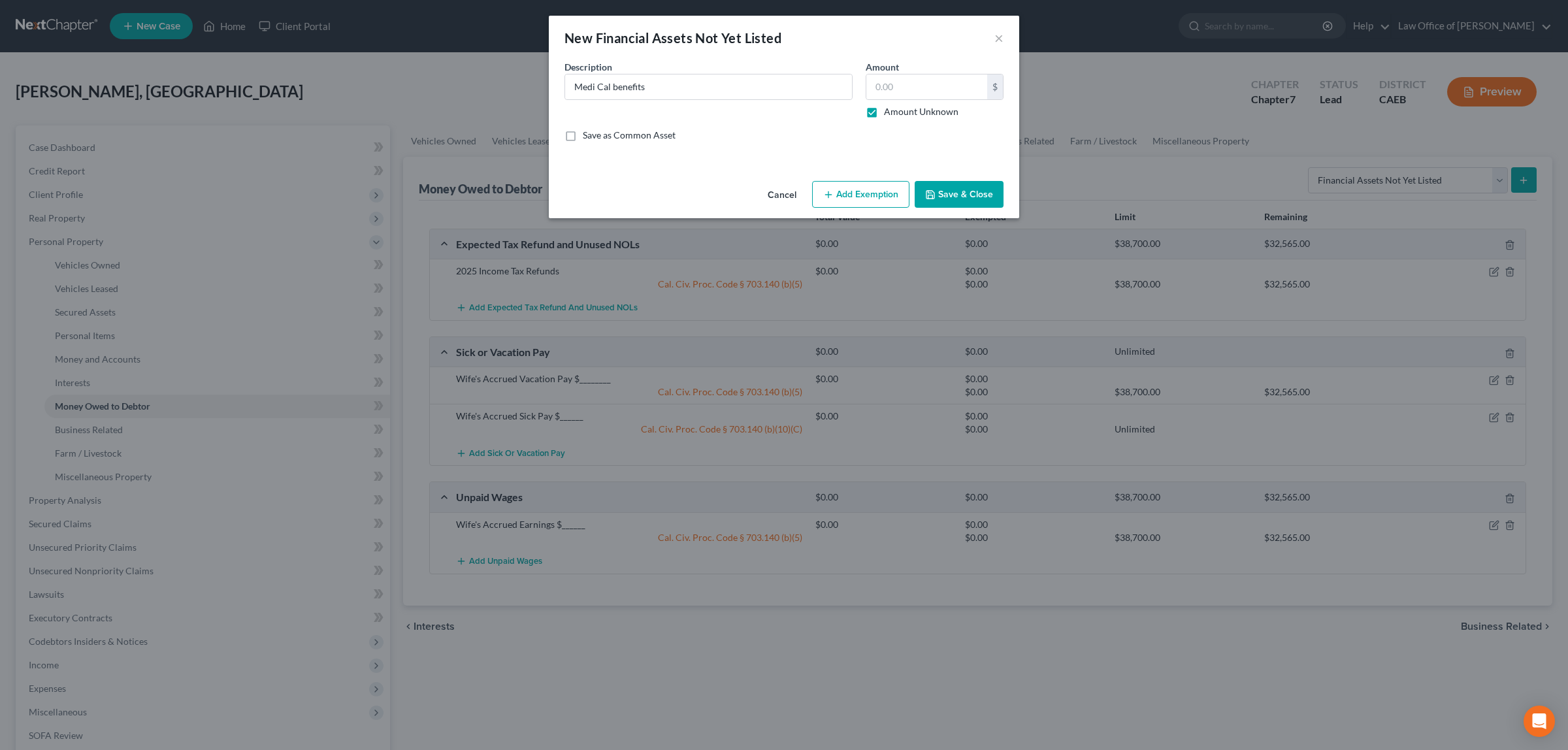
type input "0.00"
click at [864, 187] on button "Add Exemption" at bounding box center [860, 194] width 97 height 27
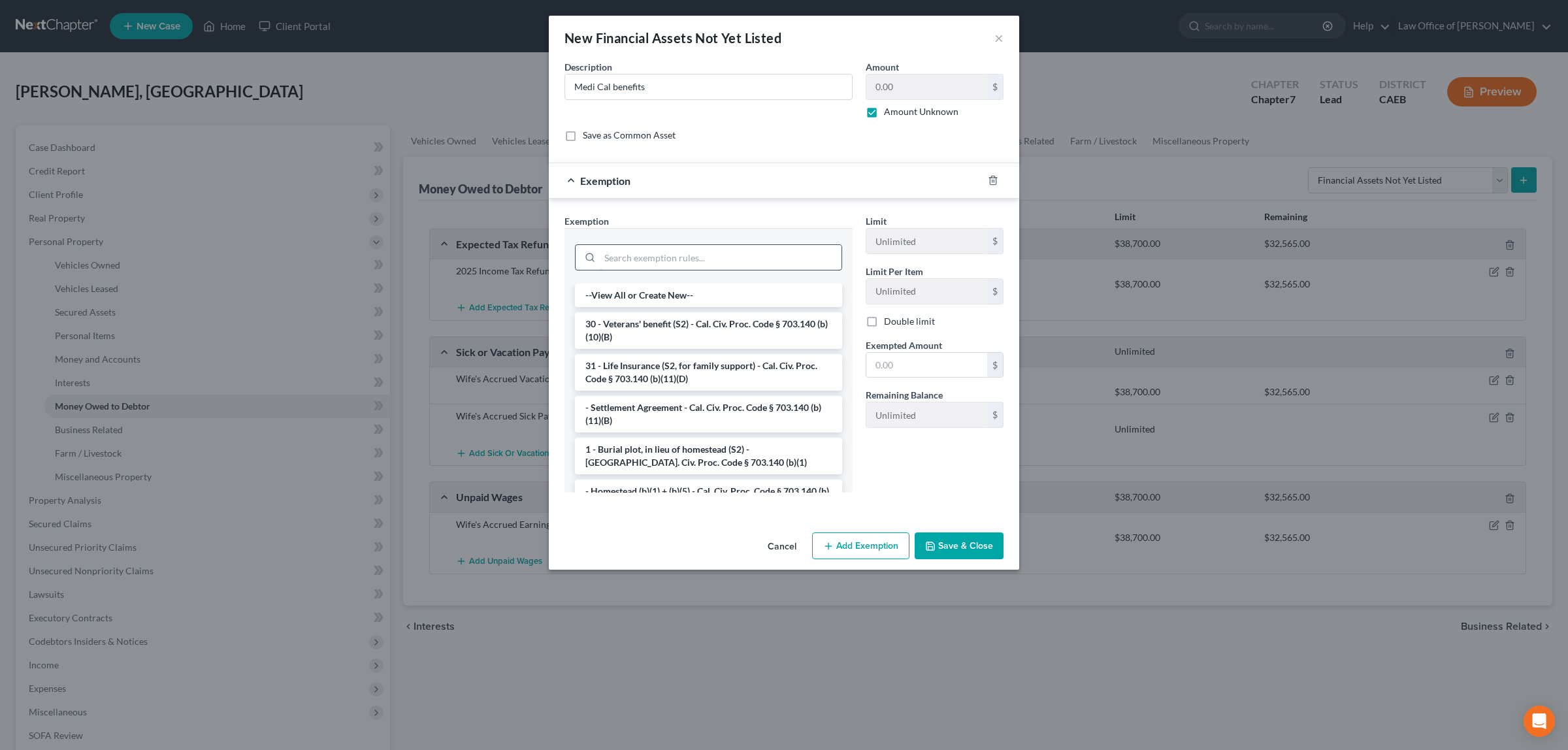
click at [745, 258] on input "search" at bounding box center [720, 257] width 242 height 25
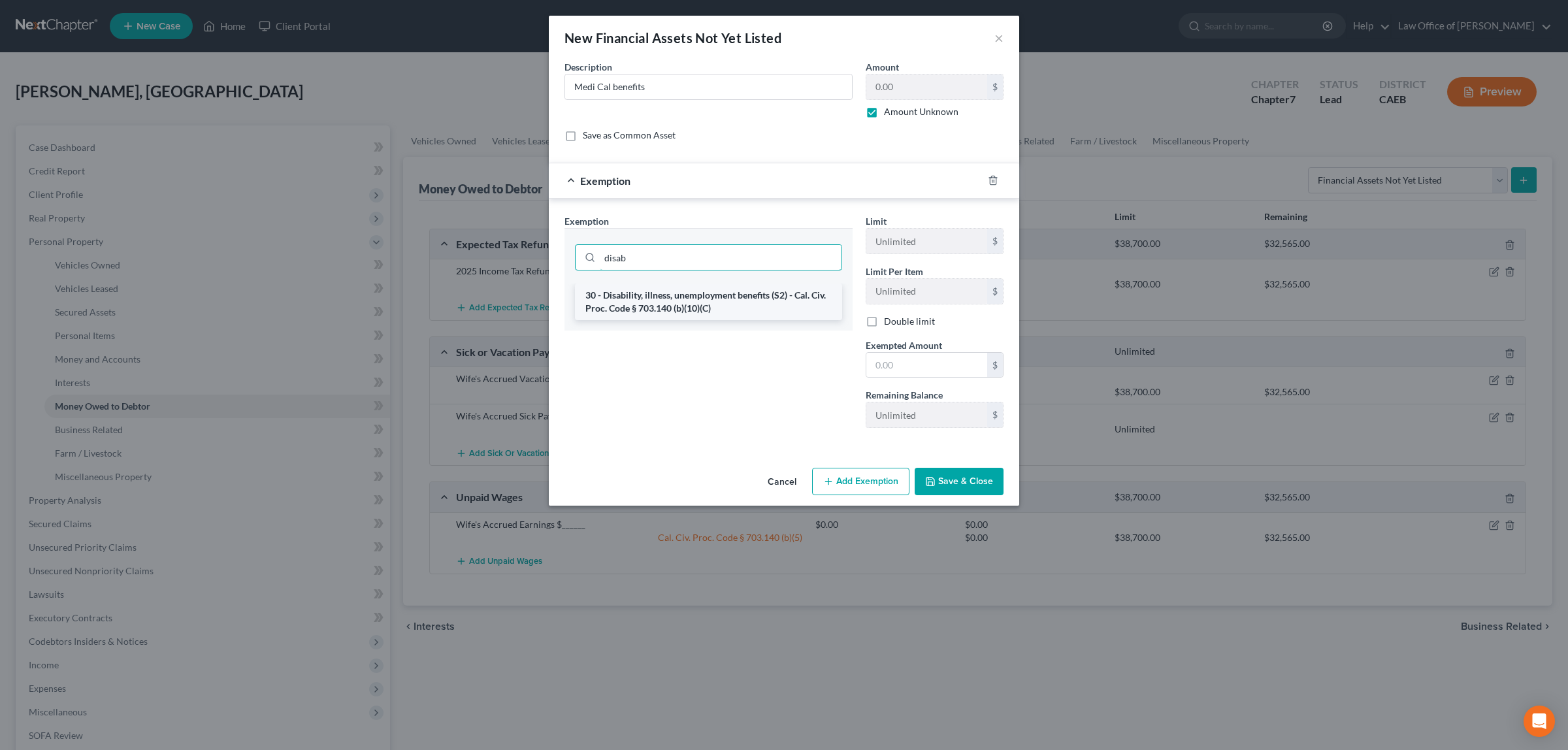
type input "disab"
click at [751, 301] on li "30 - Disability, illness, unemployment benefits (S2) - Cal. Civ. Proc. Code § 7…" at bounding box center [708, 301] width 267 height 36
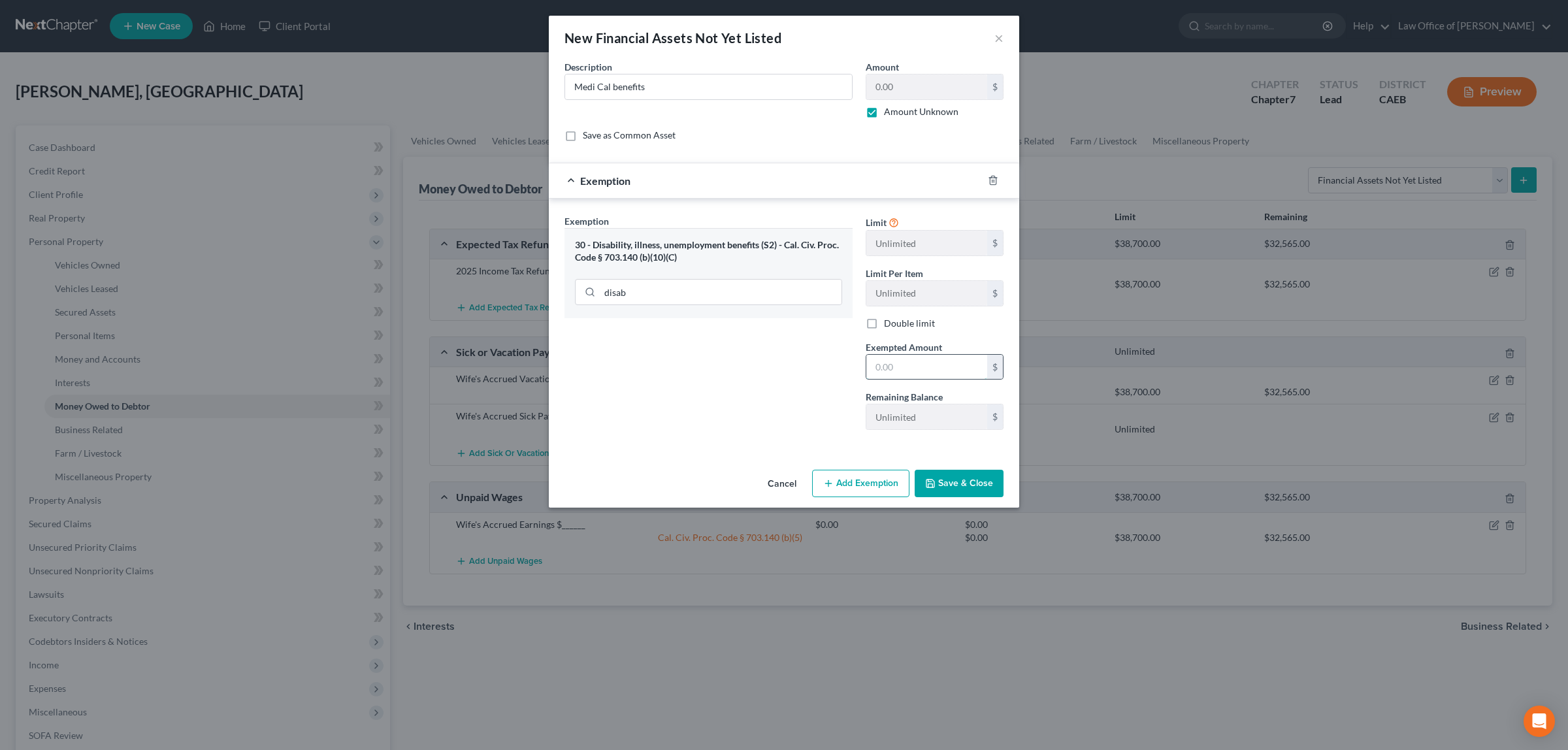
click at [919, 371] on input "text" at bounding box center [926, 366] width 121 height 25
type input "0.00"
click at [946, 481] on button "Save & Close" at bounding box center [959, 483] width 89 height 27
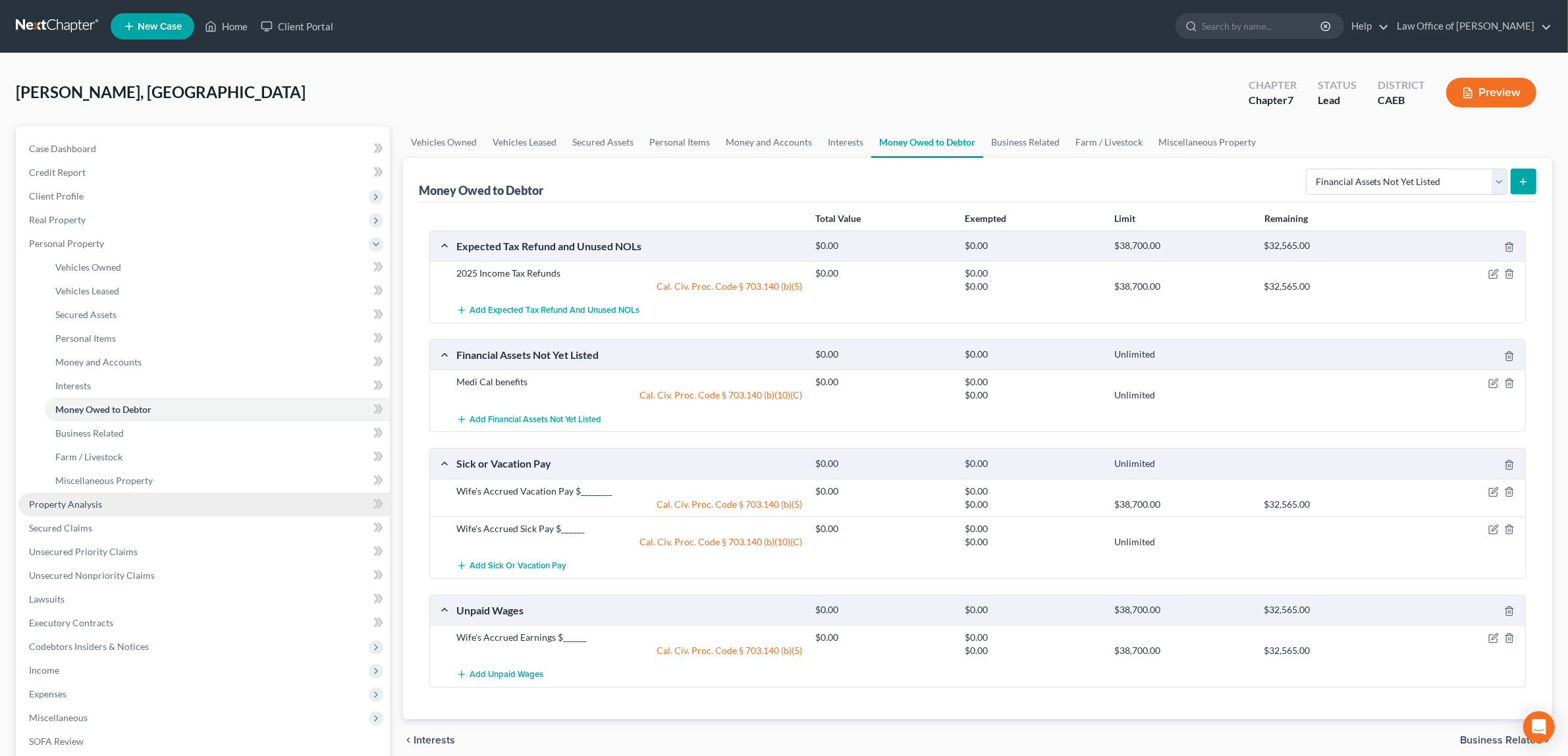
click at [117, 498] on link "Property Analysis" at bounding box center [204, 504] width 372 height 24
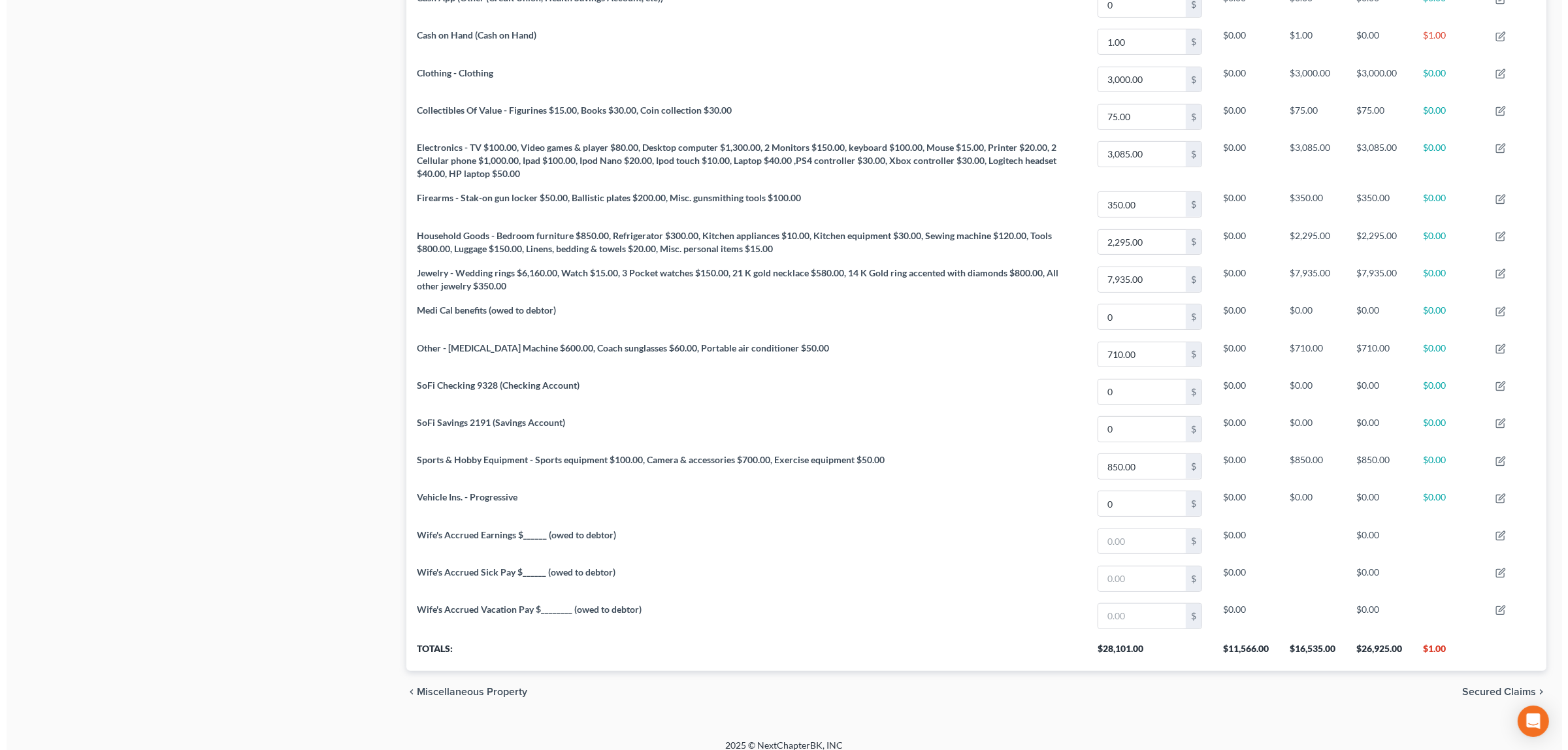
scroll to position [750, 0]
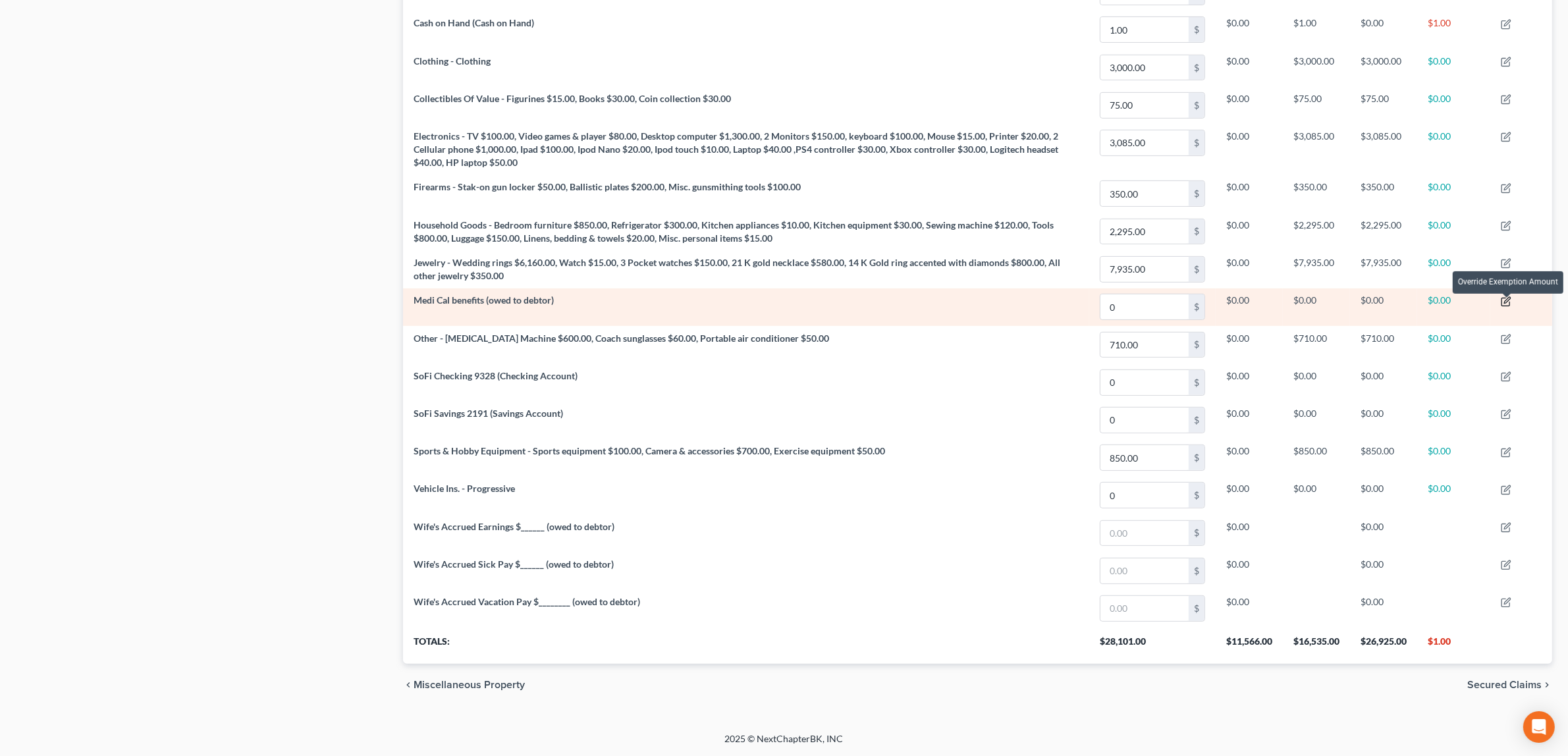
click at [1509, 297] on icon "button" at bounding box center [1506, 302] width 10 height 10
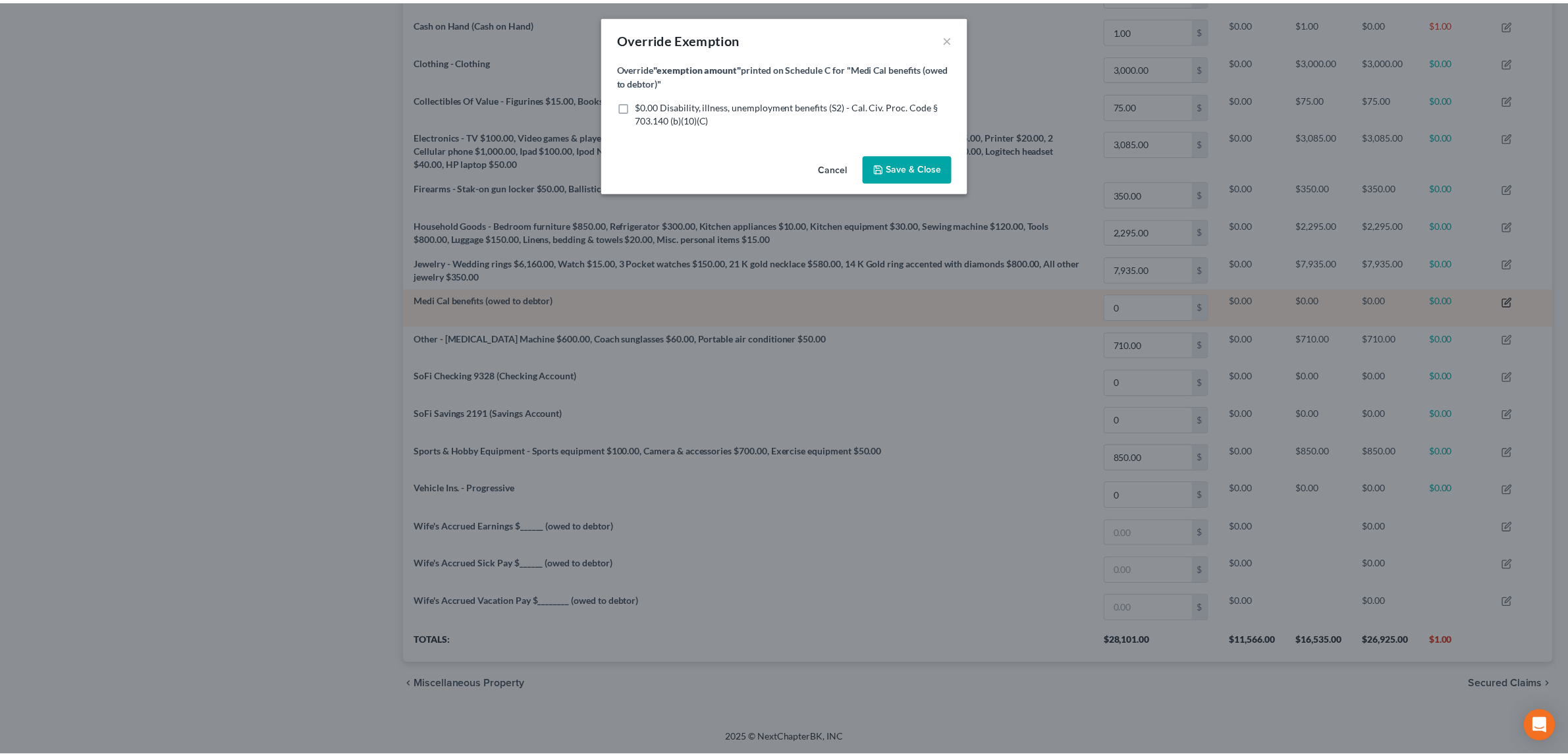
scroll to position [294, 1158]
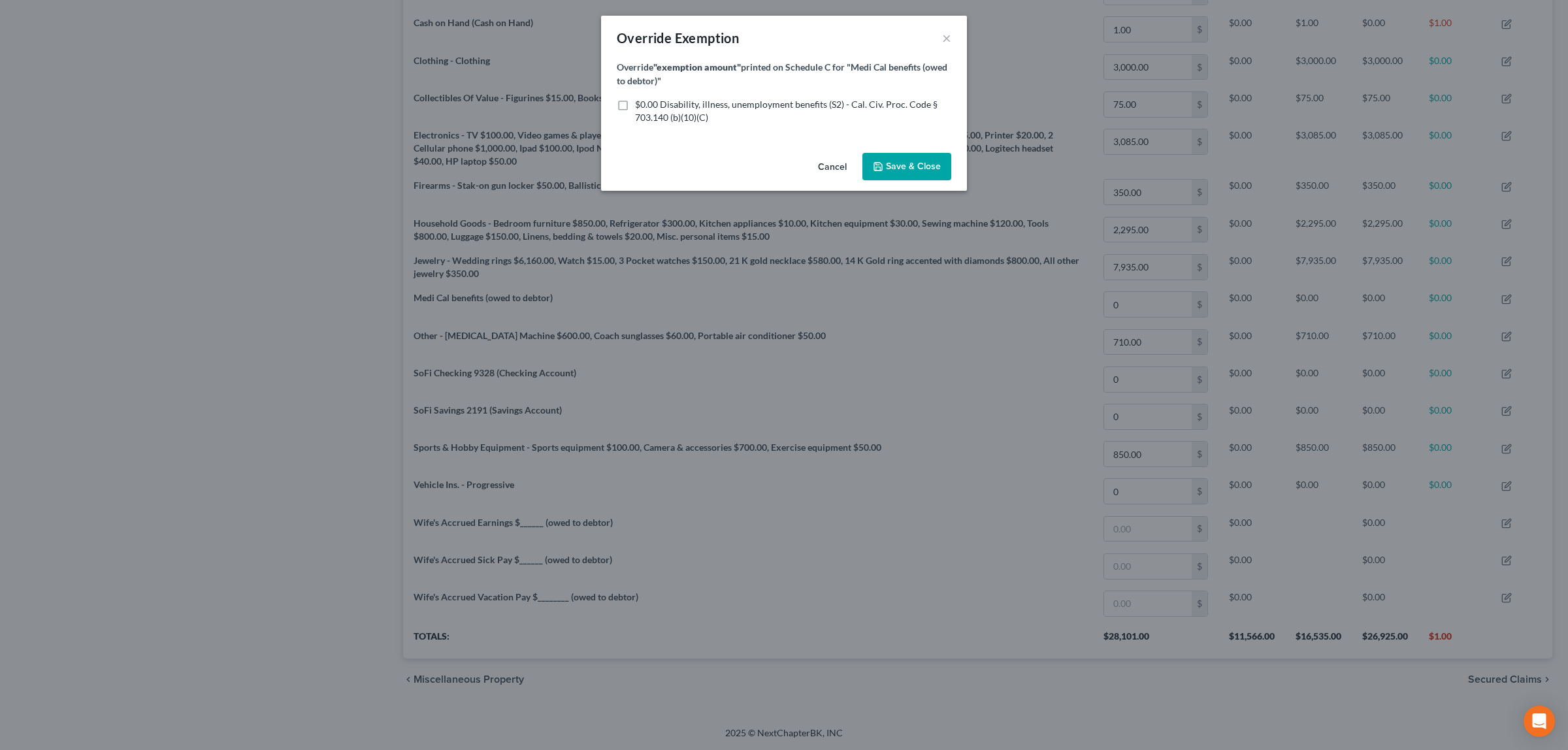
click at [635, 103] on label "$0.00 Disability, illness, unemployment benefits (S2) - Cal. Civ. Proc. Code § …" at bounding box center [792, 111] width 316 height 26
click at [640, 103] on input "$0.00 Disability, illness, unemployment benefits (S2) - Cal. Civ. Proc. Code § …" at bounding box center [644, 103] width 8 height 8
checkbox input "true"
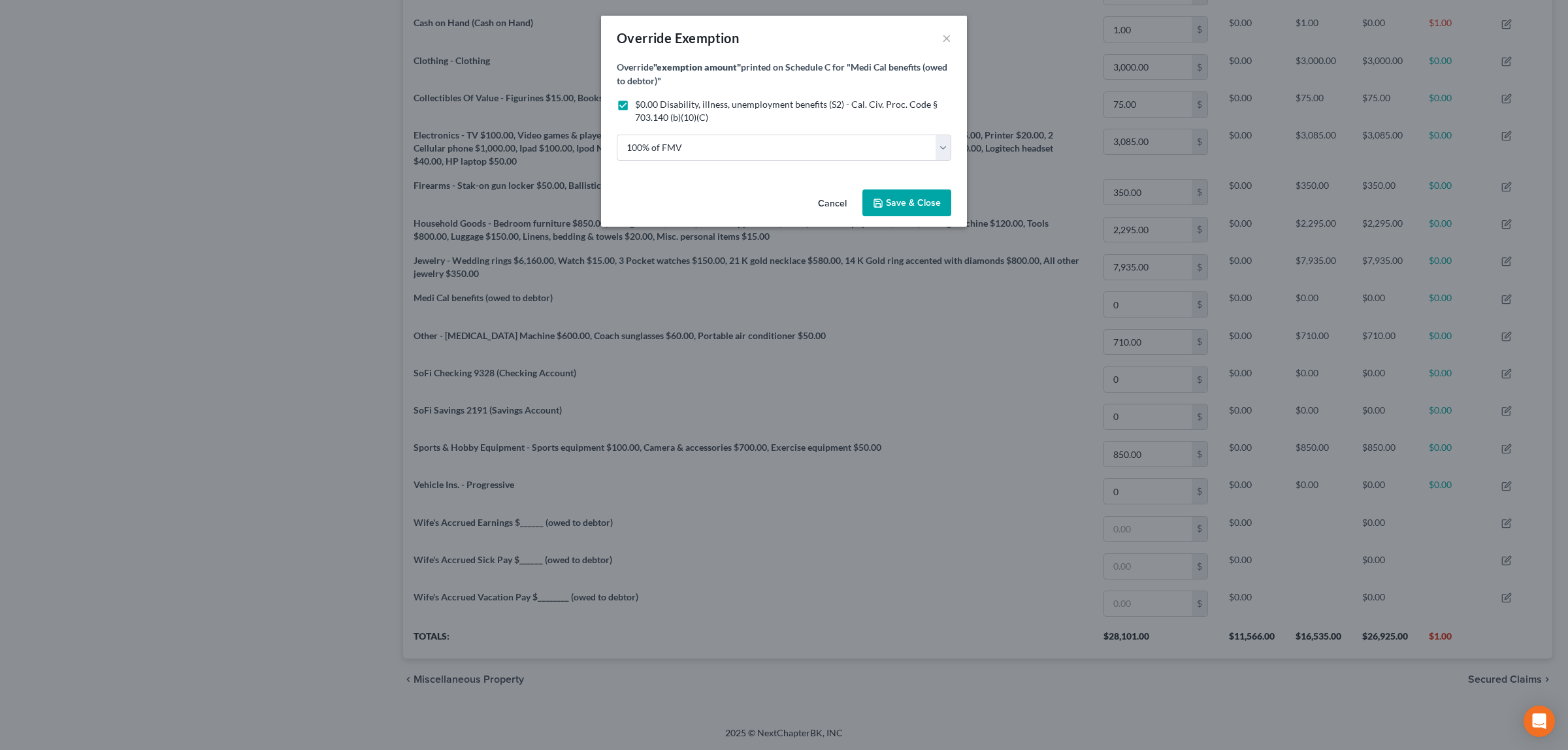
click at [902, 207] on span "Save & Close" at bounding box center [913, 203] width 55 height 11
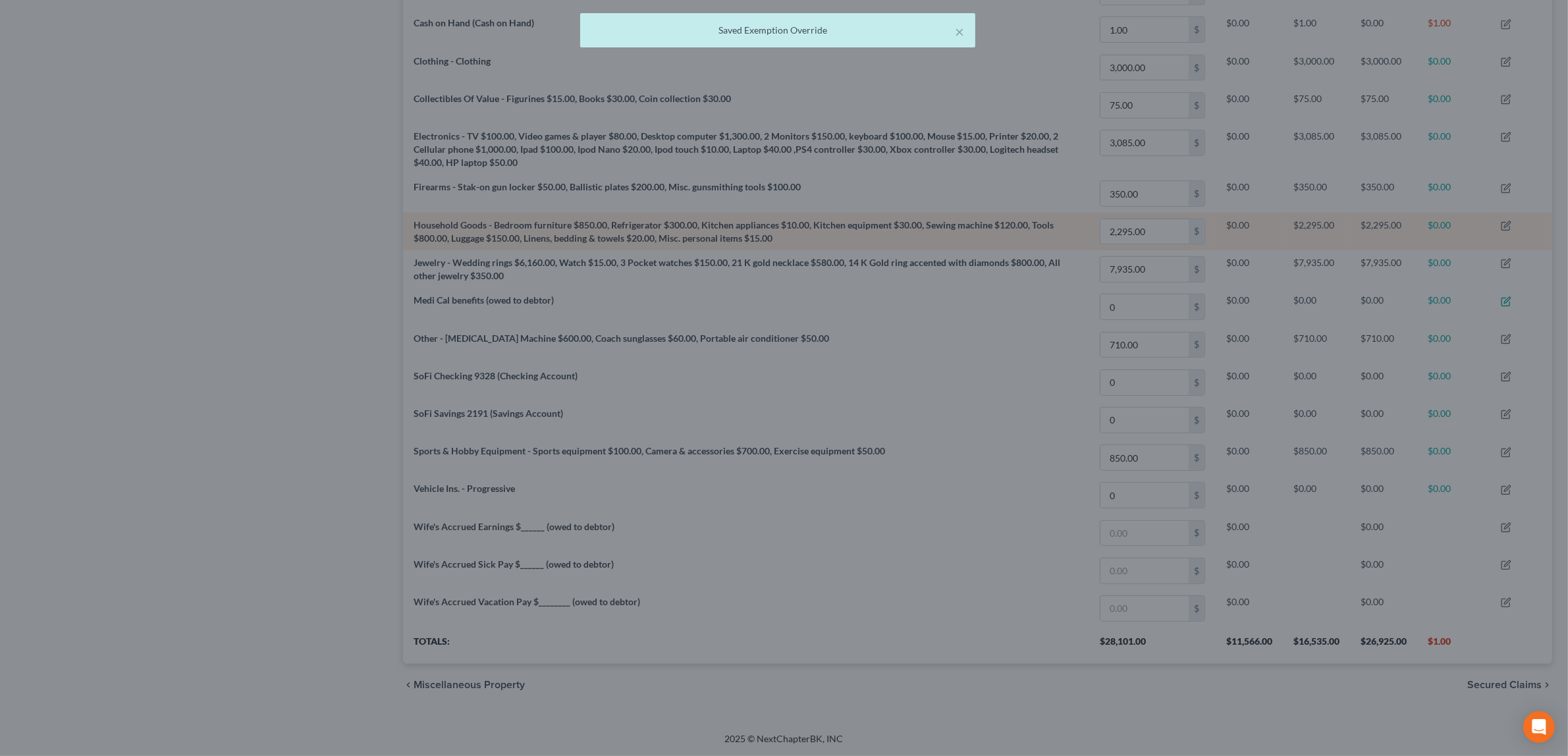
scroll to position [0, 0]
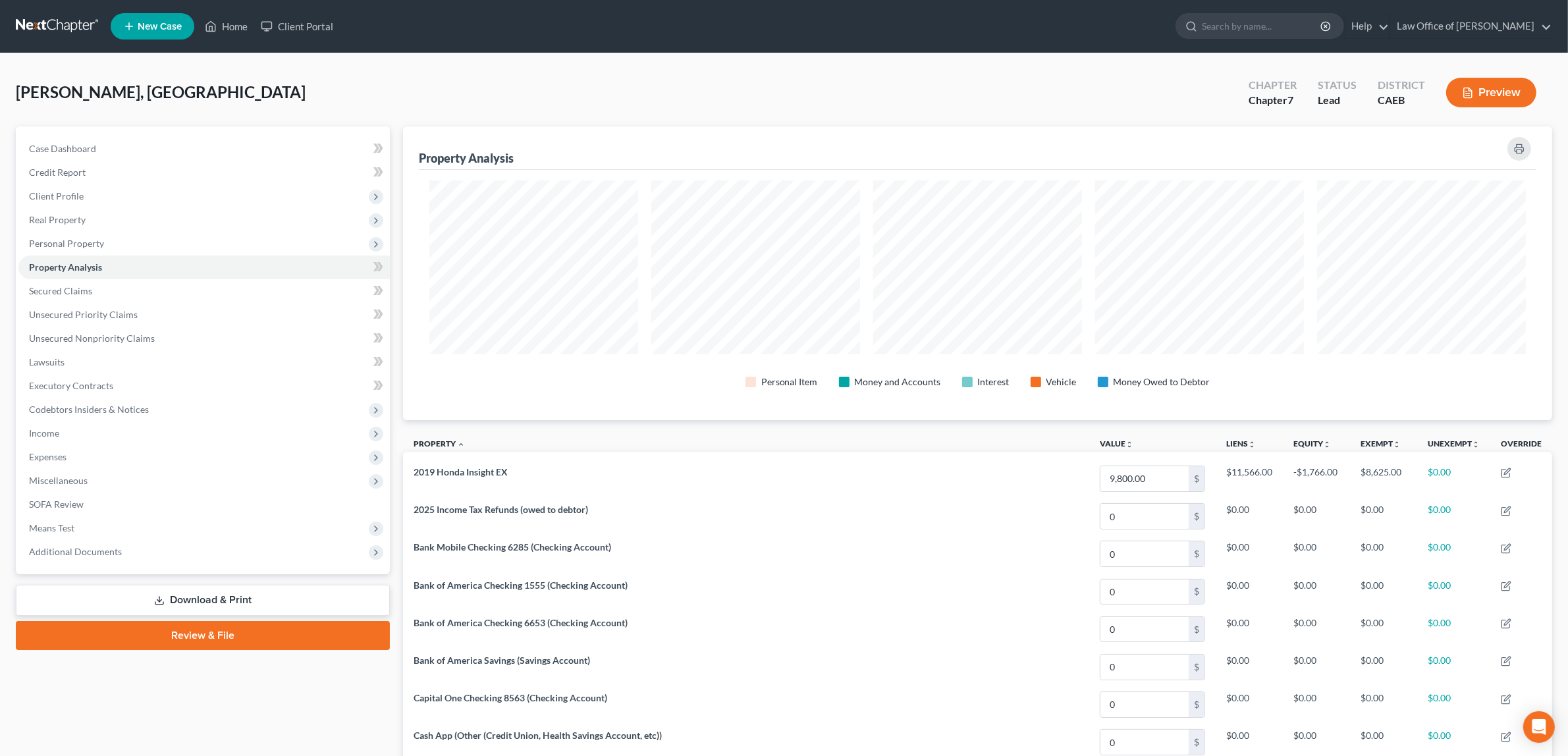
click at [1486, 87] on button "Preview" at bounding box center [1491, 92] width 91 height 30
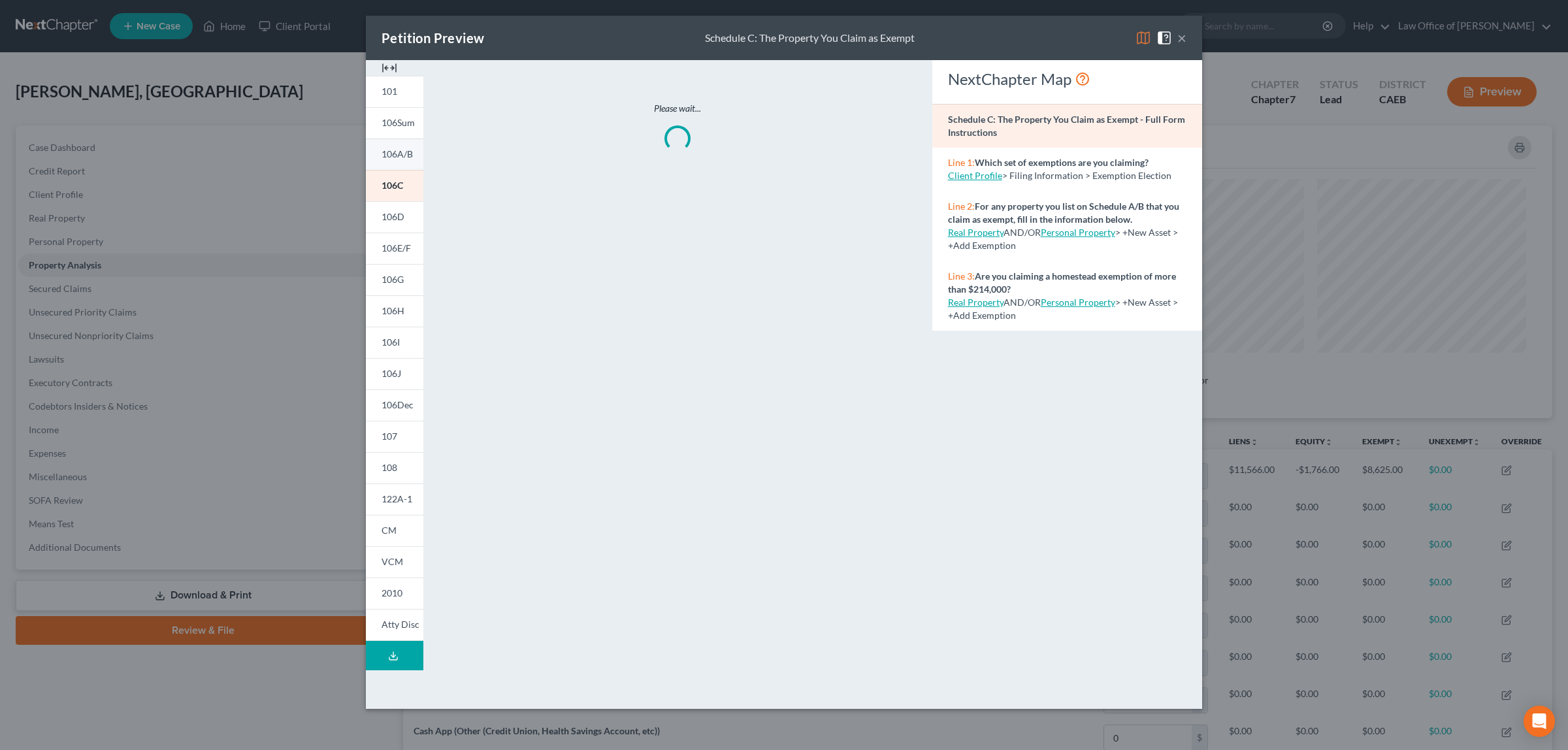
click at [390, 147] on link "106A/B" at bounding box center [395, 153] width 58 height 31
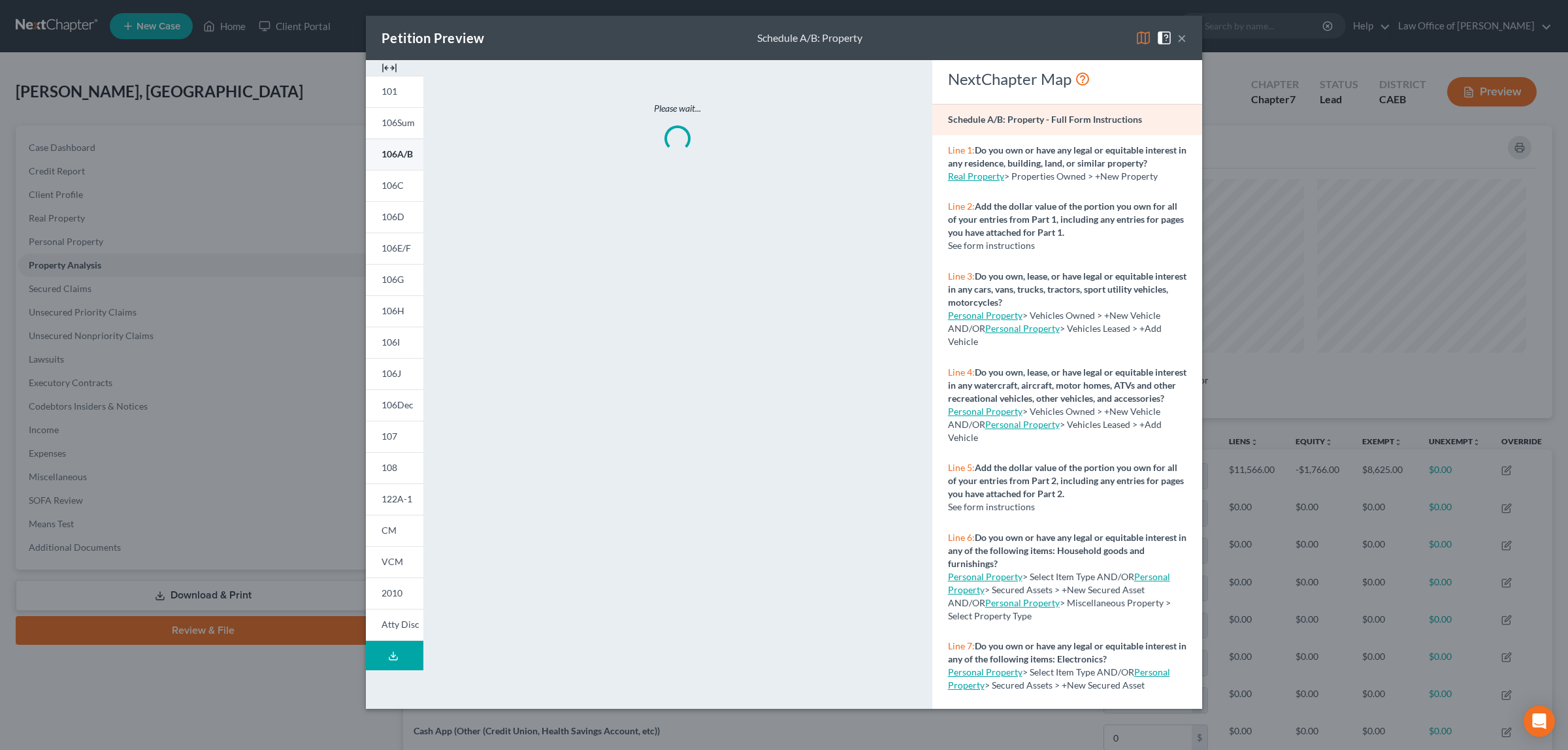
click at [400, 148] on span "106A/B" at bounding box center [397, 153] width 31 height 11
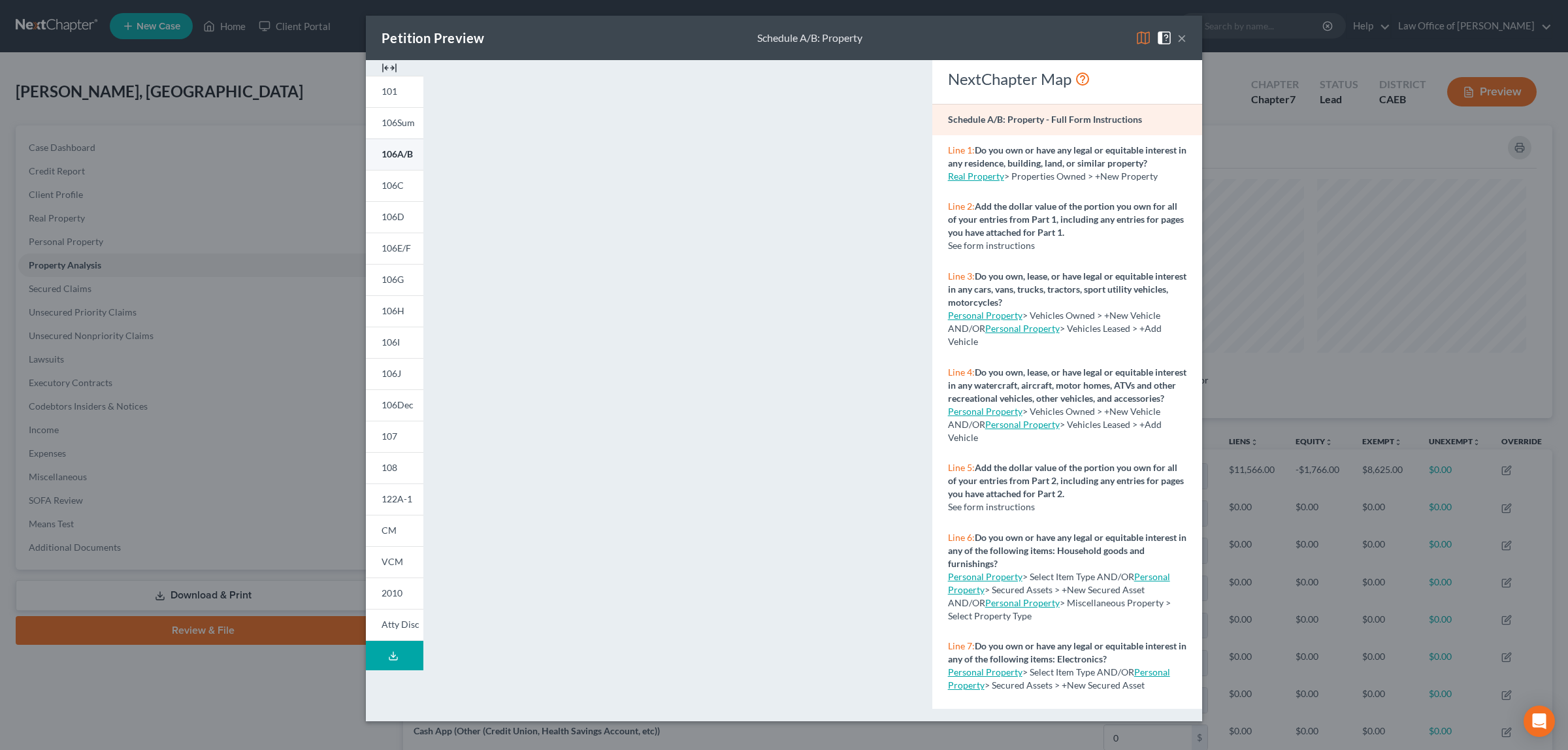
click at [395, 150] on span "106A/B" at bounding box center [397, 153] width 31 height 11
click at [396, 184] on span "106C" at bounding box center [392, 185] width 22 height 11
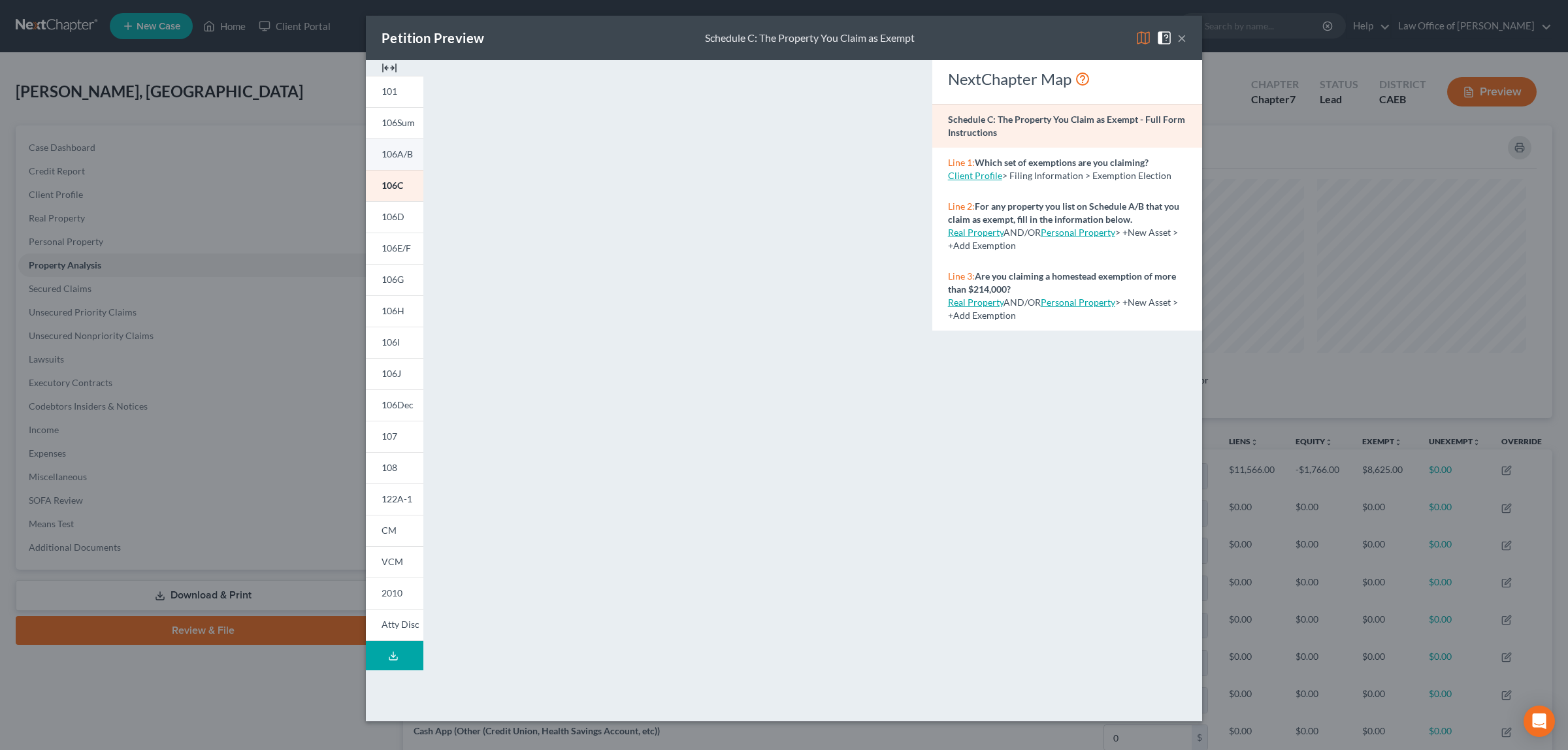
click at [387, 150] on span "106A/B" at bounding box center [397, 153] width 31 height 11
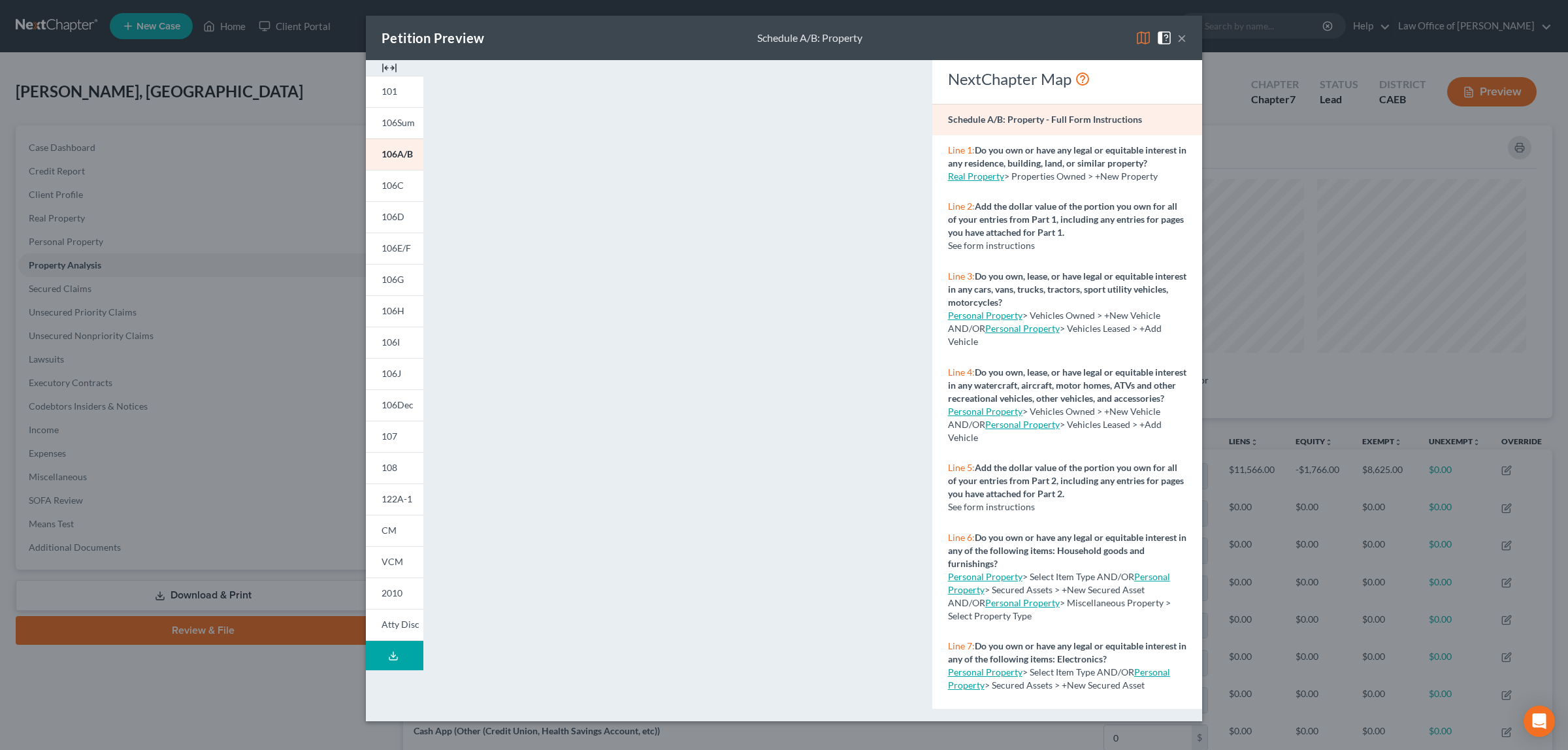
drag, startPoint x: 1549, startPoint y: 256, endPoint x: 1523, endPoint y: 269, distance: 29.1
click at [1533, 273] on div "Petition Preview Schedule A/B: Property × 101 106Sum 106A/B 106C 106D 106E/F 10…" at bounding box center [784, 375] width 1568 height 750
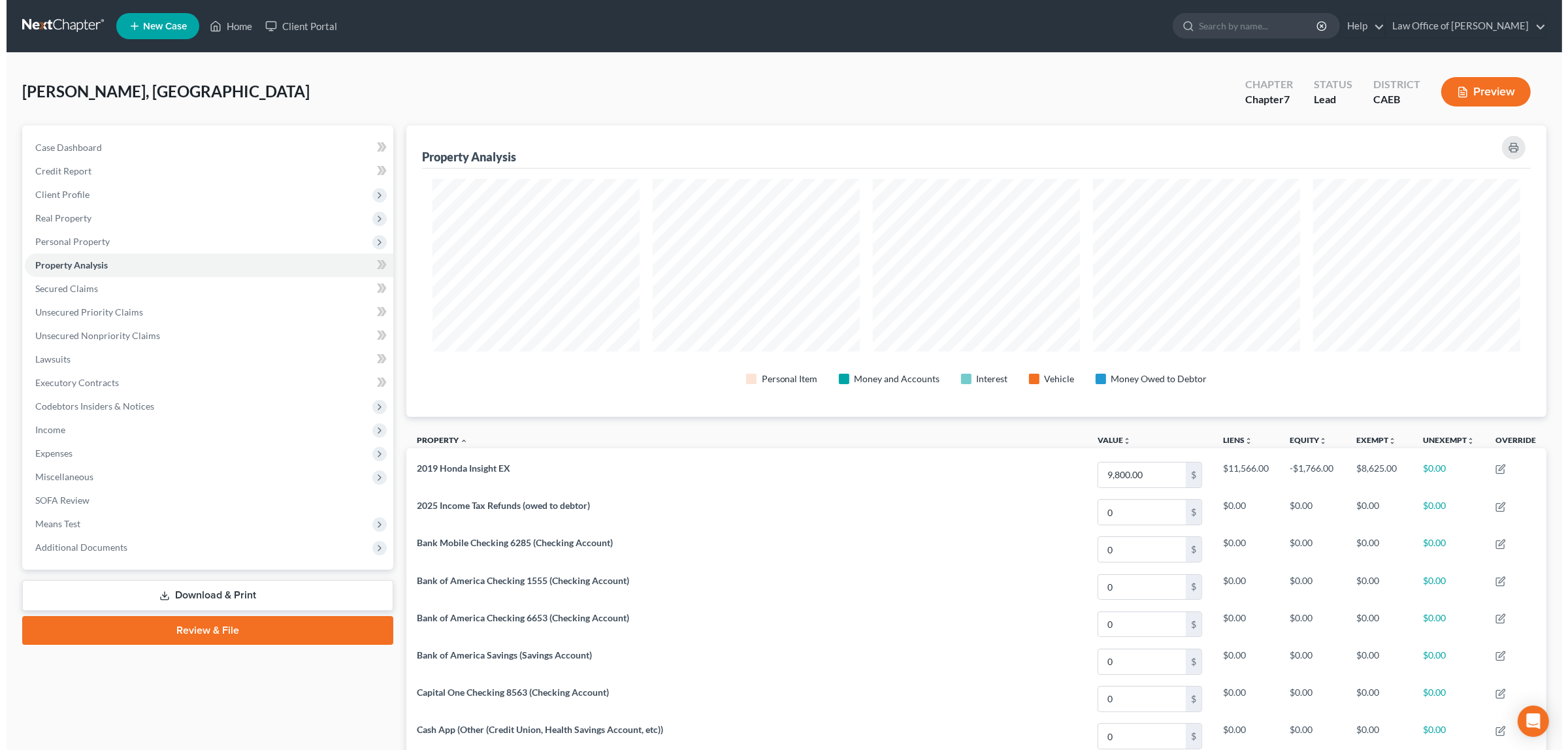
scroll to position [652808, 652045]
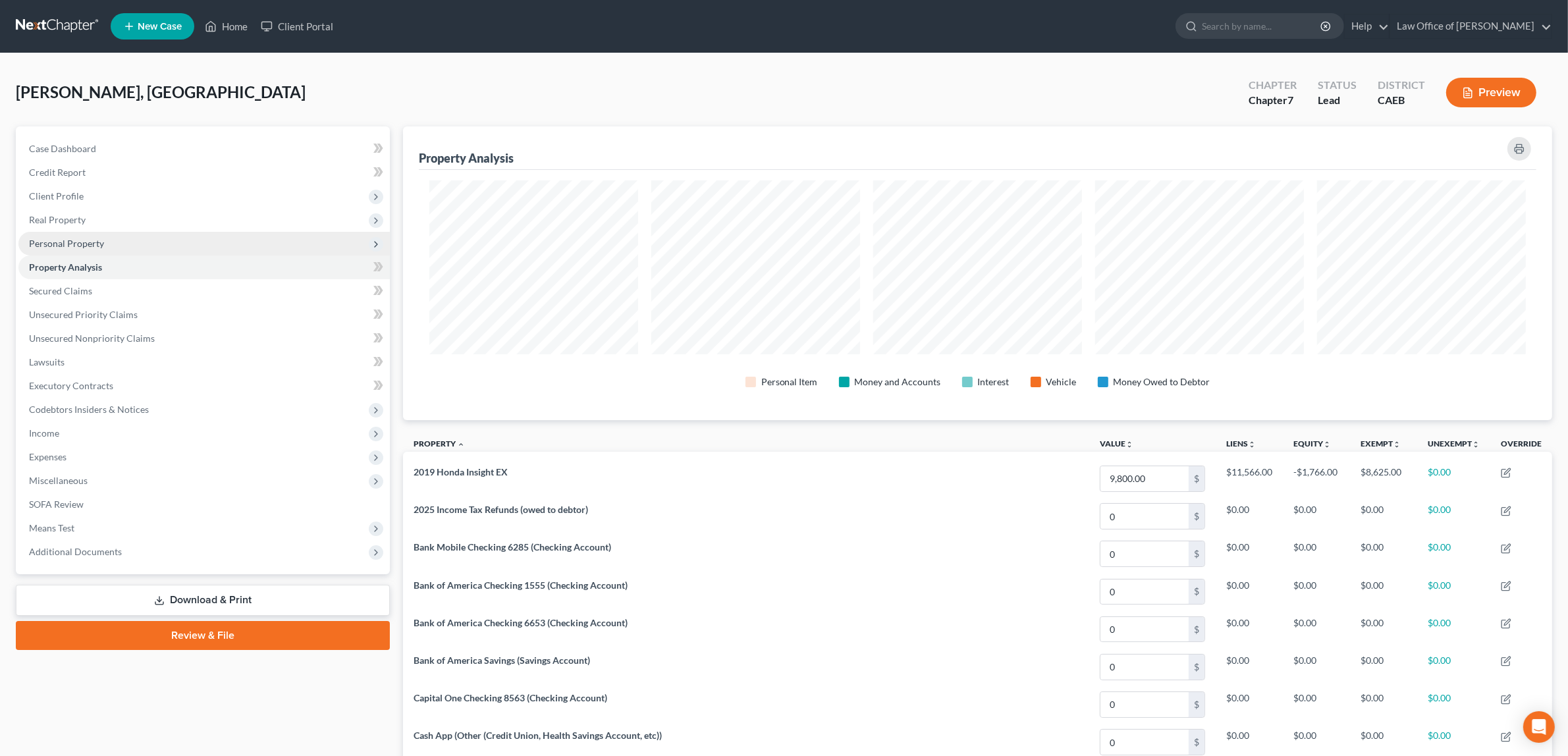
click at [152, 243] on span "Personal Property" at bounding box center [204, 243] width 372 height 24
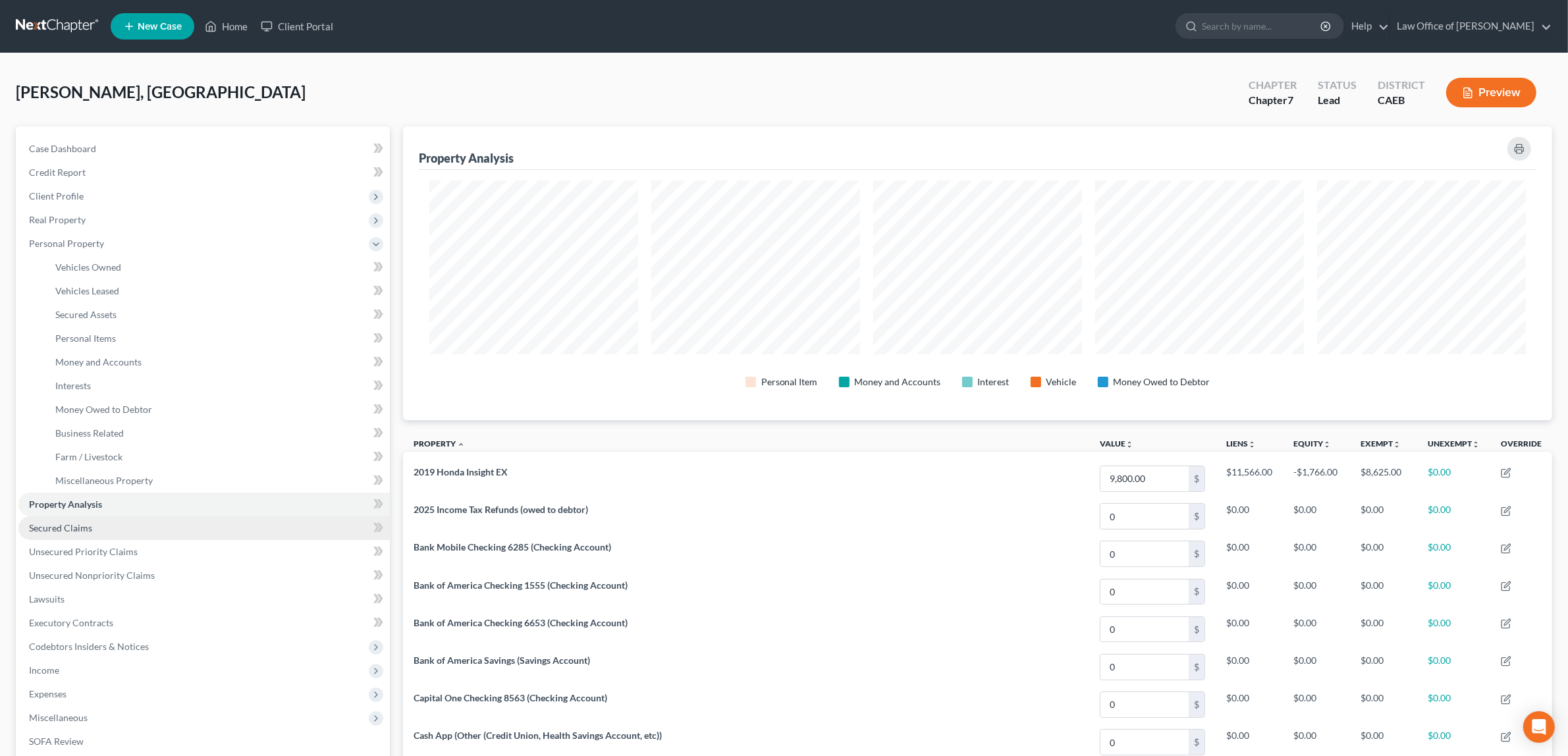
click at [90, 525] on span "Secured Claims" at bounding box center [61, 527] width 63 height 11
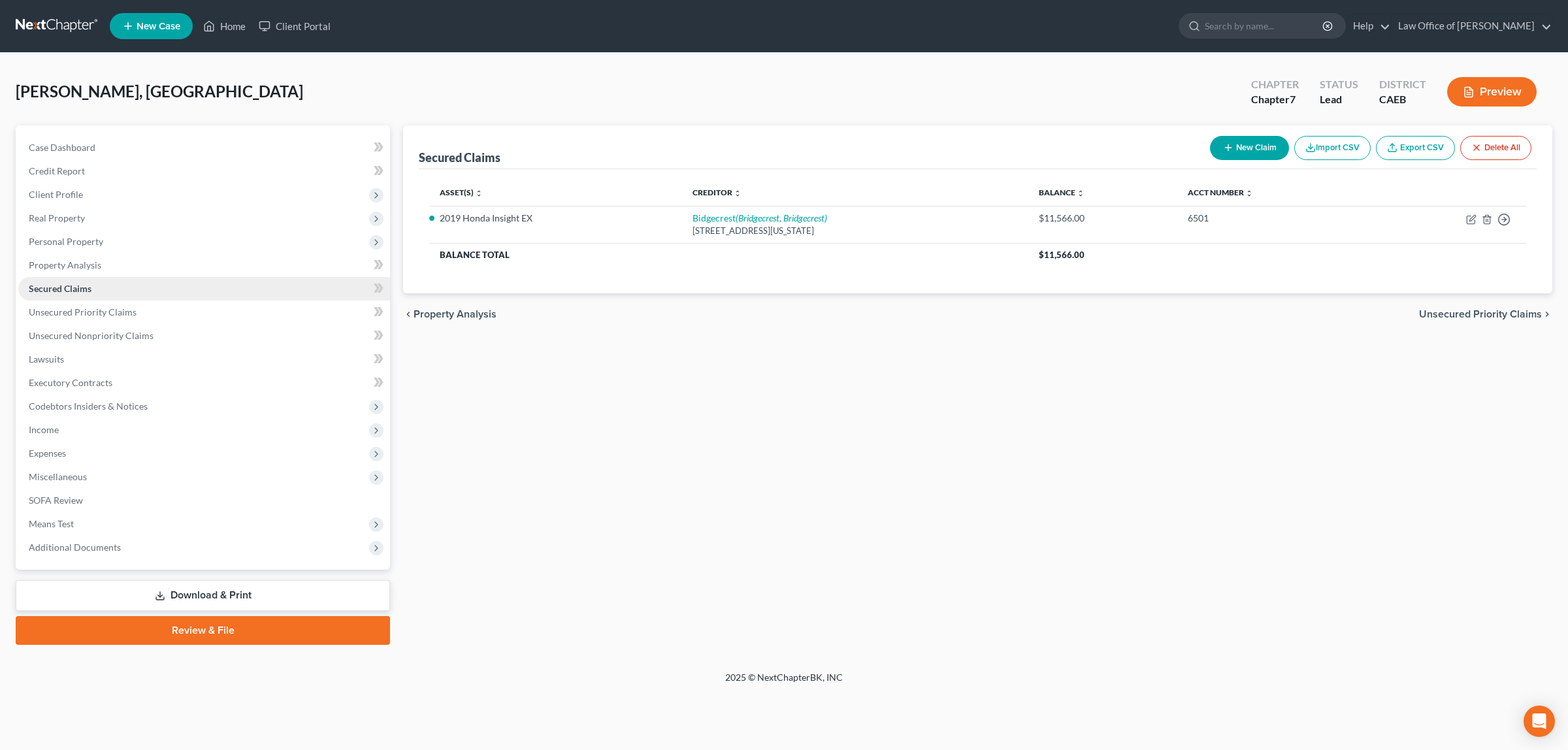
click at [99, 282] on link "Secured Claims" at bounding box center [204, 289] width 372 height 24
click at [1468, 214] on icon "button" at bounding box center [1471, 219] width 10 height 10
select select "3"
select select "4"
select select "0"
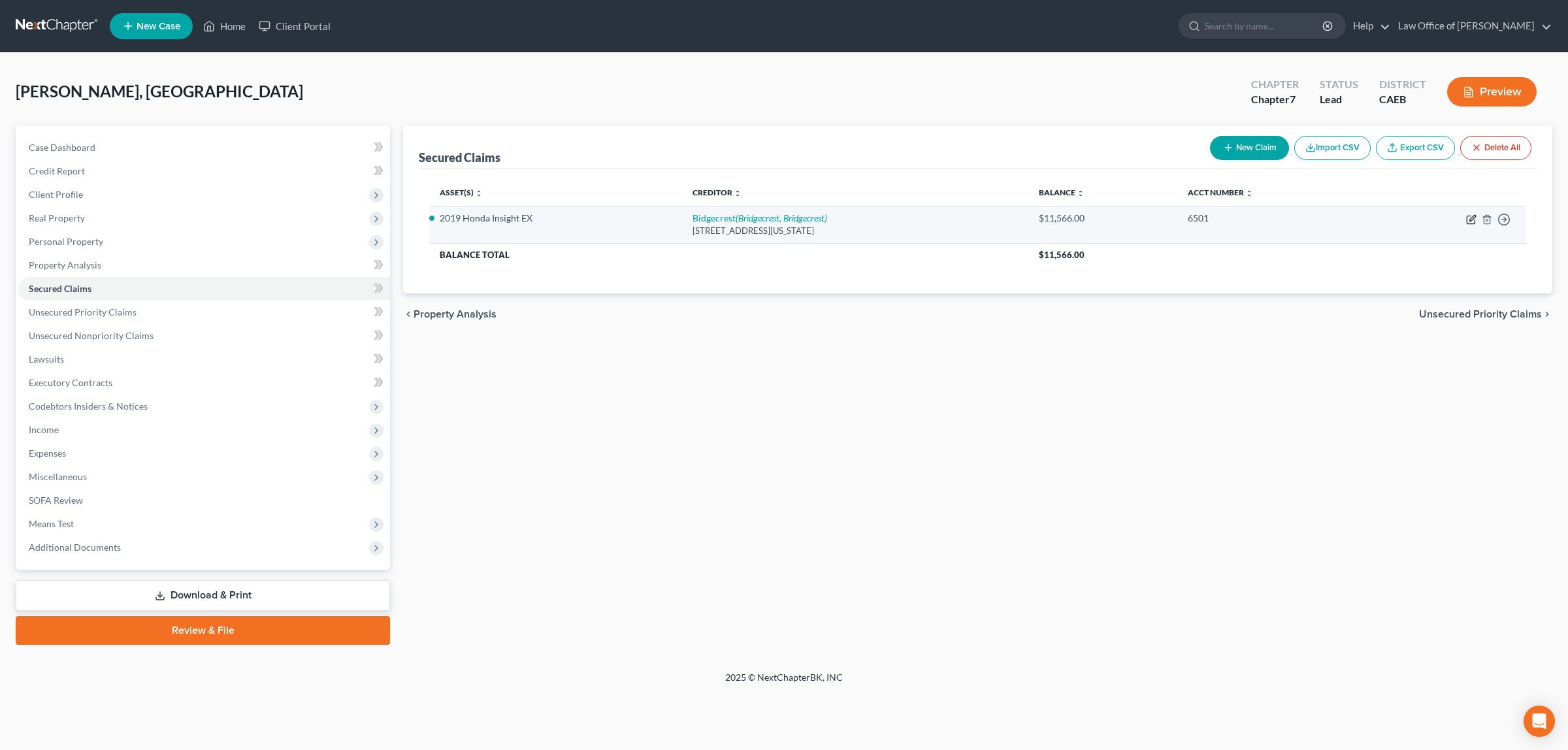
select select "0"
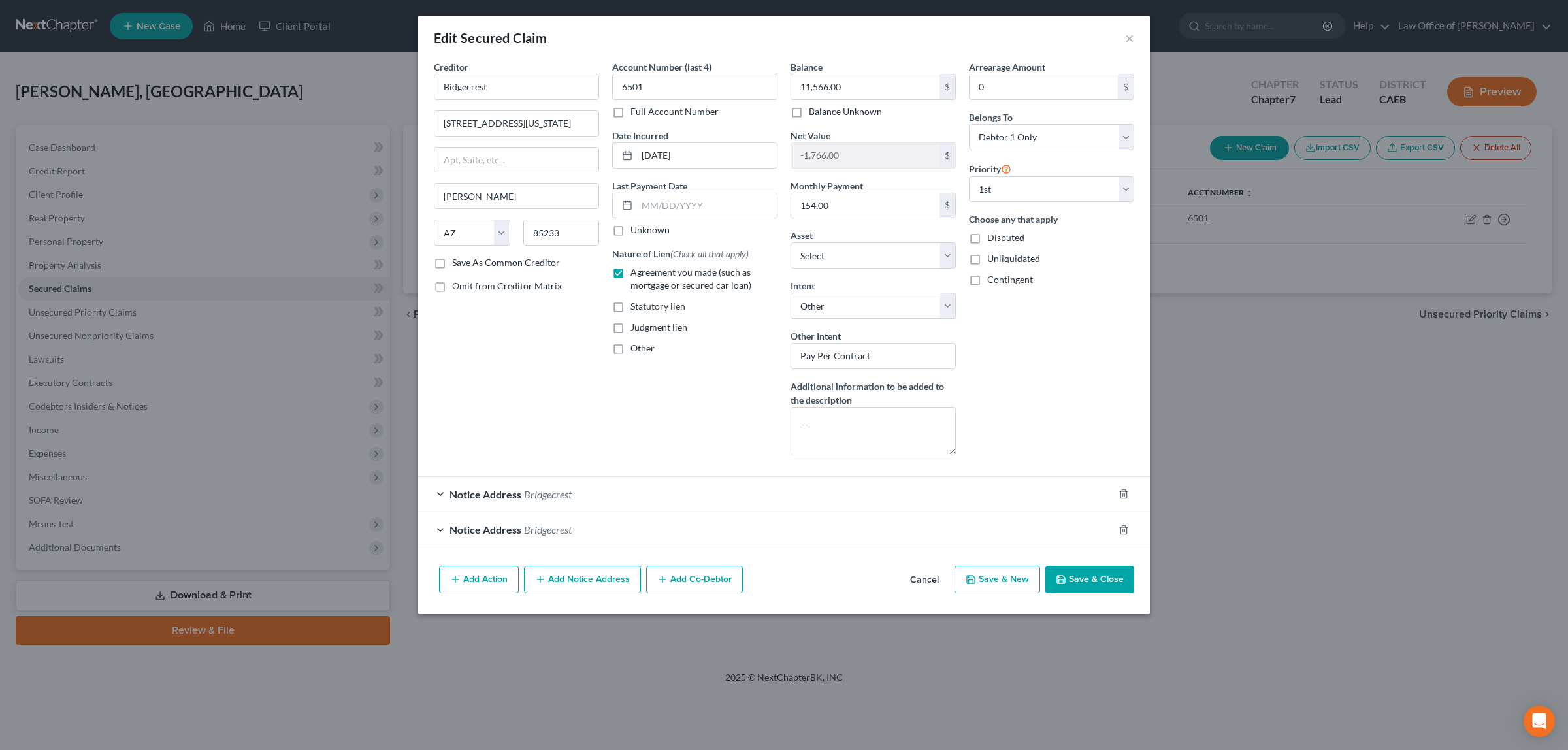
click at [1073, 579] on button "Save & Close" at bounding box center [1089, 579] width 89 height 27
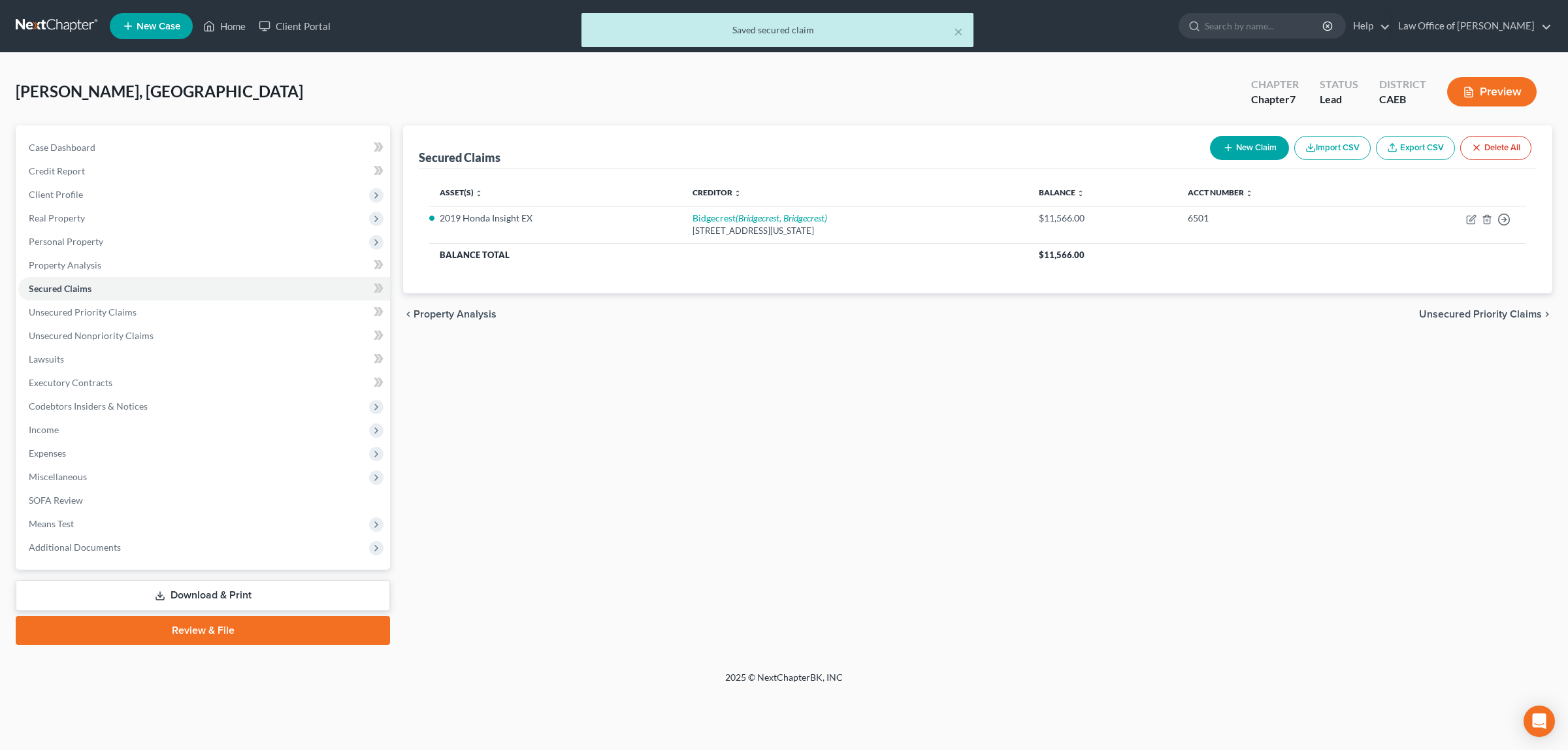
click at [1487, 82] on button "Preview" at bounding box center [1492, 92] width 90 height 30
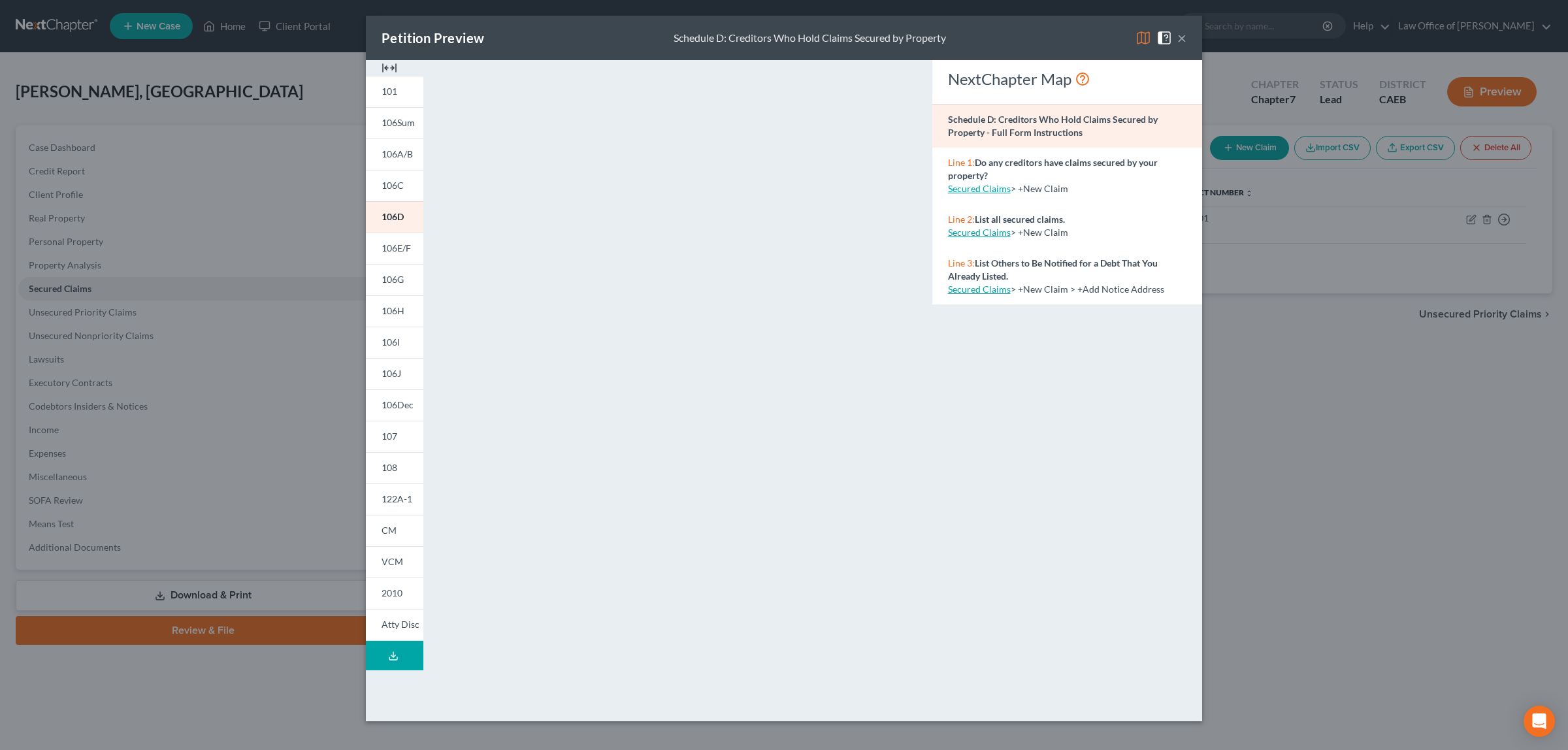
click at [1181, 38] on button "×" at bounding box center [1182, 37] width 9 height 15
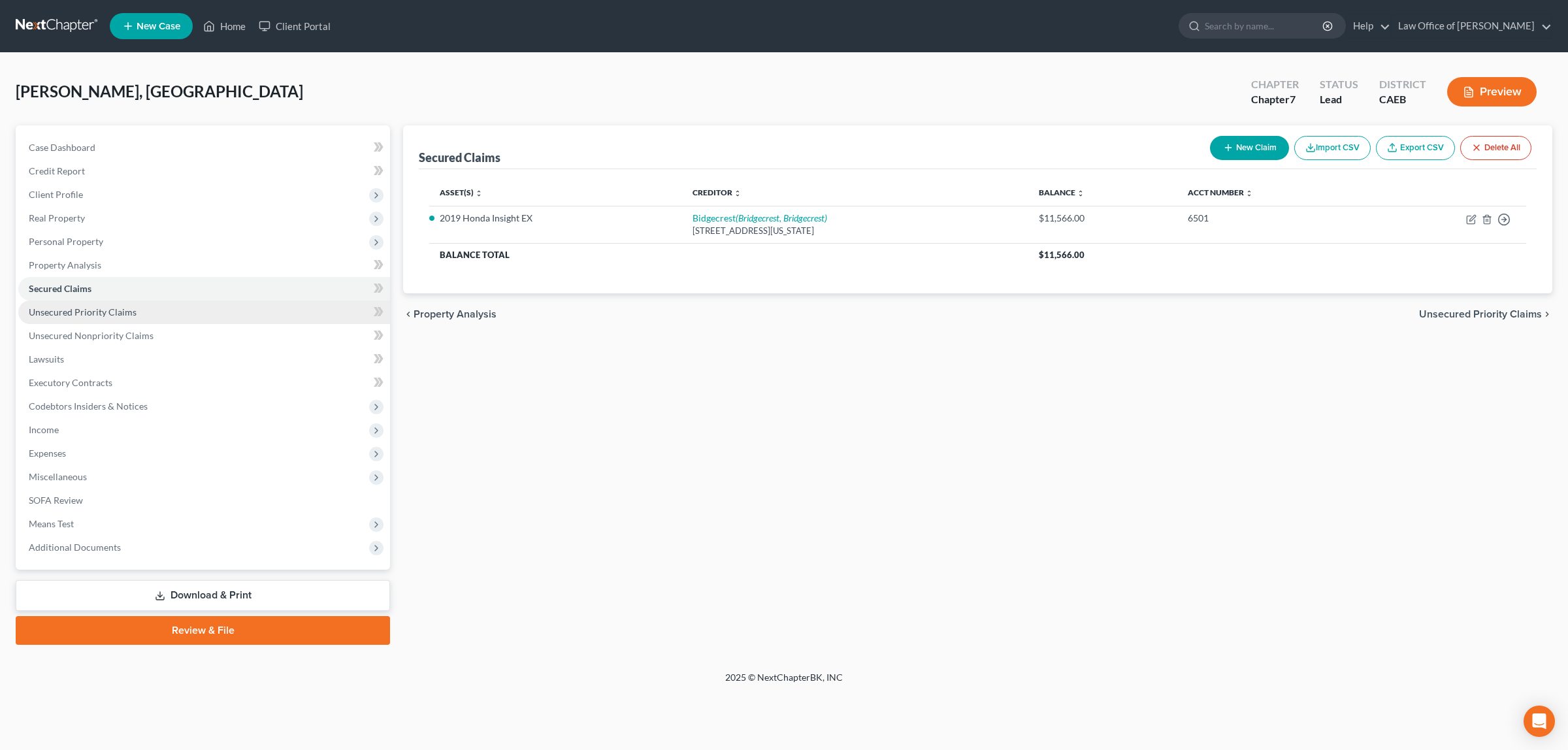
click at [103, 306] on span "Unsecured Priority Claims" at bounding box center [82, 311] width 108 height 11
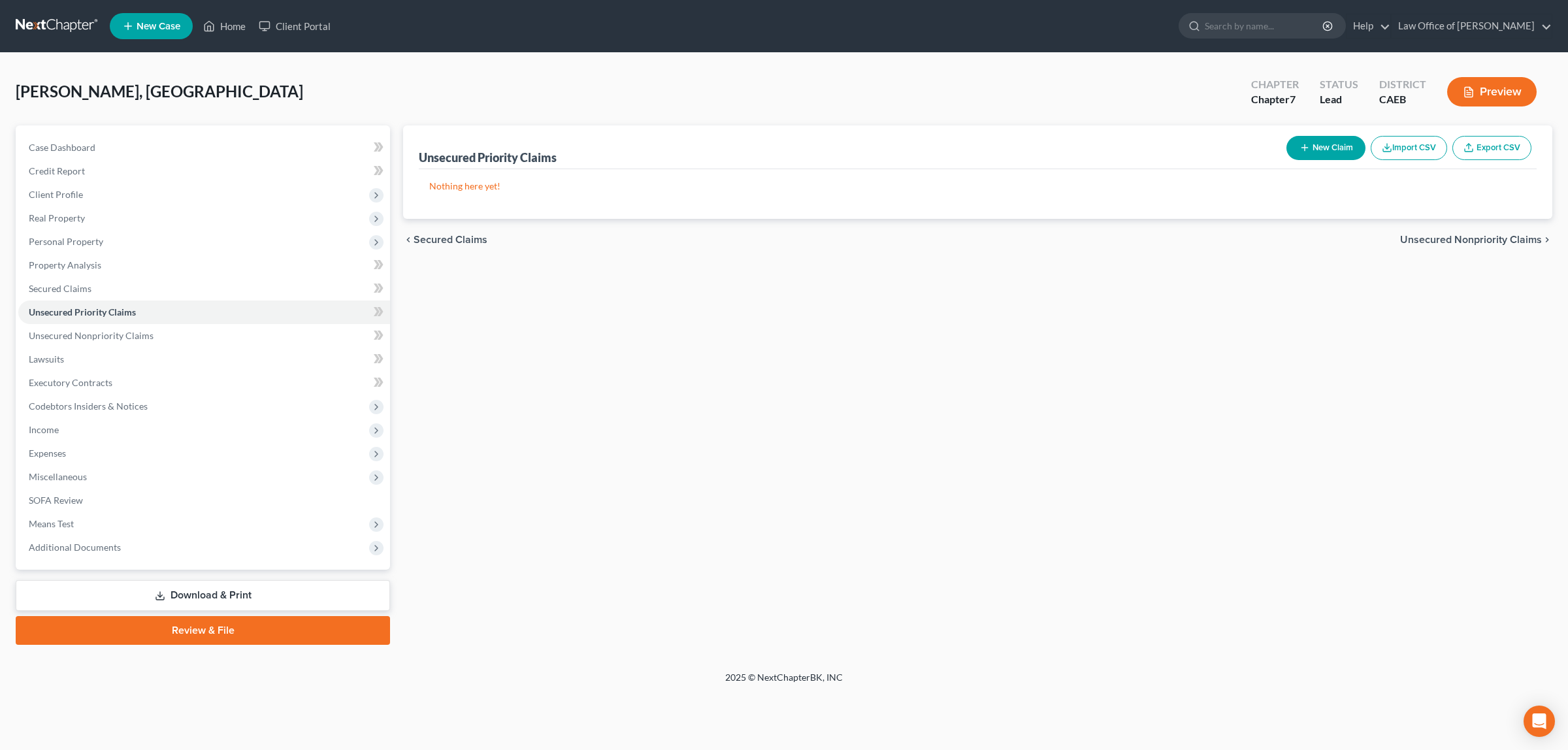
click at [1324, 139] on button "New Claim" at bounding box center [1325, 147] width 79 height 25
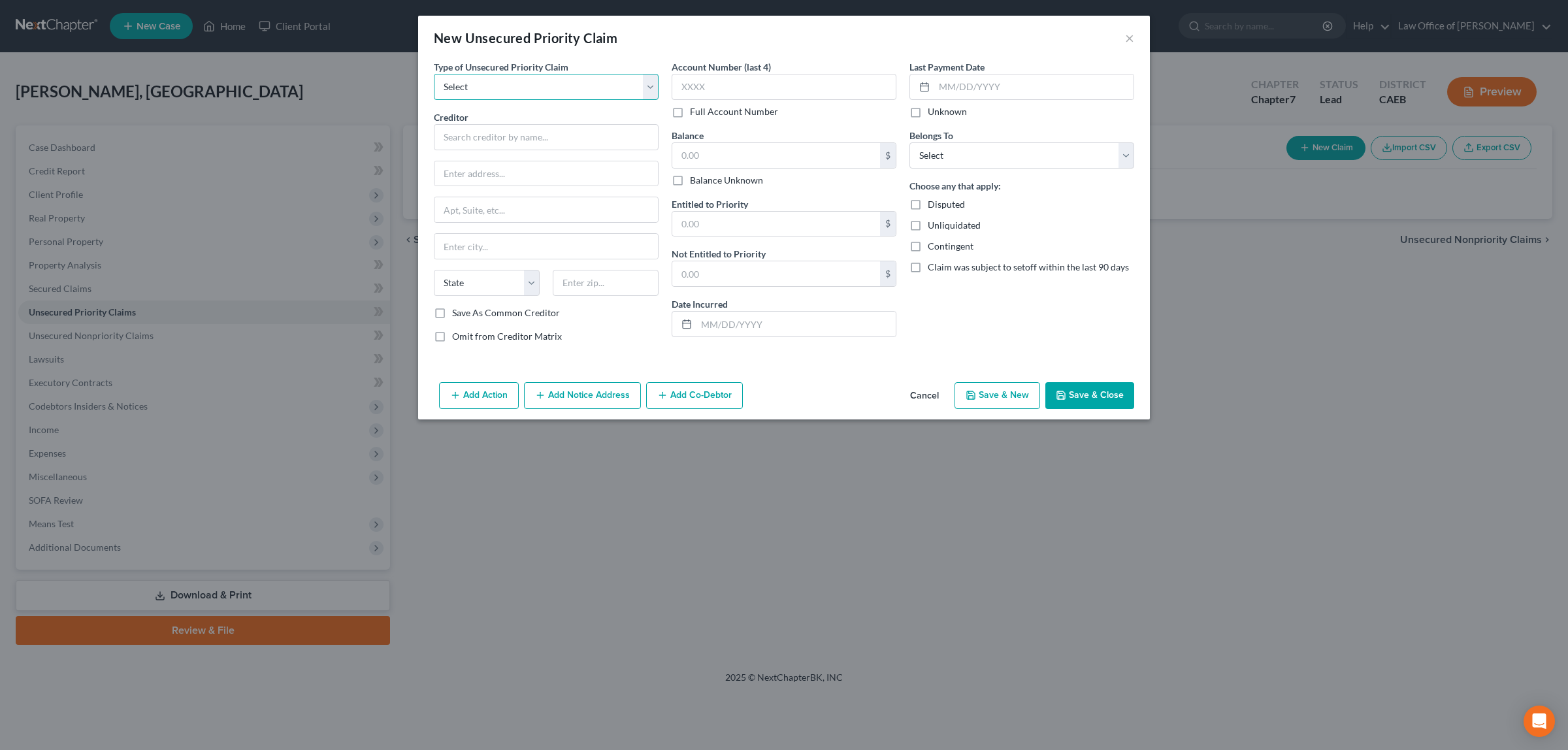
click at [648, 88] on select "Select Taxes & Other Government Units Domestic Support Obligations Extensions o…" at bounding box center [546, 86] width 225 height 26
select select "0"
click at [434, 74] on select "Select Taxes & Other Government Units Domestic Support Obligations Extensions o…" at bounding box center [546, 86] width 225 height 26
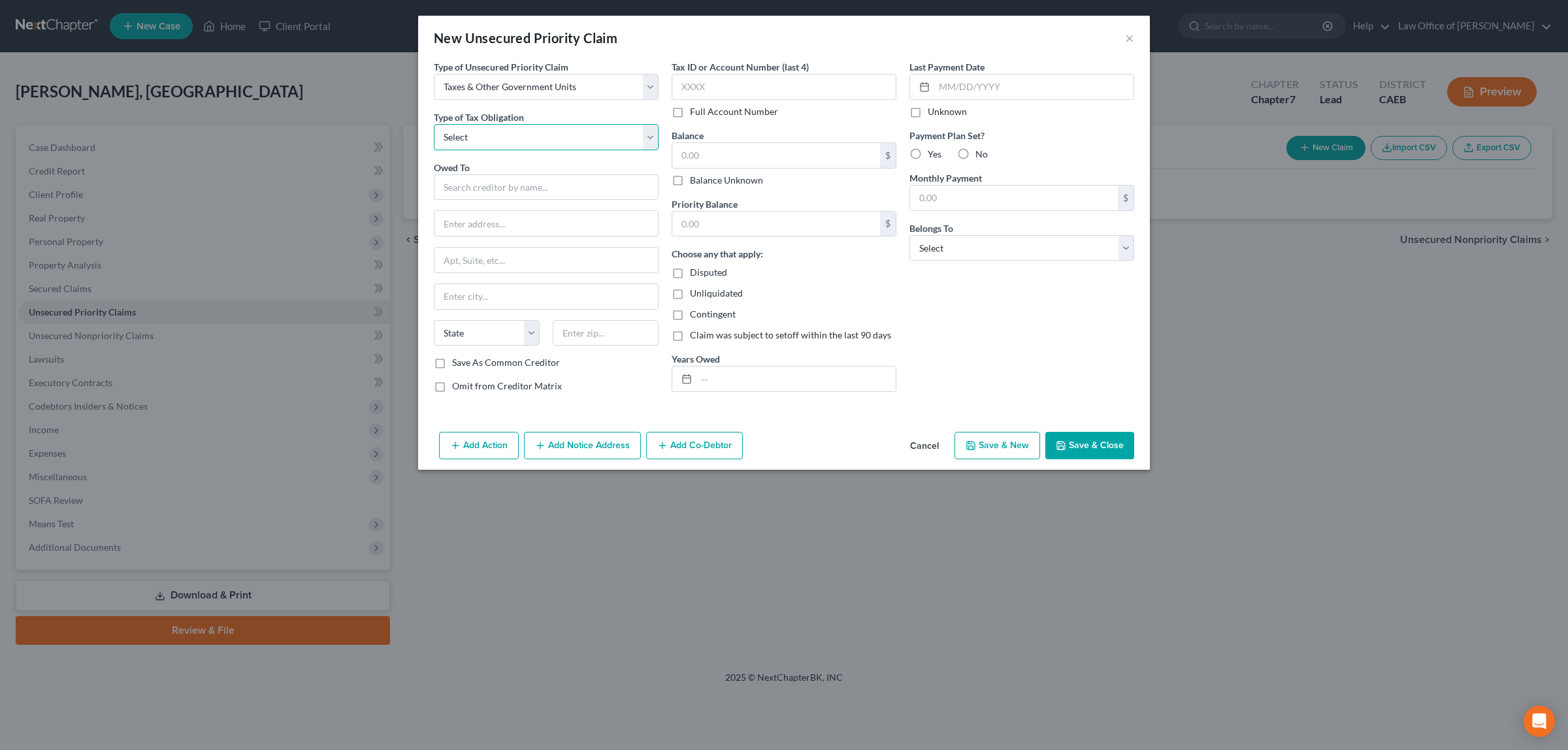
click at [644, 141] on select "Select Federal City State Franchise Tax Board Other" at bounding box center [546, 136] width 225 height 26
select select "0"
click at [434, 124] on select "Select Federal City State Franchise Tax Board Other" at bounding box center [546, 136] width 225 height 26
click at [576, 193] on input "text" at bounding box center [546, 187] width 225 height 26
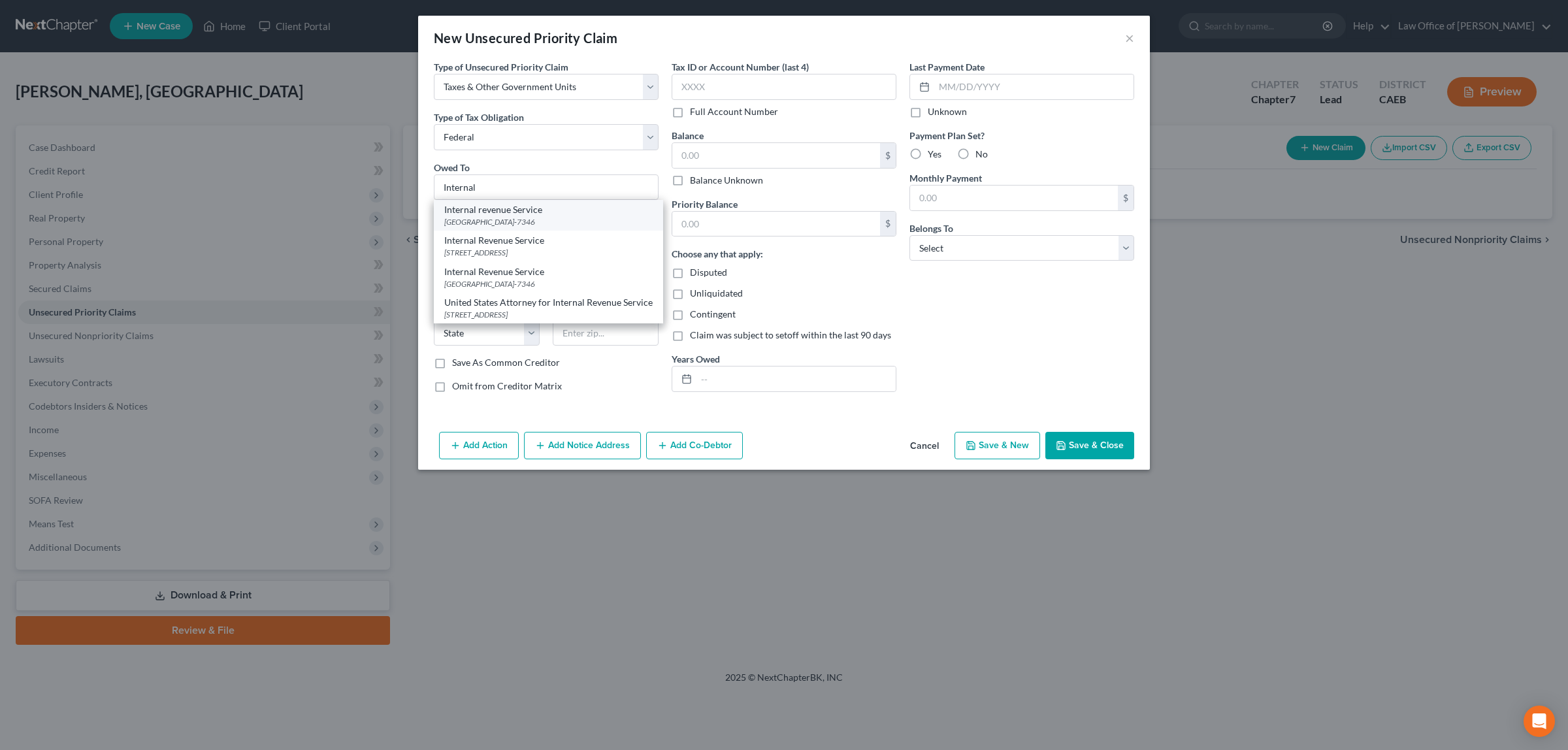
click at [469, 209] on div "Internal revenue Service" at bounding box center [548, 209] width 209 height 13
type input "Internal revenue Service"
type input "PO Box 7346"
type input "[GEOGRAPHIC_DATA]"
select select "39"
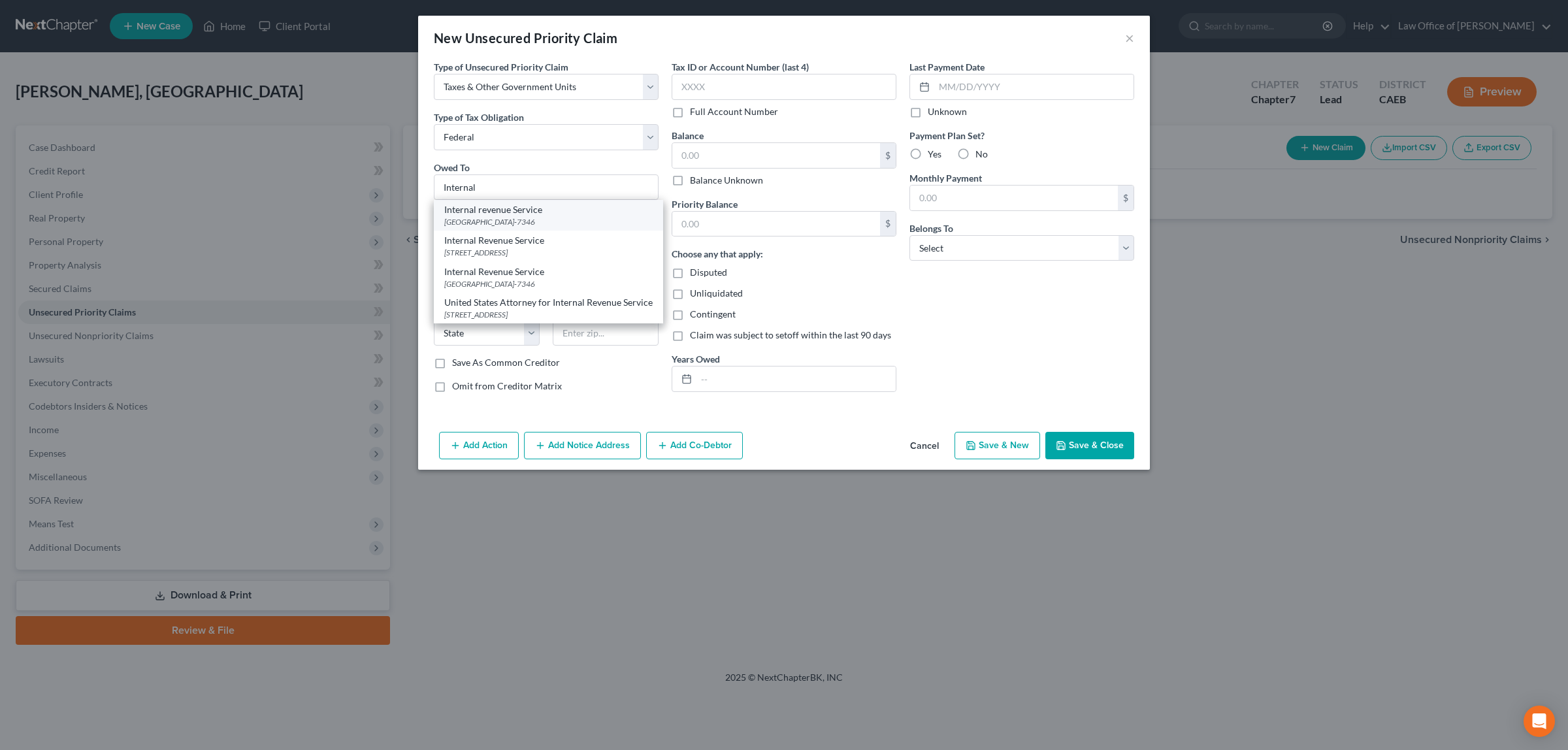
type input "19101-7346"
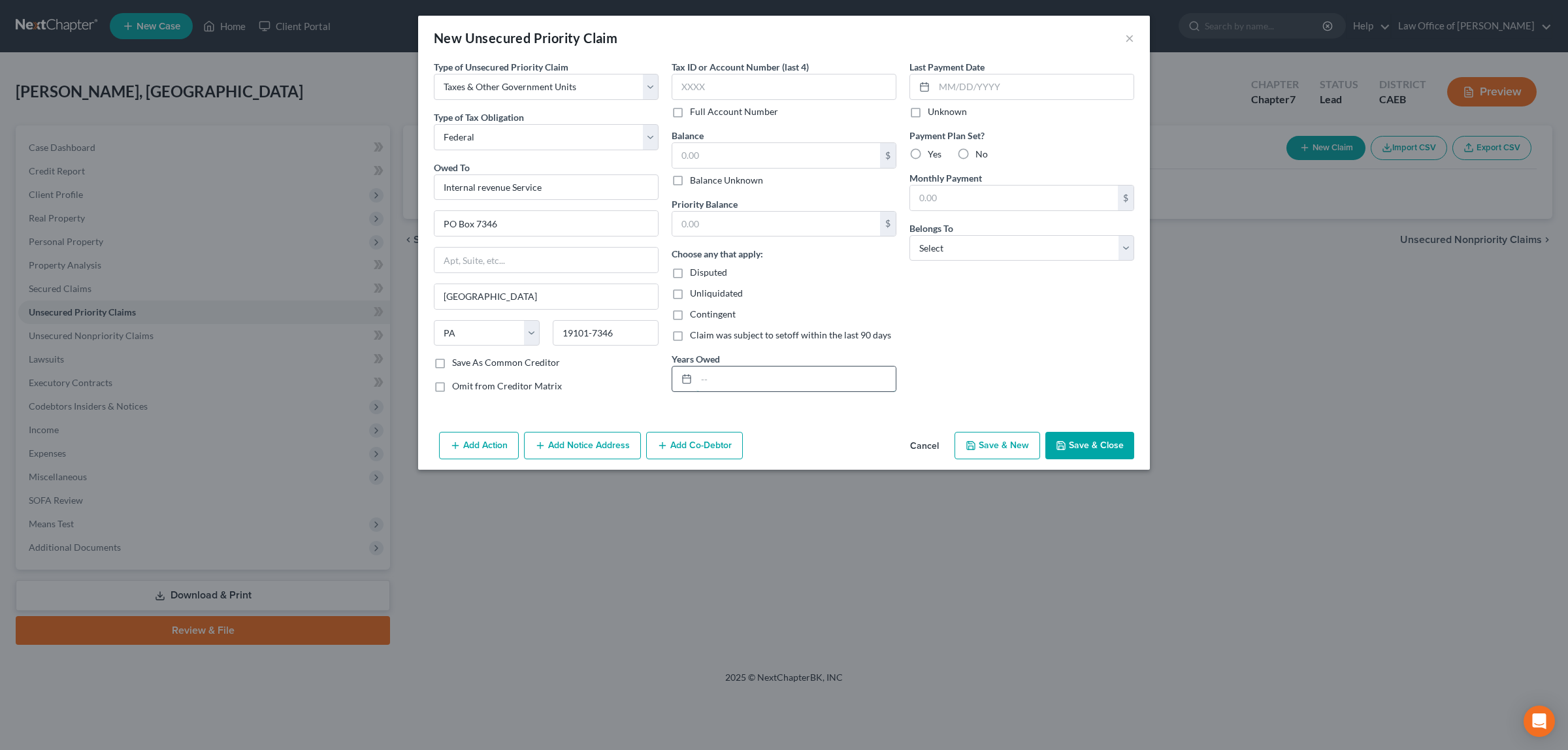
click at [726, 380] on input "text" at bounding box center [796, 378] width 199 height 25
type input "[DATE]-[DATE]"
click at [1126, 252] on select "Select Debtor 1 Only Debtor 2 Only Debtor 1 And Debtor 2 Only At Least One Of T…" at bounding box center [1021, 247] width 225 height 26
select select "0"
click at [909, 235] on select "Select Debtor 1 Only Debtor 2 Only Debtor 1 And Debtor 2 Only At Least One Of T…" at bounding box center [1021, 247] width 225 height 26
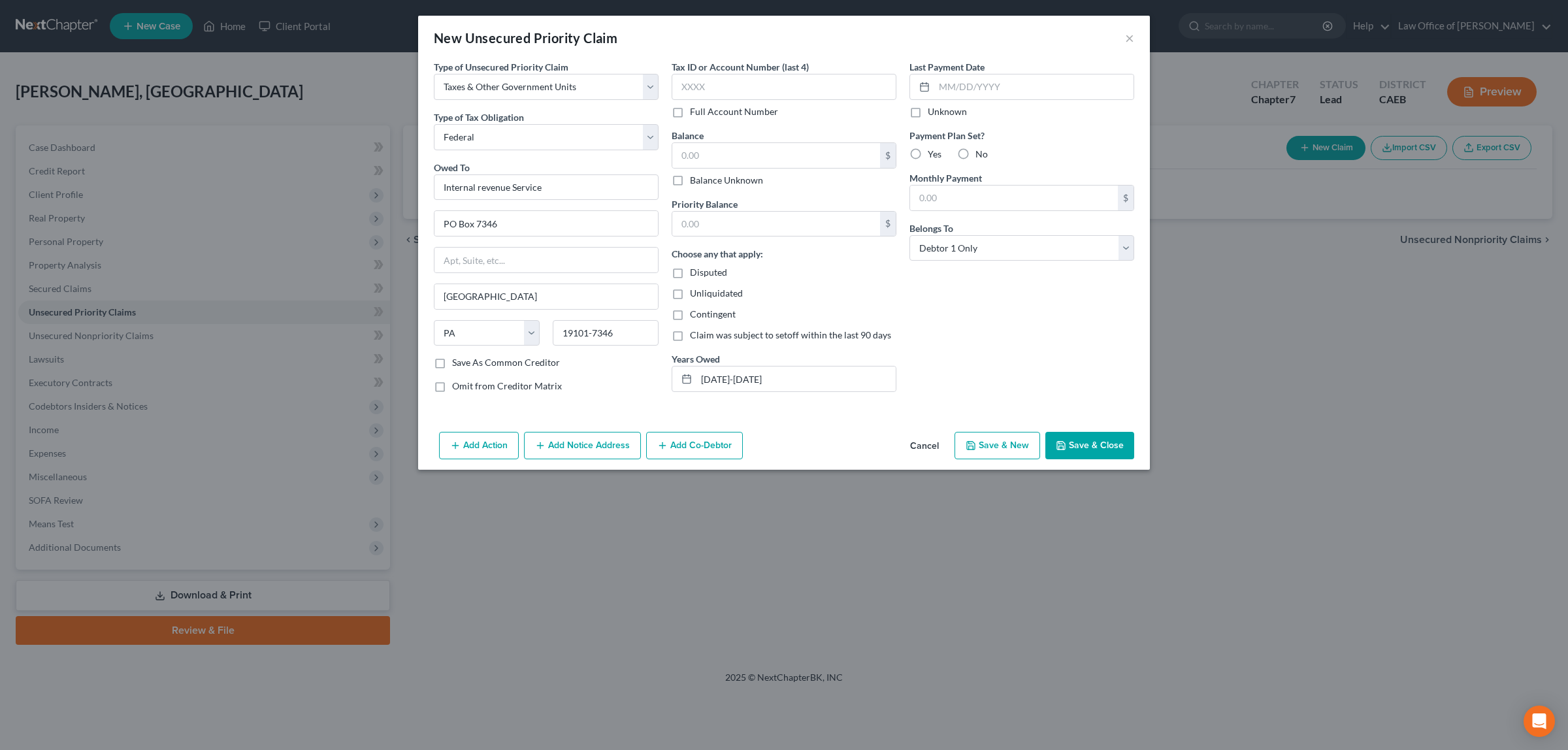
click at [1096, 445] on button "Save & Close" at bounding box center [1089, 445] width 89 height 27
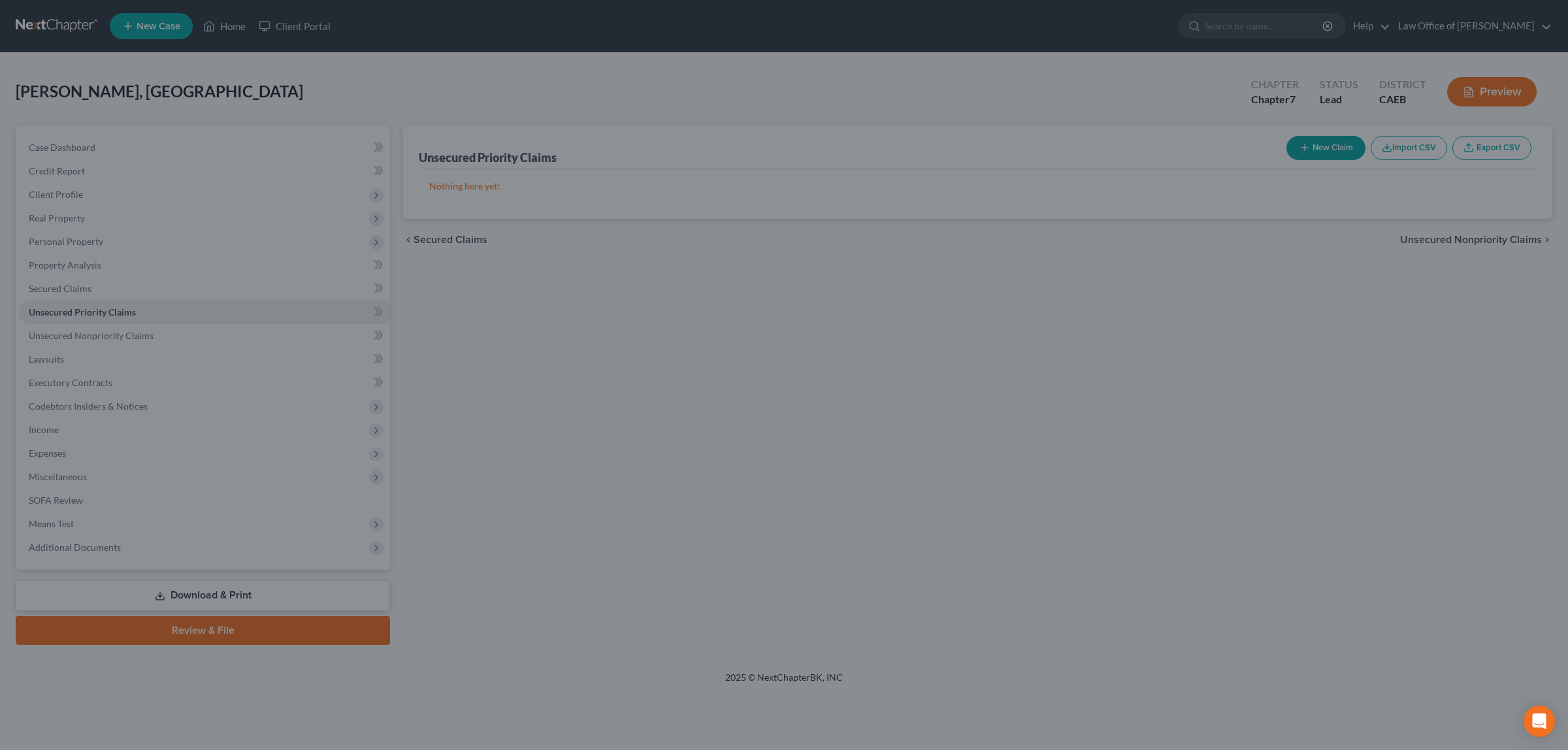
type input "0.00"
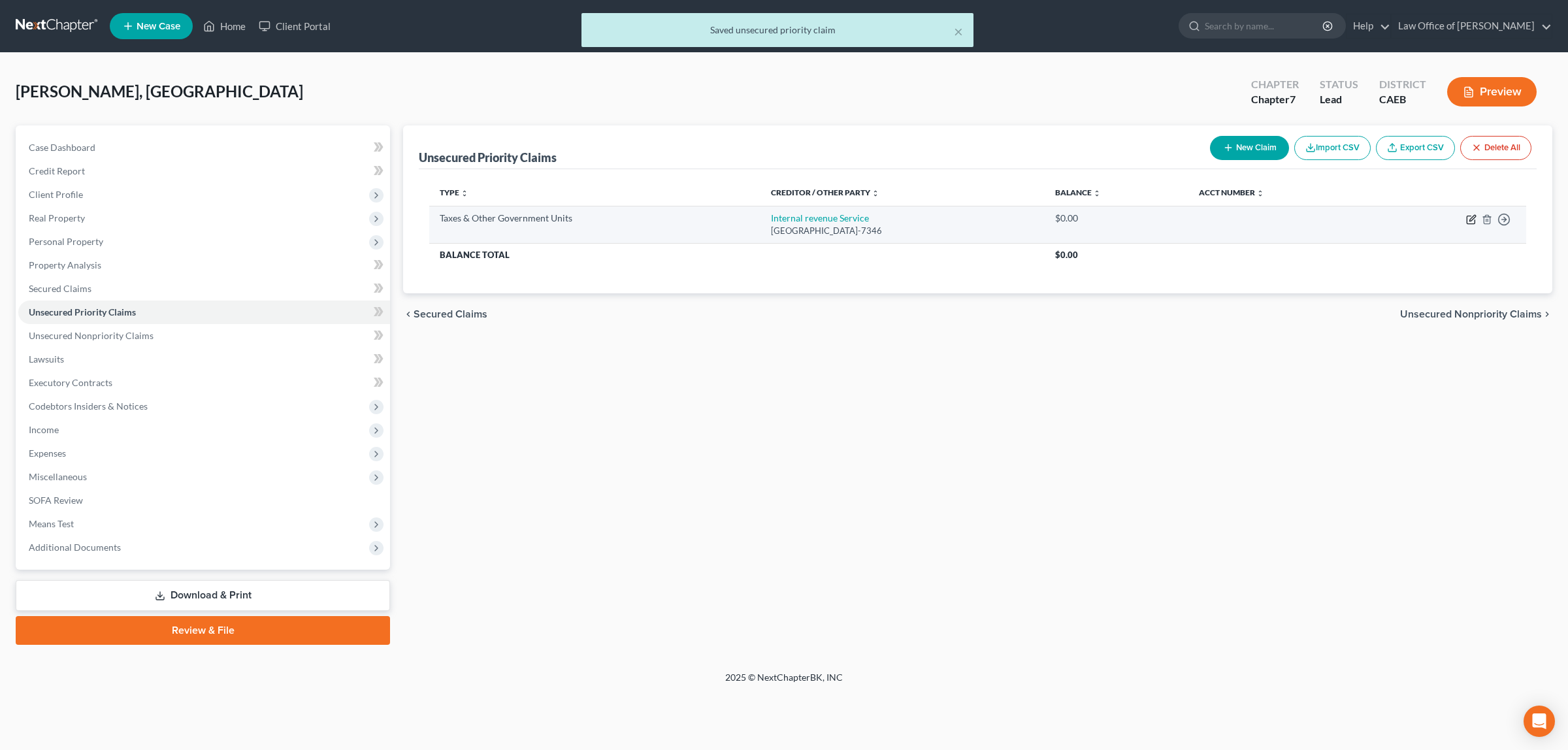
click at [1471, 218] on icon "button" at bounding box center [1471, 219] width 10 height 10
select select "0"
select select "39"
select select "0"
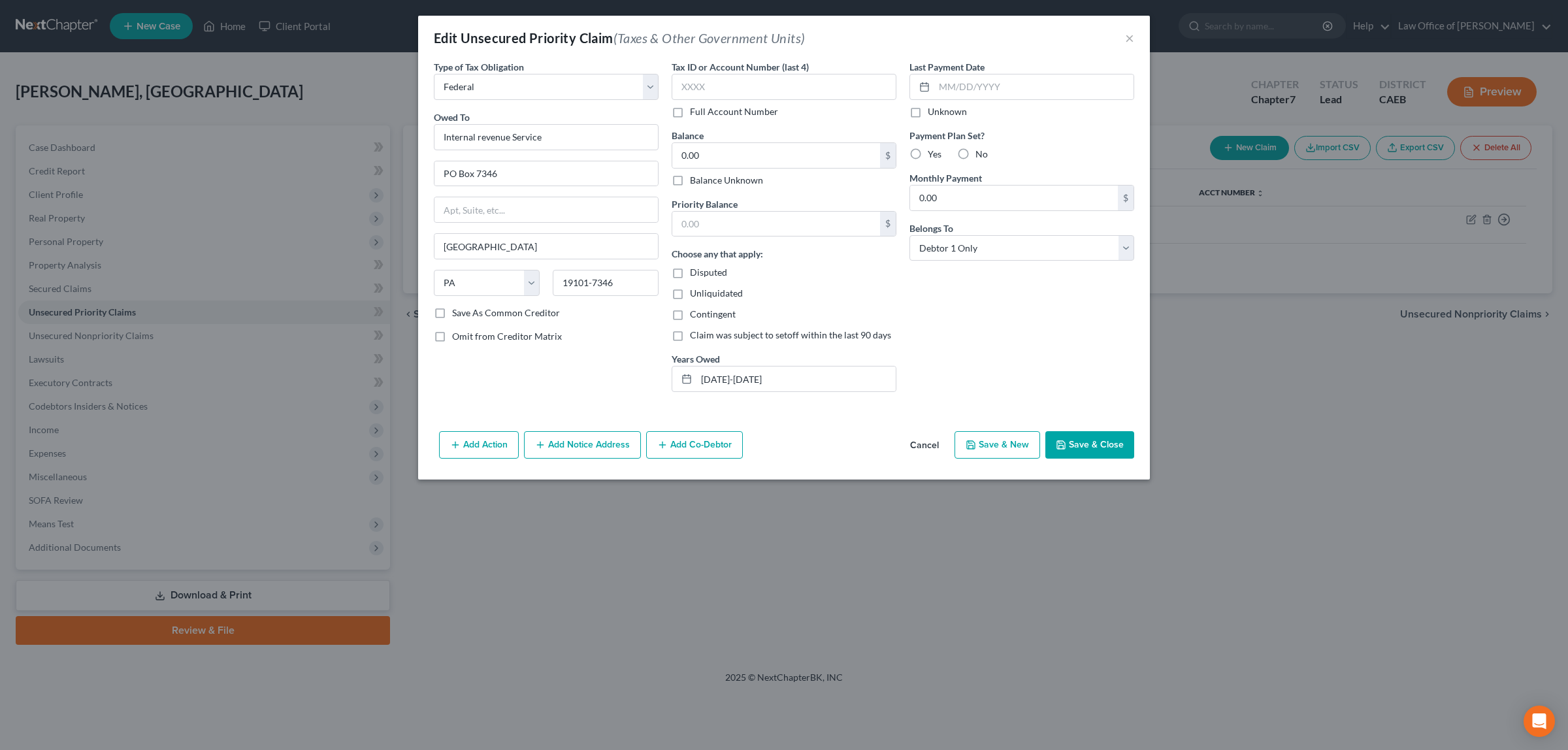
click at [570, 433] on button "Add Notice Address" at bounding box center [582, 445] width 117 height 27
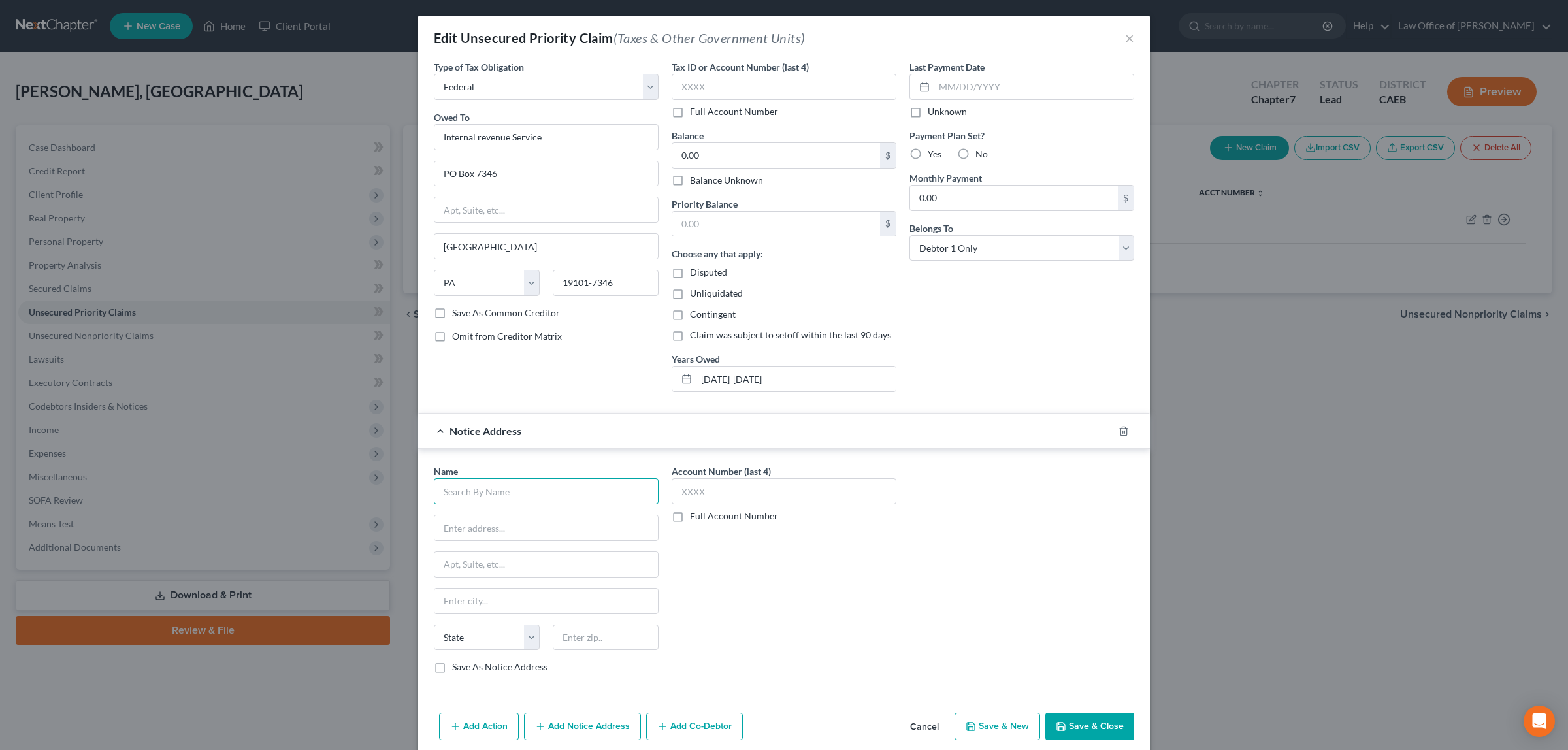
click at [555, 493] on input "text" at bounding box center [546, 491] width 225 height 26
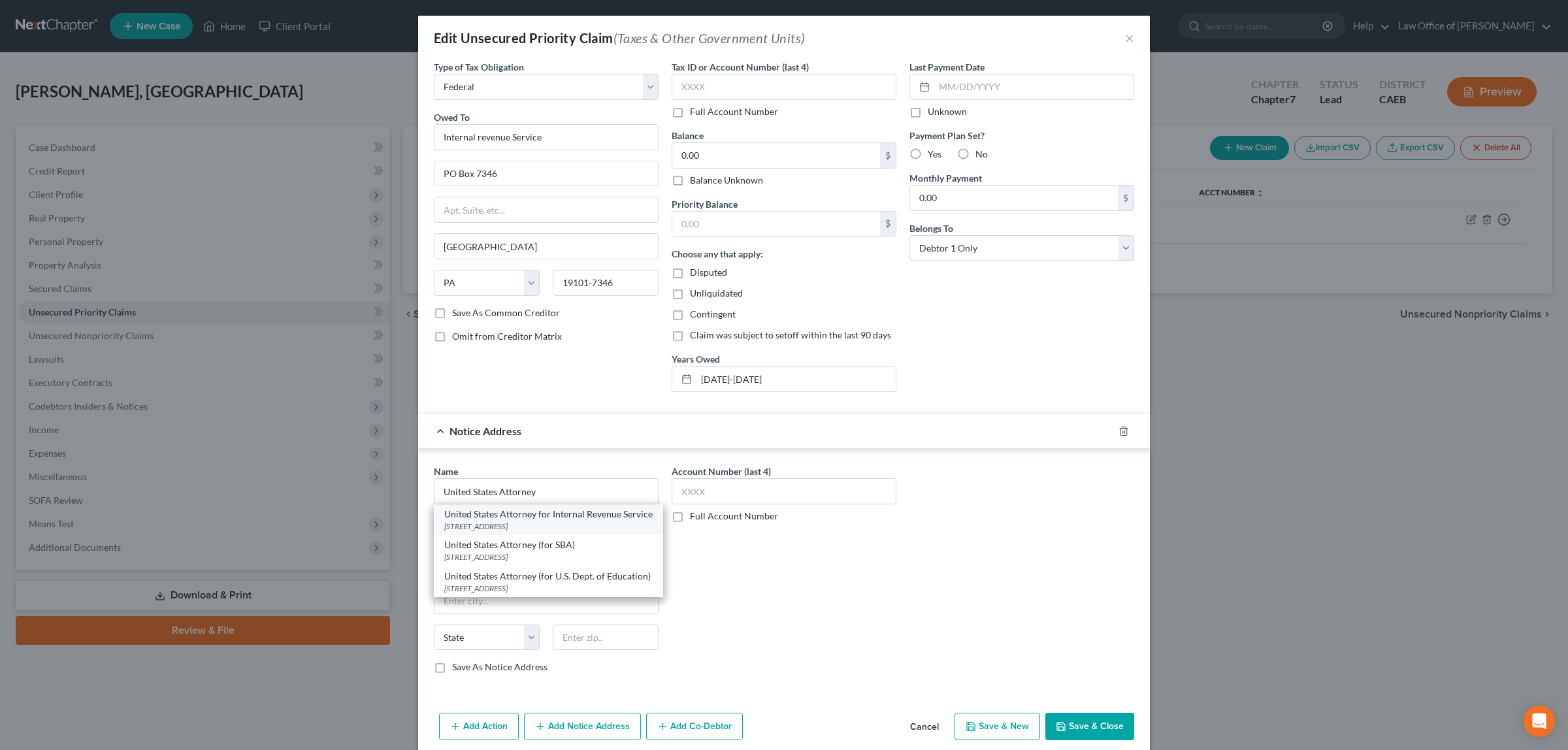
click at [553, 517] on div "United States Attorney for Internal Revenue Service" at bounding box center [548, 514] width 209 height 13
type input "United States Attorney for Internal Revenue Service"
type input "[STREET_ADDRESS],"
type input "Suite 10-100"
type input "[GEOGRAPHIC_DATA]"
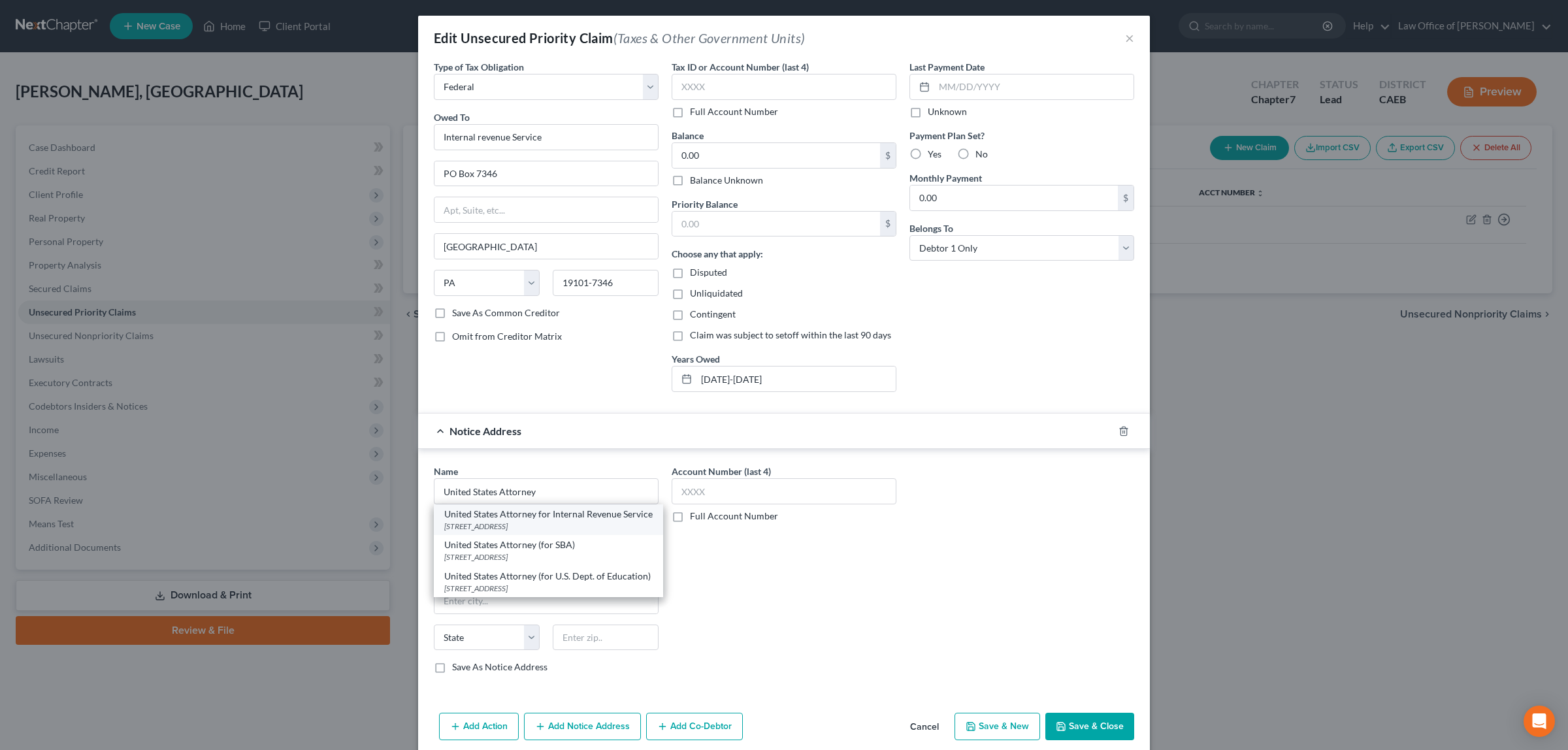
select select "4"
type input "95814"
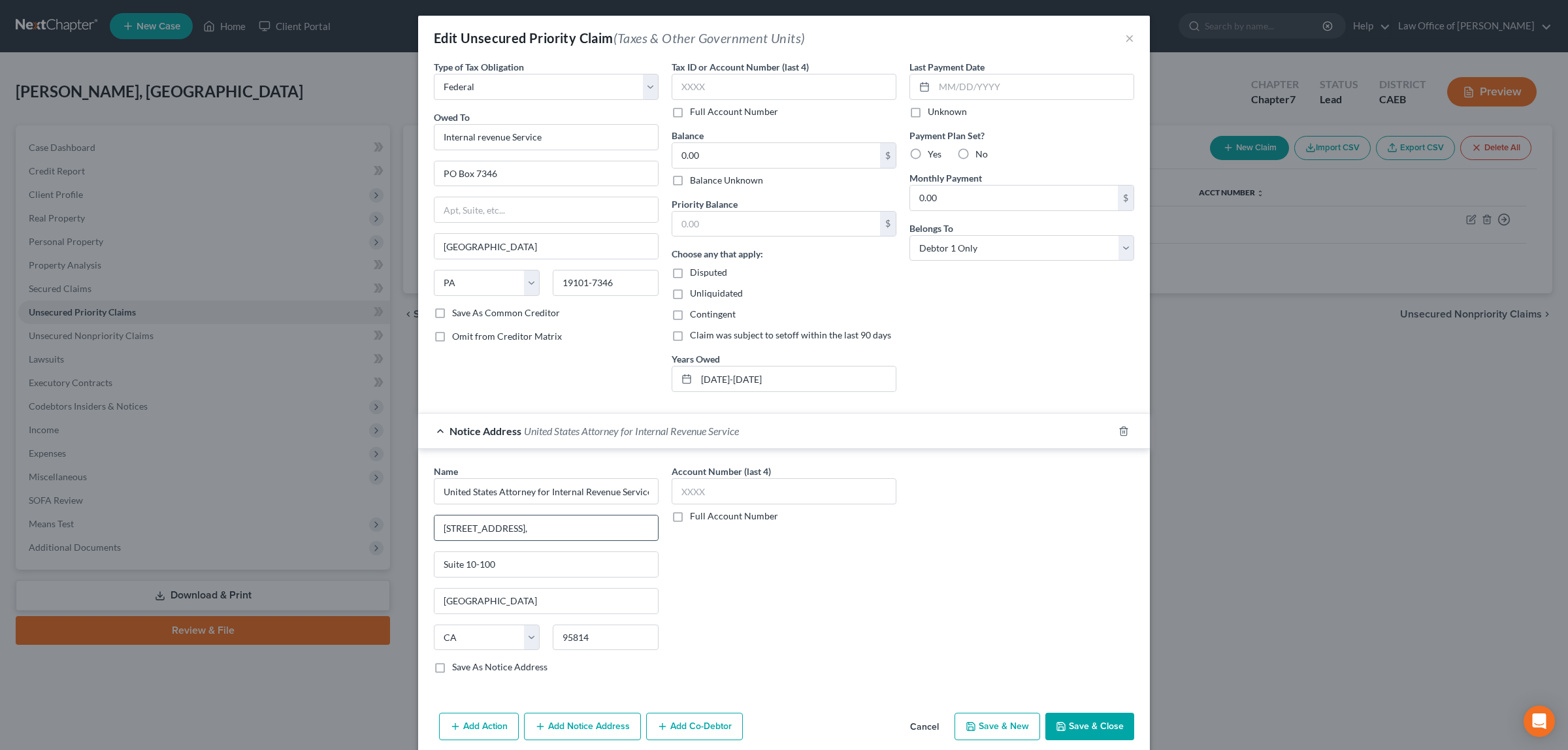
drag, startPoint x: 502, startPoint y: 530, endPoint x: 430, endPoint y: 531, distance: 72.0
click at [434, 531] on input "[STREET_ADDRESS]," at bounding box center [546, 527] width 224 height 25
click at [438, 564] on input "Suite 10-100" at bounding box center [546, 564] width 224 height 25
paste input "[STREET_ADDRESS],"
type input "[STREET_ADDRESS]"
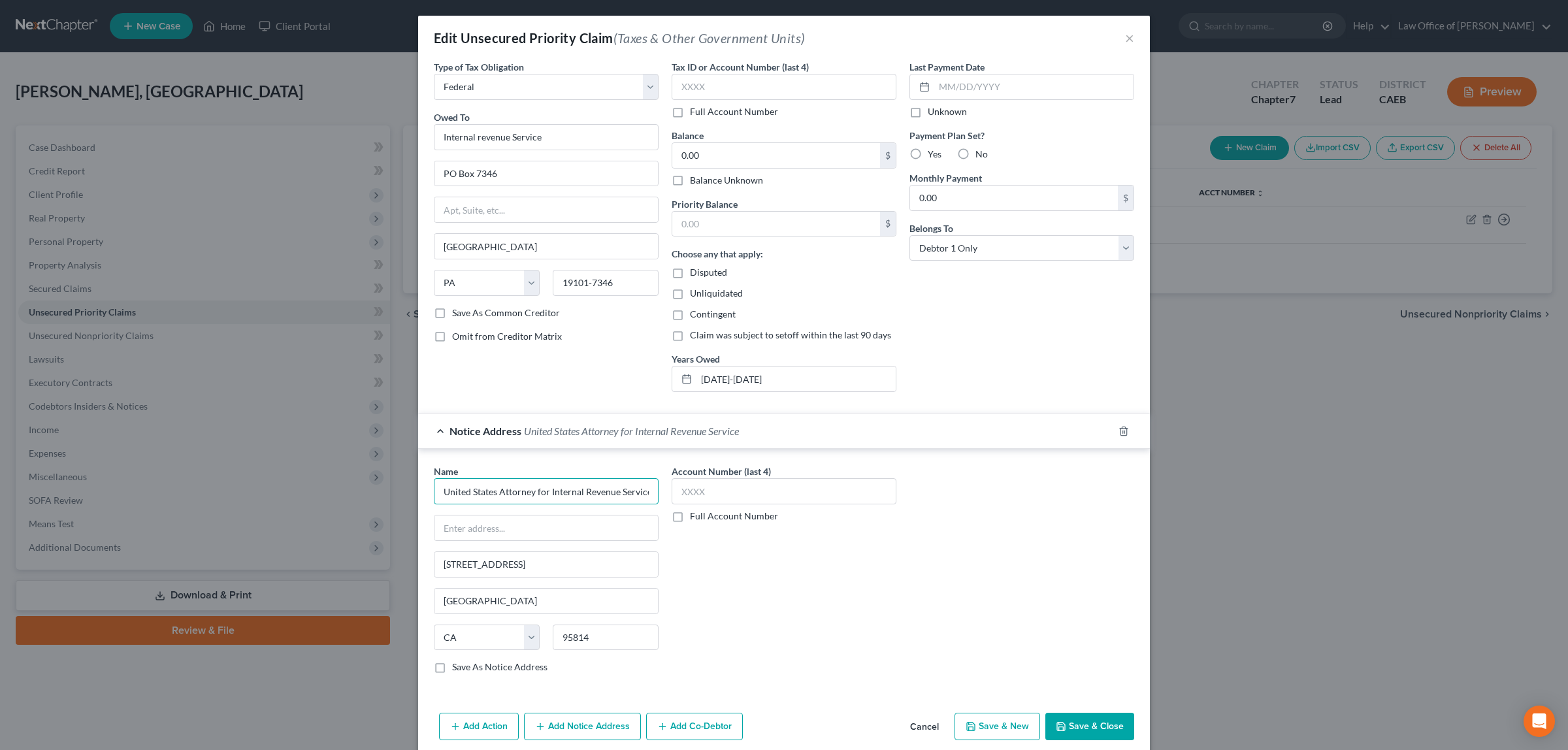
scroll to position [0, 2]
drag, startPoint x: 532, startPoint y: 493, endPoint x: 648, endPoint y: 490, distance: 116.0
click at [648, 490] on input "United States Attorney for Internal Revenue Service" at bounding box center [546, 491] width 225 height 26
click at [436, 526] on input "text" at bounding box center [546, 527] width 224 height 25
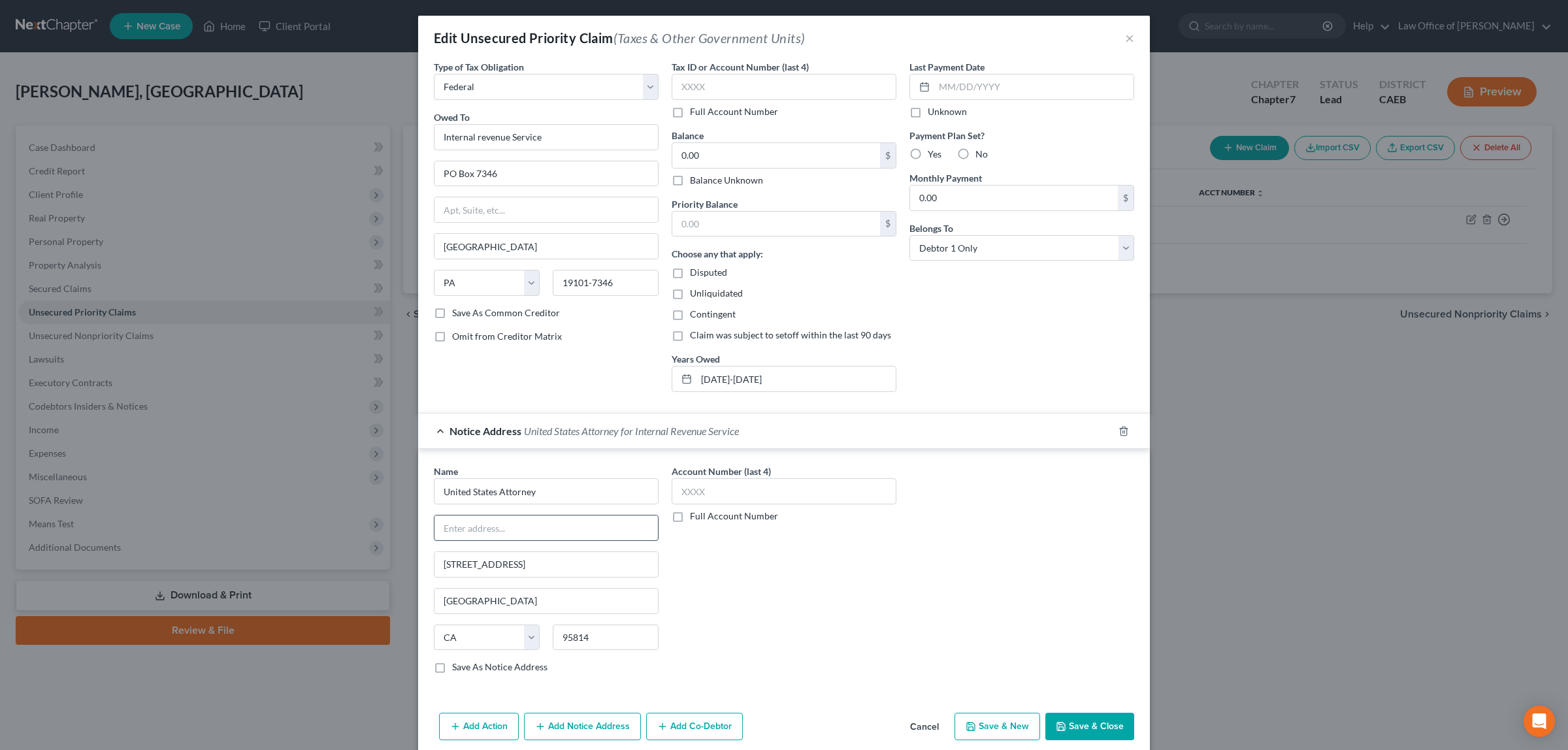
type input "United States Attorney"
paste input "for Internal Revenue Service"
type input "(for Internal Revenue Service)"
click at [791, 603] on div "Account Number (last 4) Full Account Number" at bounding box center [784, 574] width 238 height 219
click at [1089, 724] on button "Save & Close" at bounding box center [1089, 726] width 89 height 27
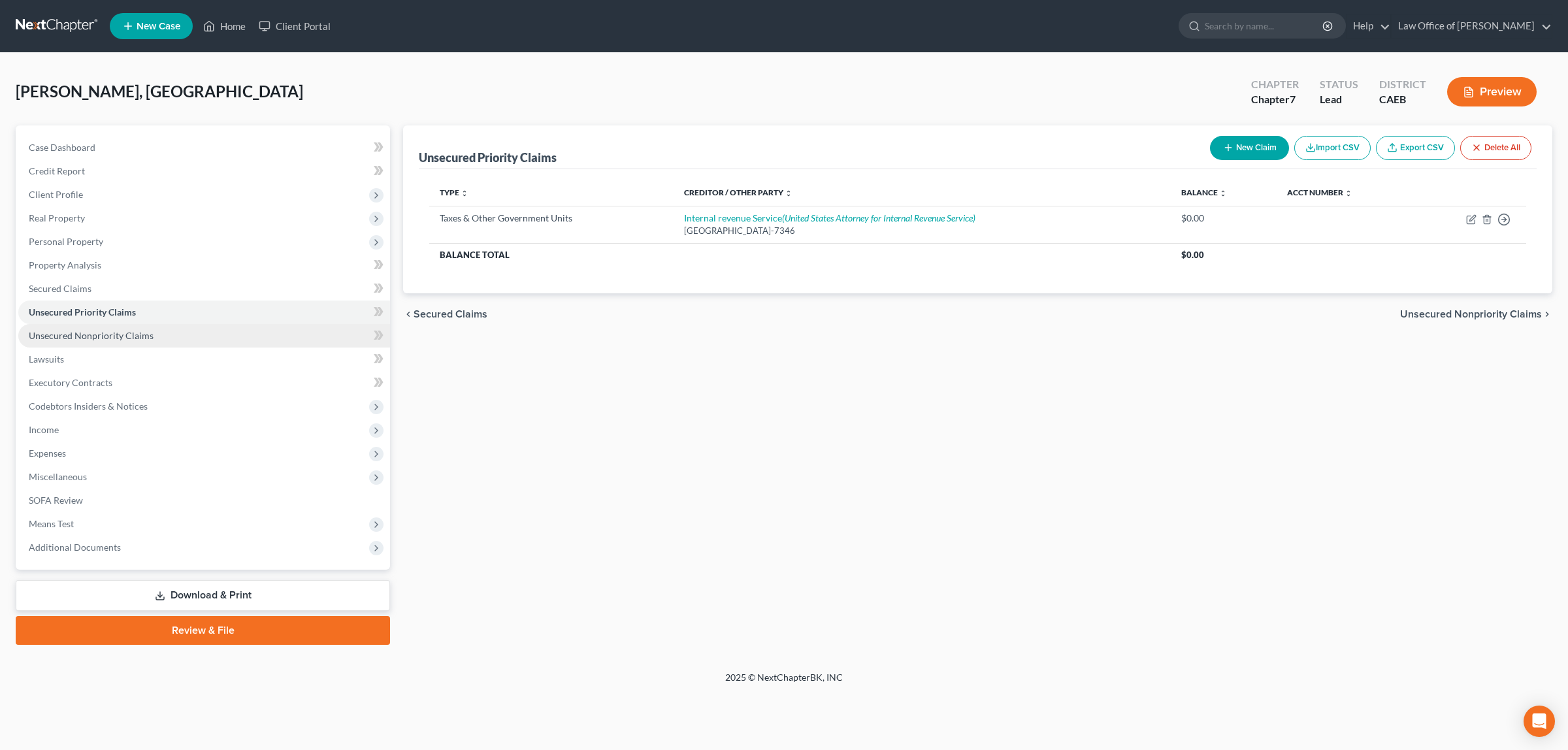
click at [100, 331] on span "Unsecured Nonpriority Claims" at bounding box center [91, 335] width 125 height 11
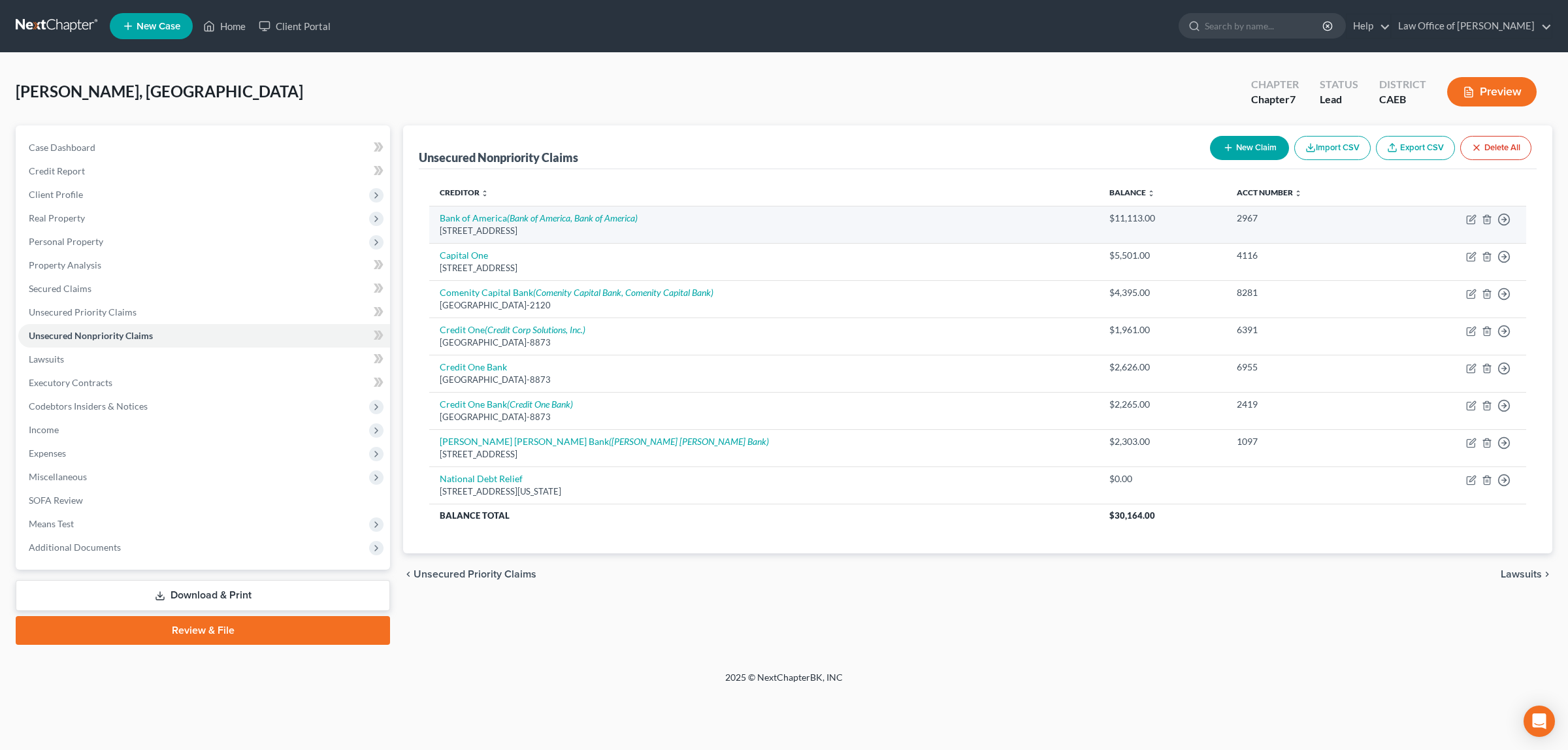
click at [1471, 212] on td "Move to D Move to E Move to G Move to Notice Only" at bounding box center [1459, 225] width 136 height 37
click at [1465, 215] on td "Move to D Move to E Move to G Move to Notice Only" at bounding box center [1459, 225] width 136 height 37
click at [1470, 216] on icon "button" at bounding box center [1471, 219] width 10 height 10
select select "45"
select select "2"
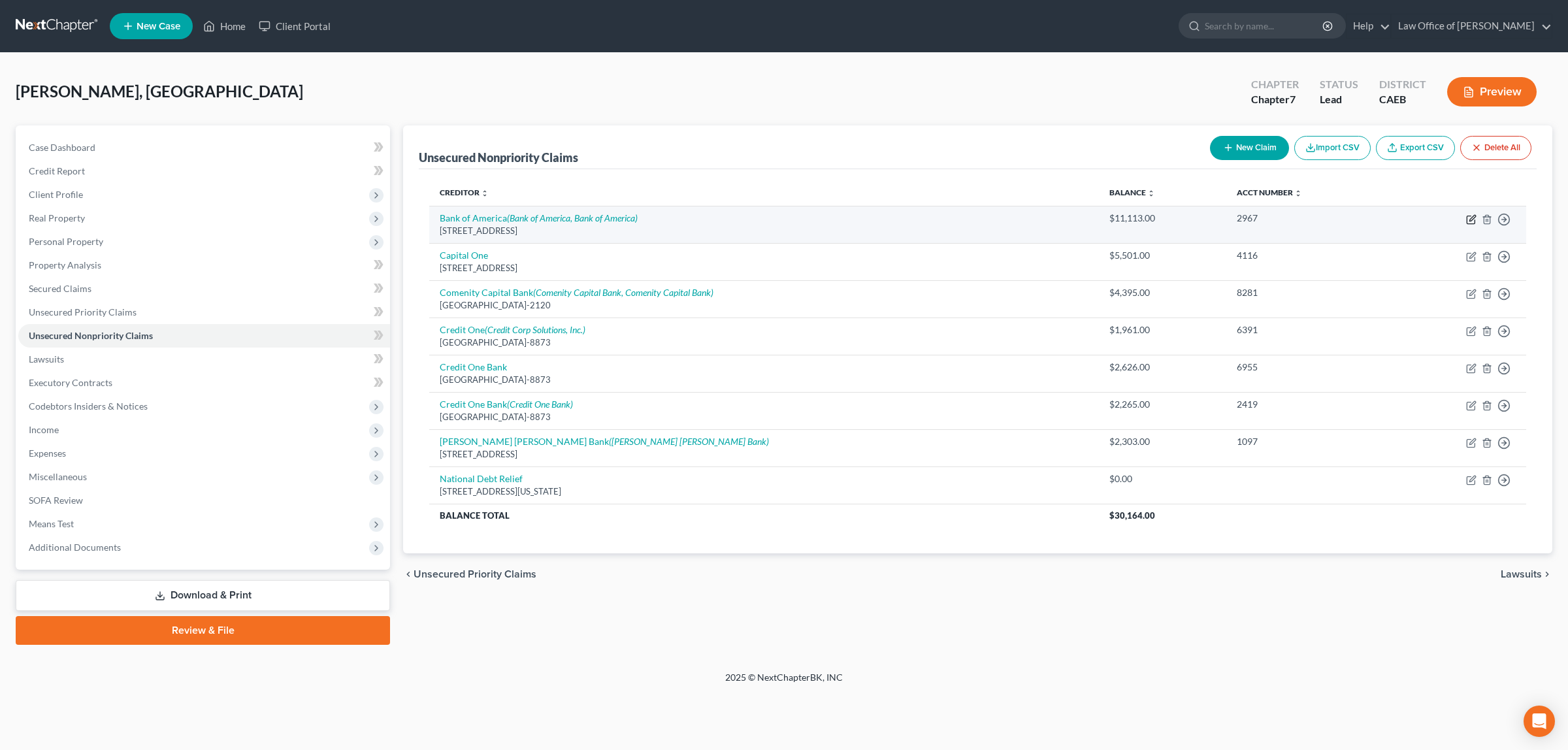
select select "0"
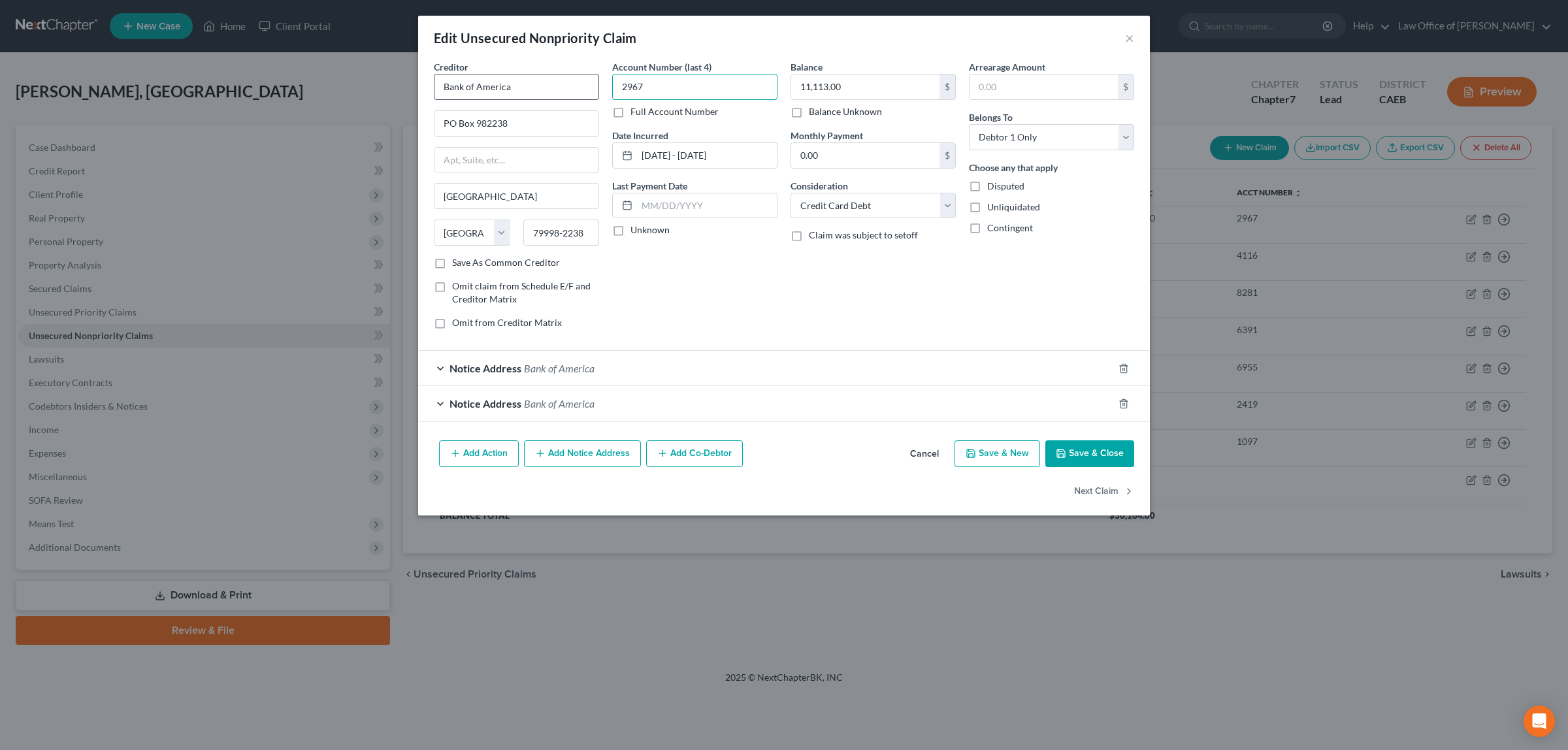
drag, startPoint x: 657, startPoint y: 84, endPoint x: 594, endPoint y: 84, distance: 63.0
click at [594, 84] on div "Creditor * Bank of America [GEOGRAPHIC_DATA] [GEOGRAPHIC_DATA][US_STATE] [GEOGR…" at bounding box center [784, 200] width 714 height 280
type input "9697"
click at [1066, 448] on button "Save & Close" at bounding box center [1089, 453] width 89 height 27
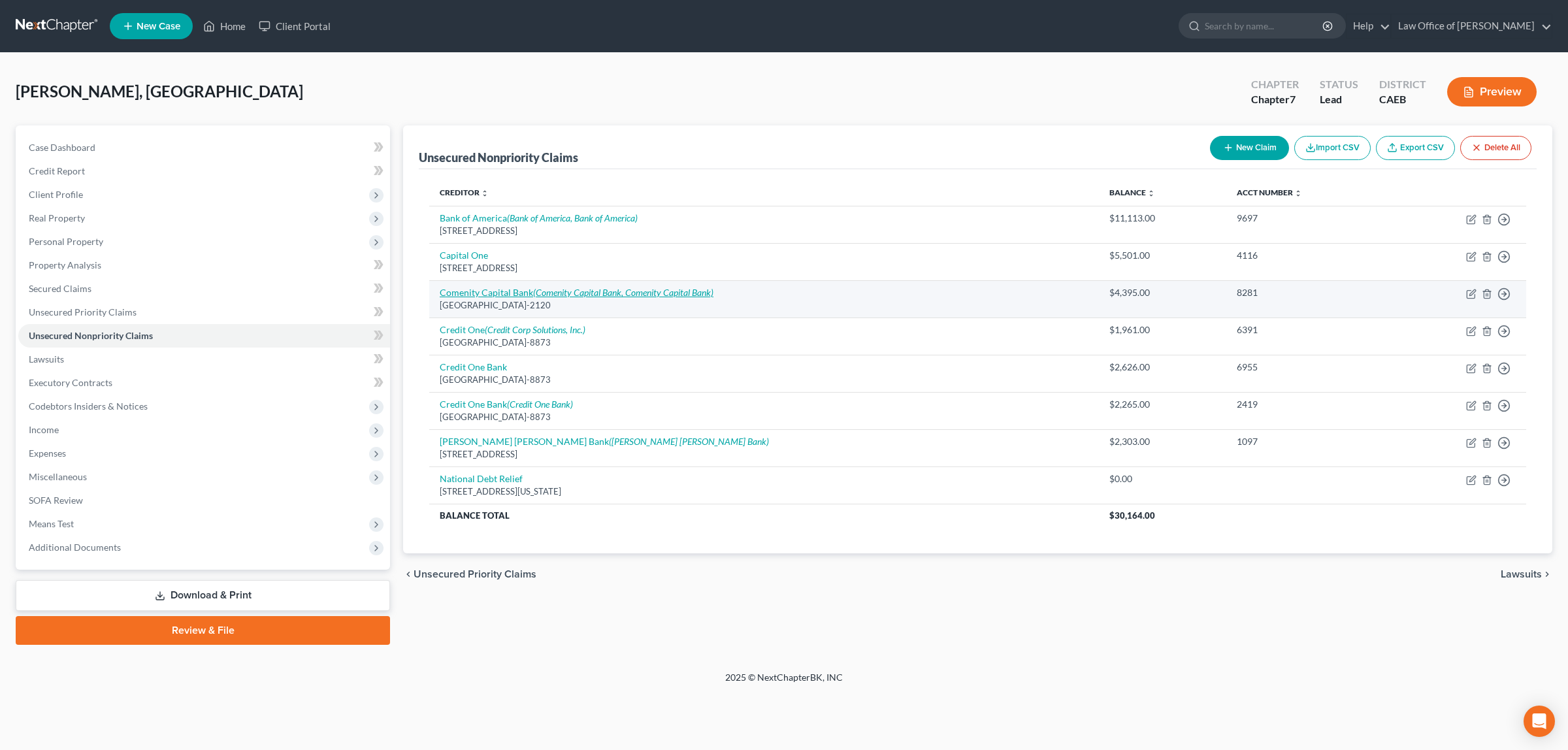
click at [472, 289] on link "Comenity Capital Bank (Comenity Capital Bank, Comenity Capital Bank)" at bounding box center [576, 292] width 274 height 11
select select "36"
select select "2"
select select "0"
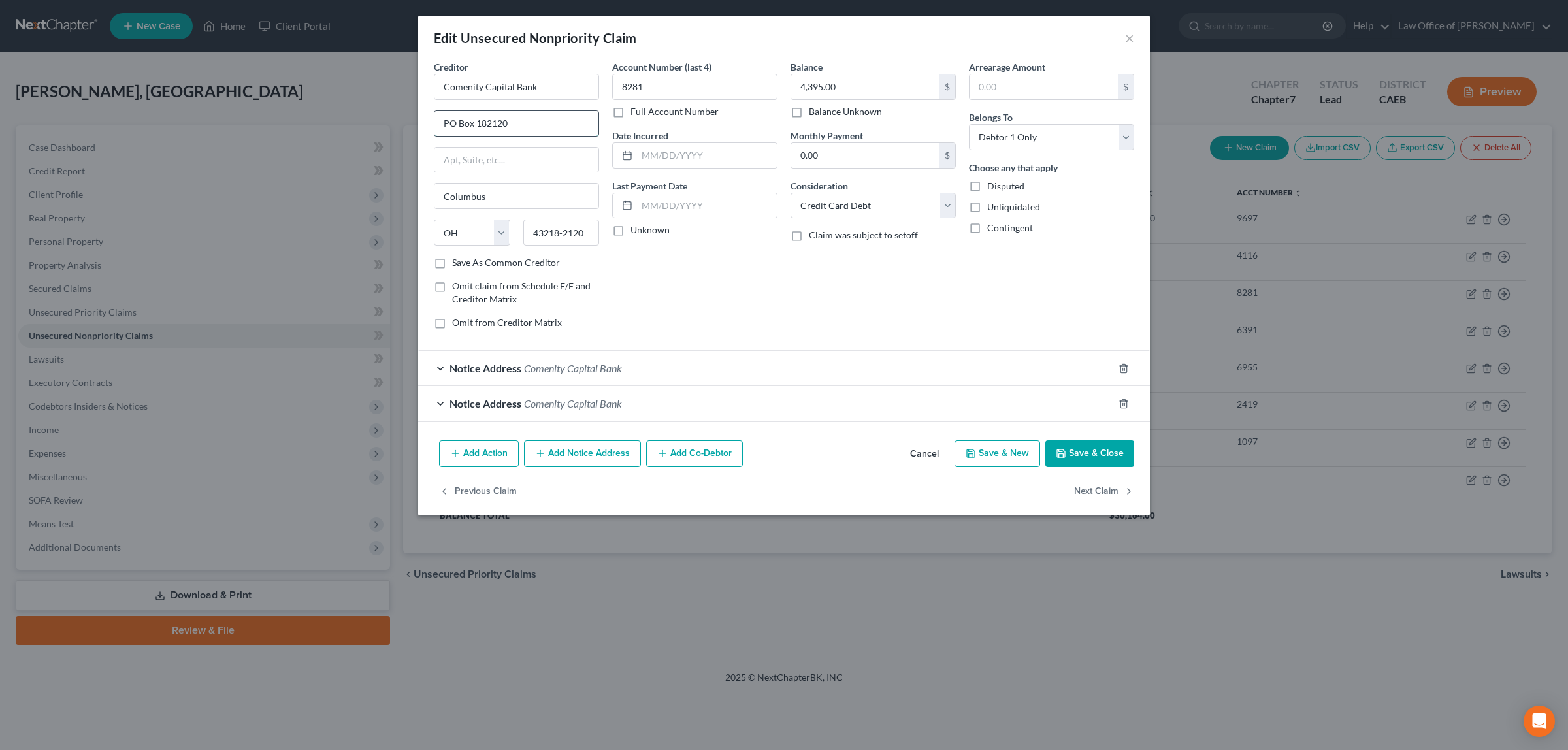
drag, startPoint x: 511, startPoint y: 121, endPoint x: 440, endPoint y: 114, distance: 71.3
click at [440, 114] on input "PO Box 182120" at bounding box center [515, 123] width 164 height 25
click at [448, 161] on input "text" at bounding box center [515, 159] width 164 height 25
paste input "PO Box 182120"
type input "PO Box 182120"
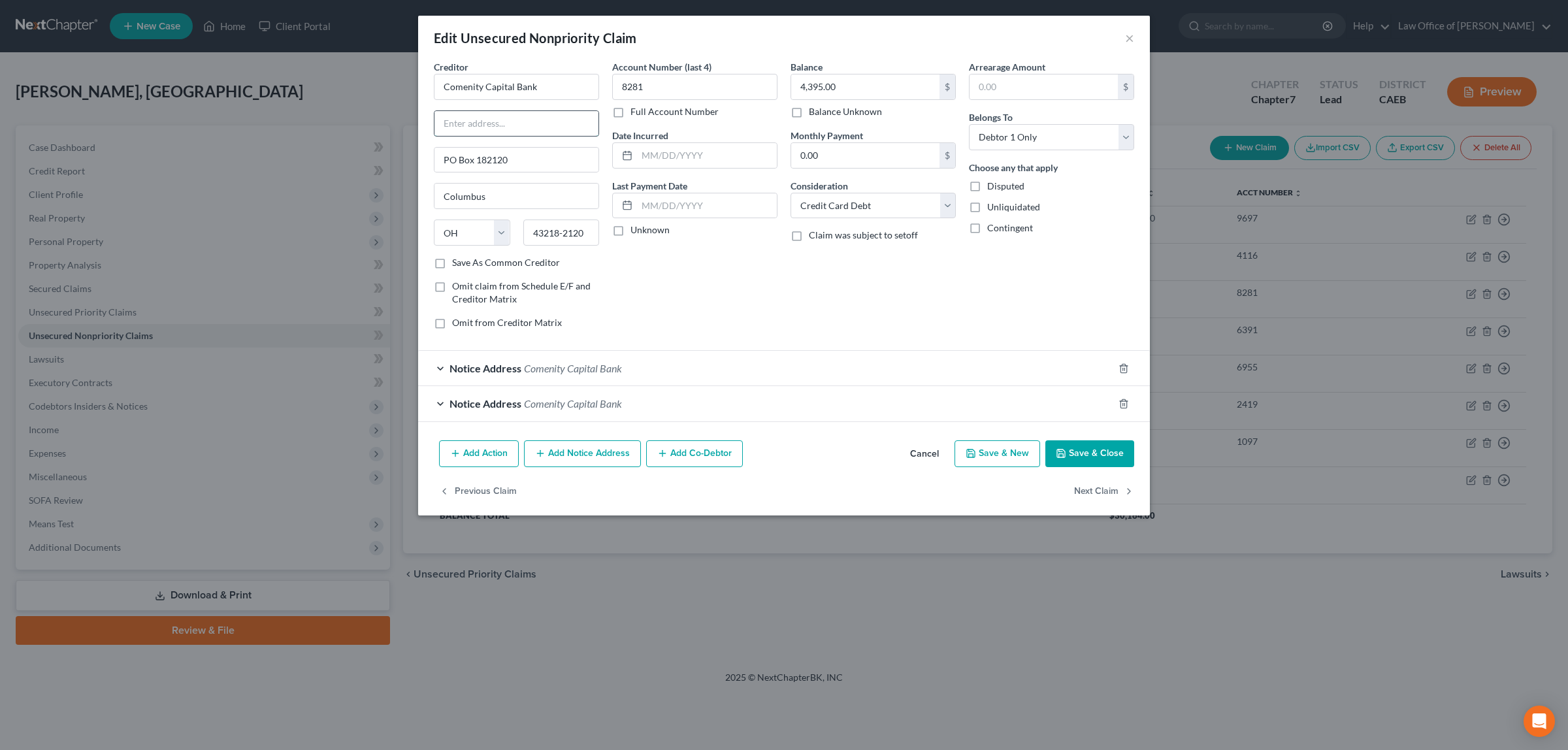
click at [485, 122] on input "text" at bounding box center [515, 123] width 164 height 25
type input "Bankruptcy Dept."
click at [508, 158] on input "PO Box 182120" at bounding box center [515, 159] width 164 height 25
type input "PO Box 183043"
click at [586, 234] on input "43218-2120" at bounding box center [561, 232] width 76 height 26
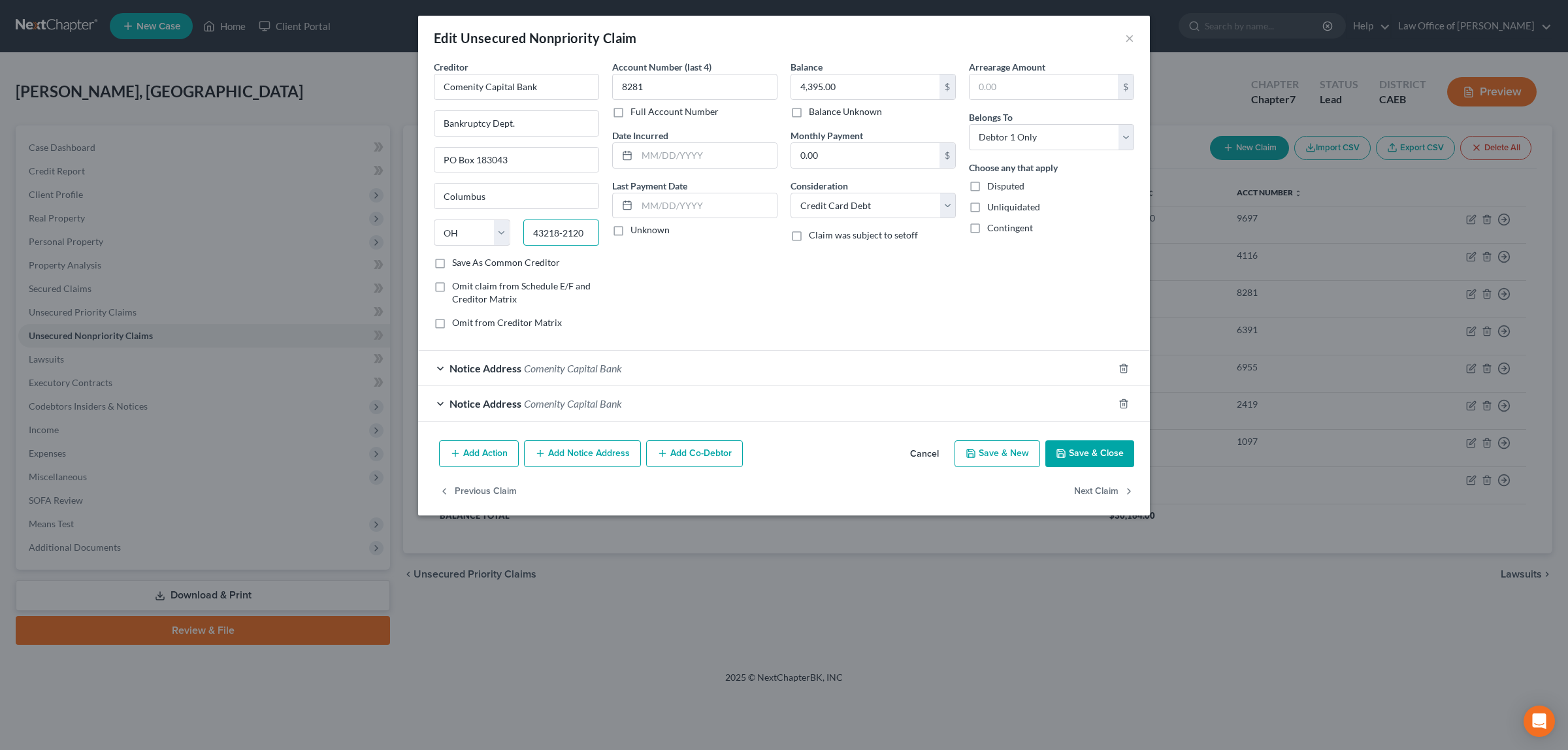
click at [586, 234] on input "43218-2120" at bounding box center [561, 232] width 76 height 26
type input "43218-3043"
click at [643, 147] on input "text" at bounding box center [706, 155] width 140 height 25
type input "[DATE]"
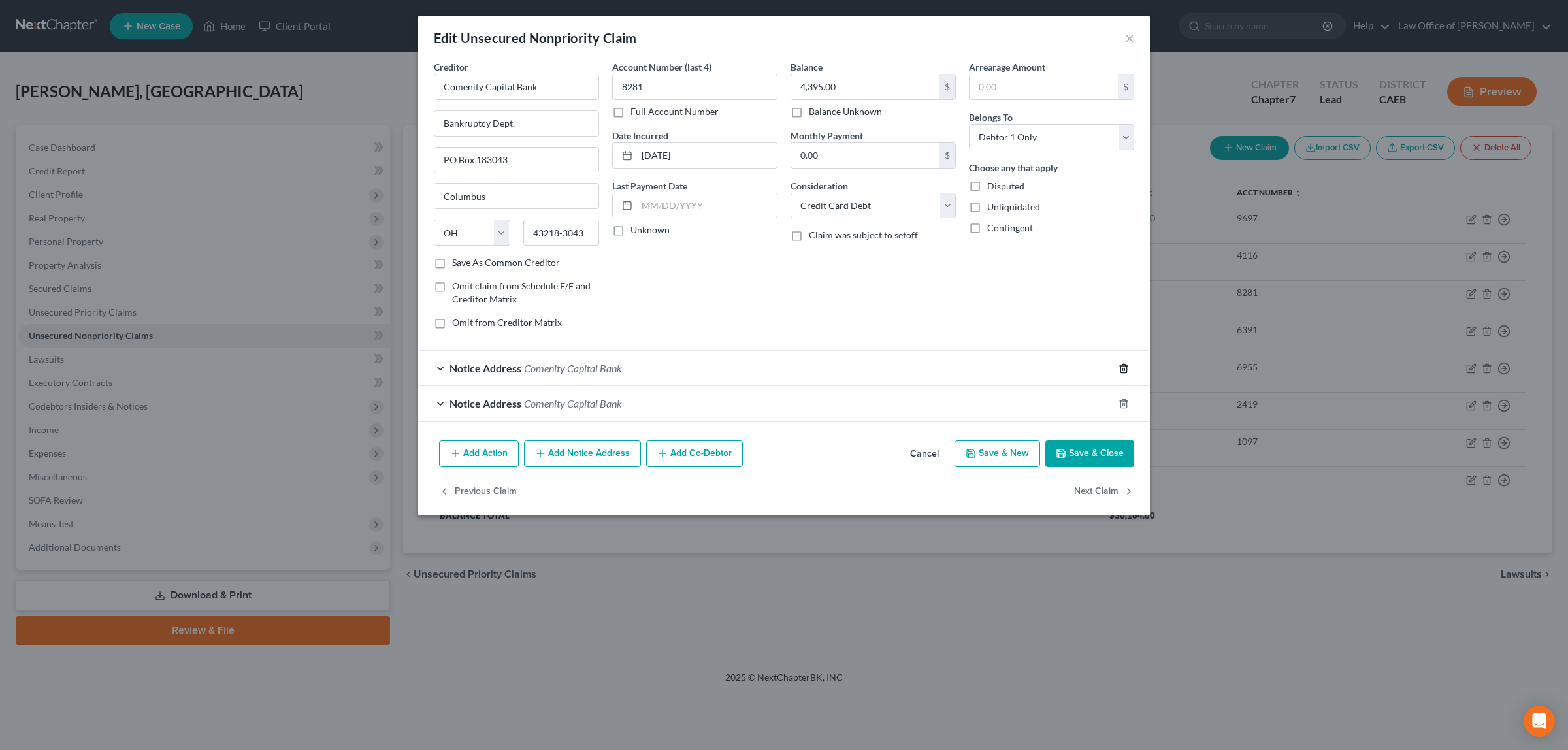
click at [1120, 368] on icon "button" at bounding box center [1123, 368] width 6 height 8
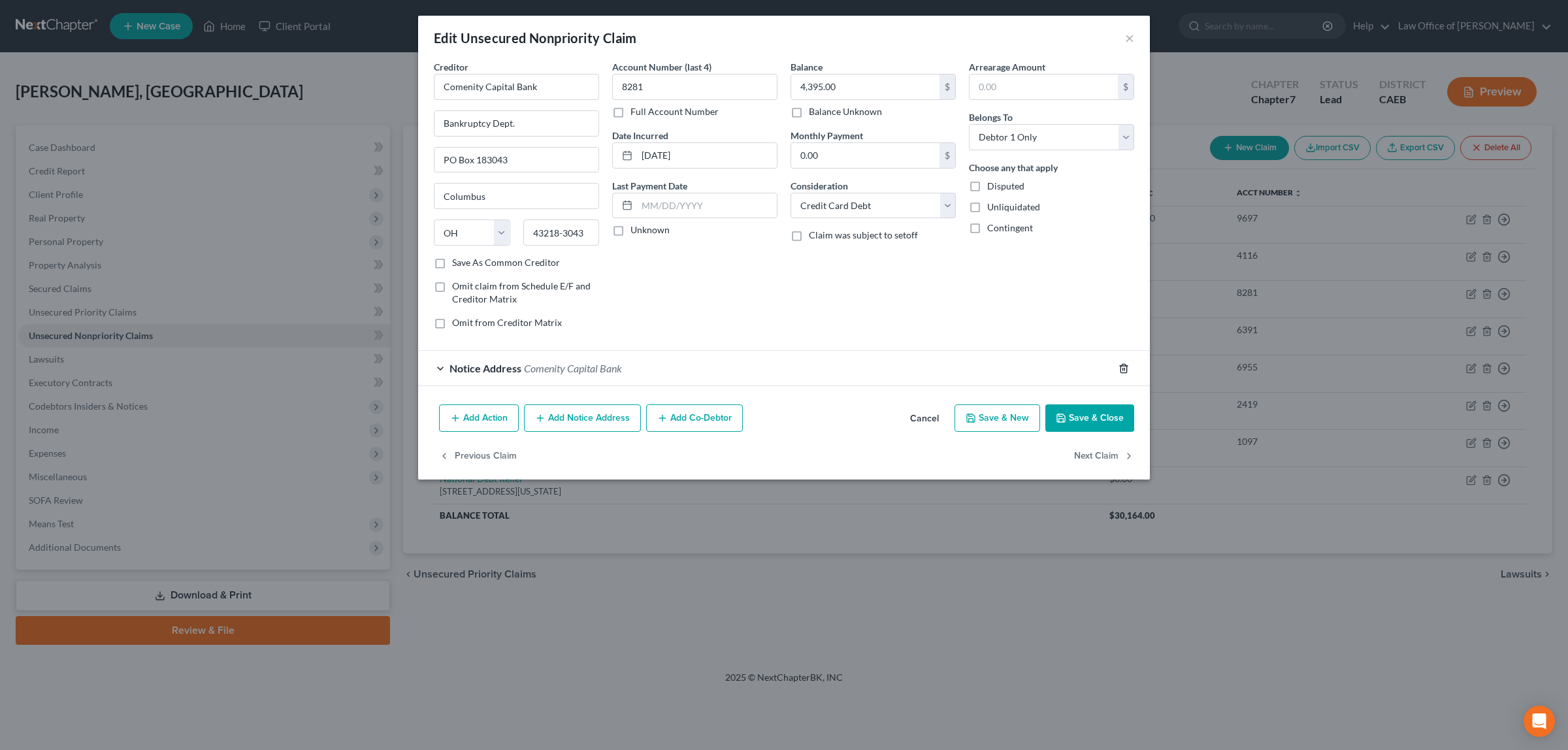
click at [1121, 366] on icon "button" at bounding box center [1123, 368] width 6 height 8
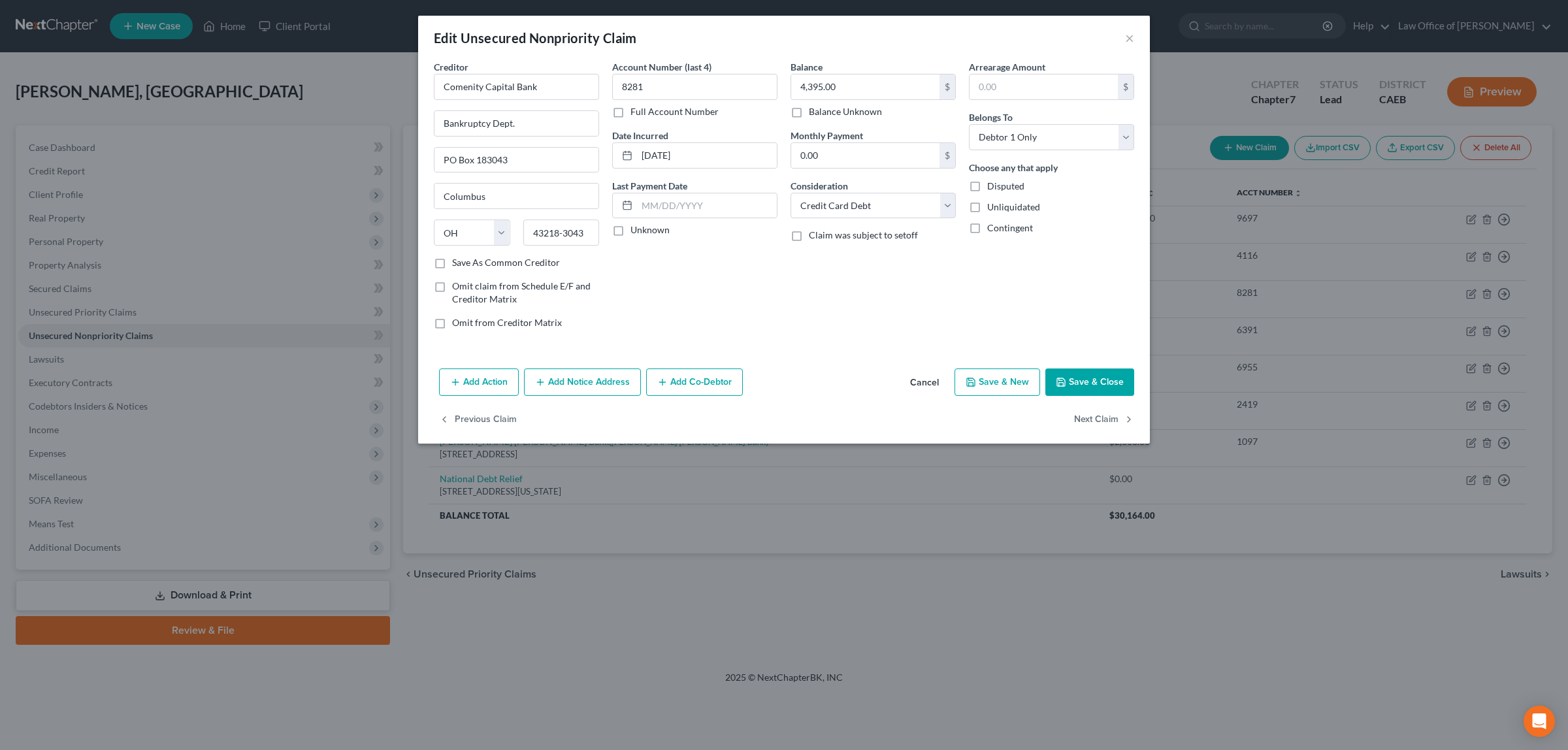
click at [1094, 375] on button "Save & Close" at bounding box center [1089, 382] width 89 height 27
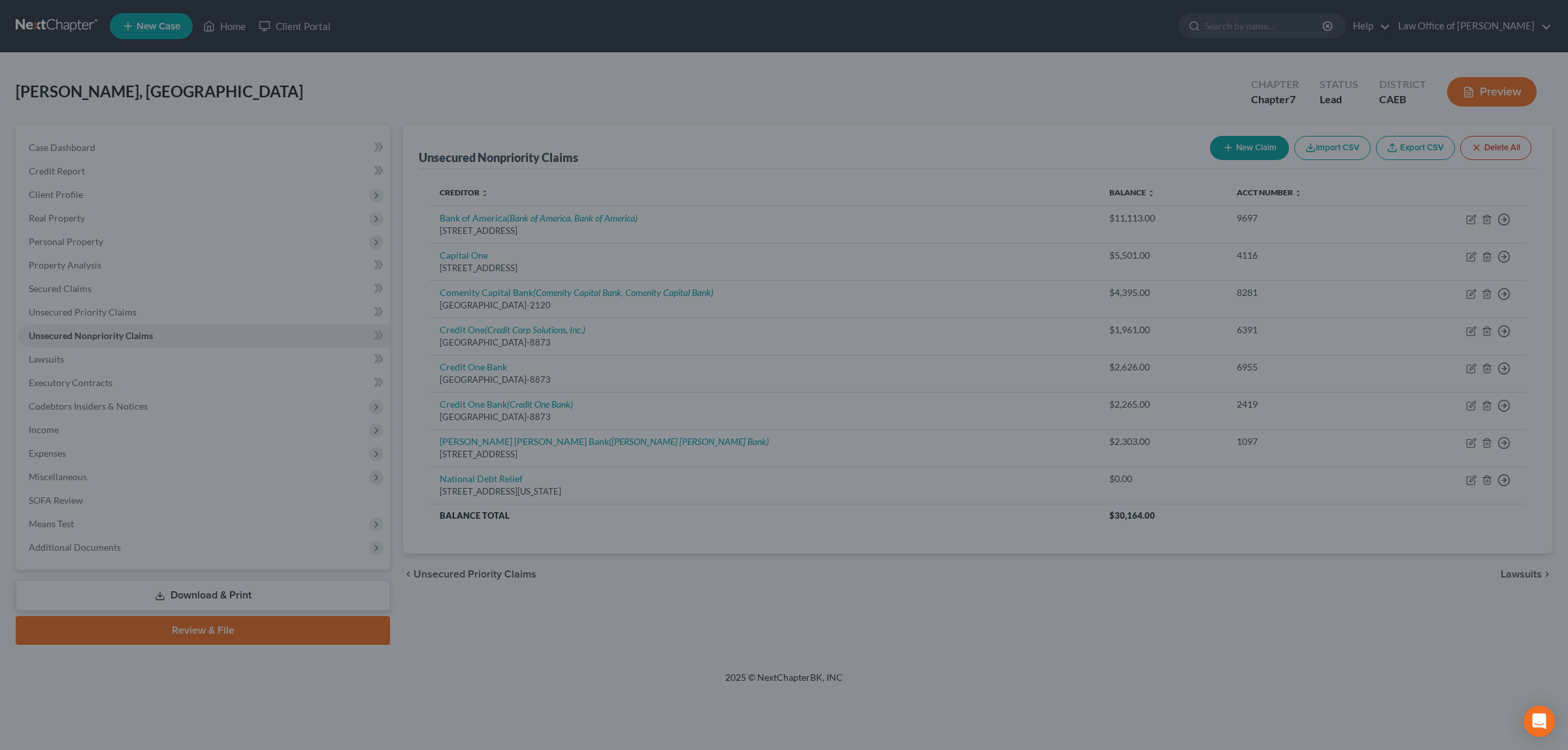
type input "0"
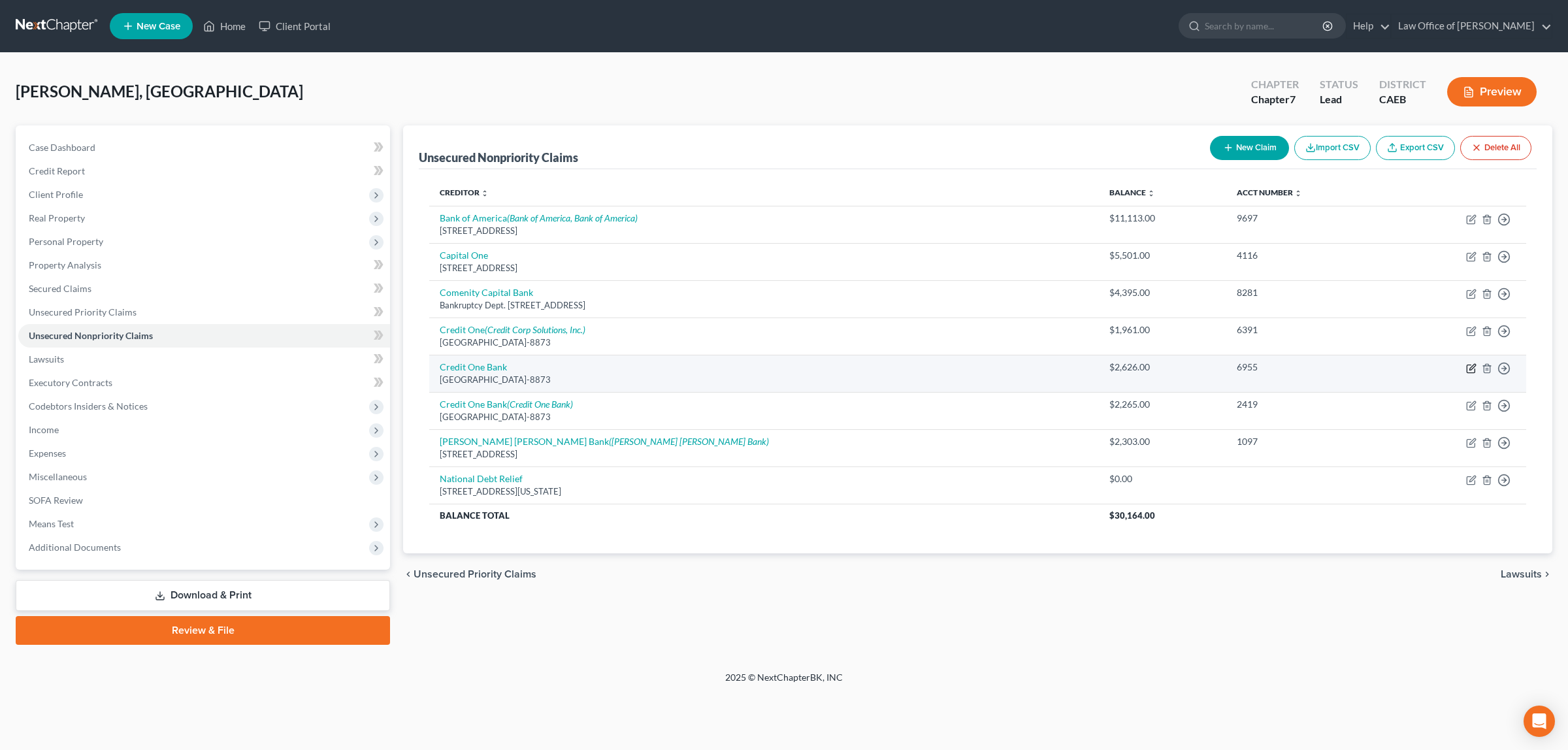
click at [1468, 364] on icon "button" at bounding box center [1471, 368] width 10 height 10
select select "31"
select select "2"
select select "0"
